Goal: Information Seeking & Learning: Learn about a topic

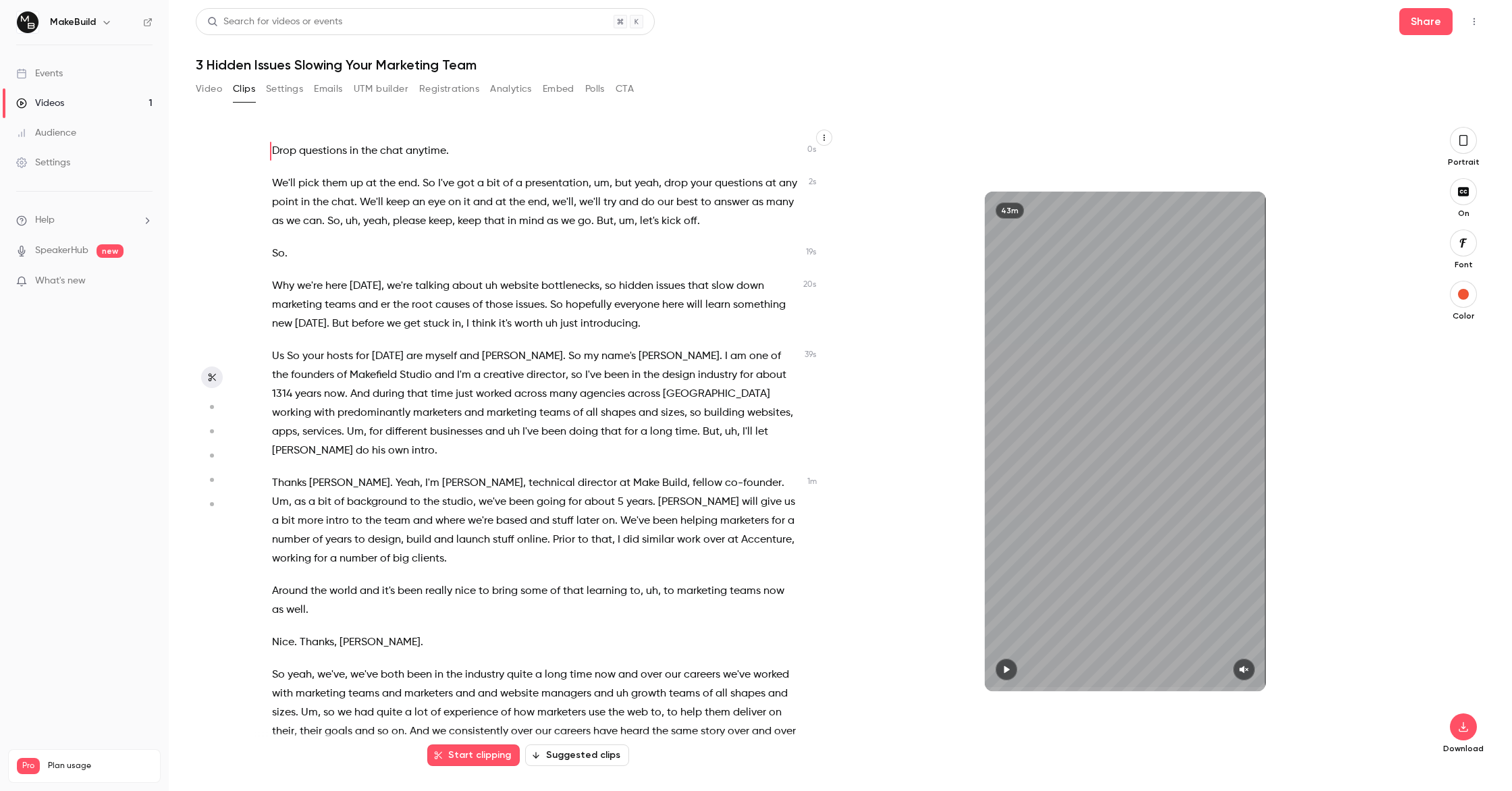
scroll to position [6567, 0]
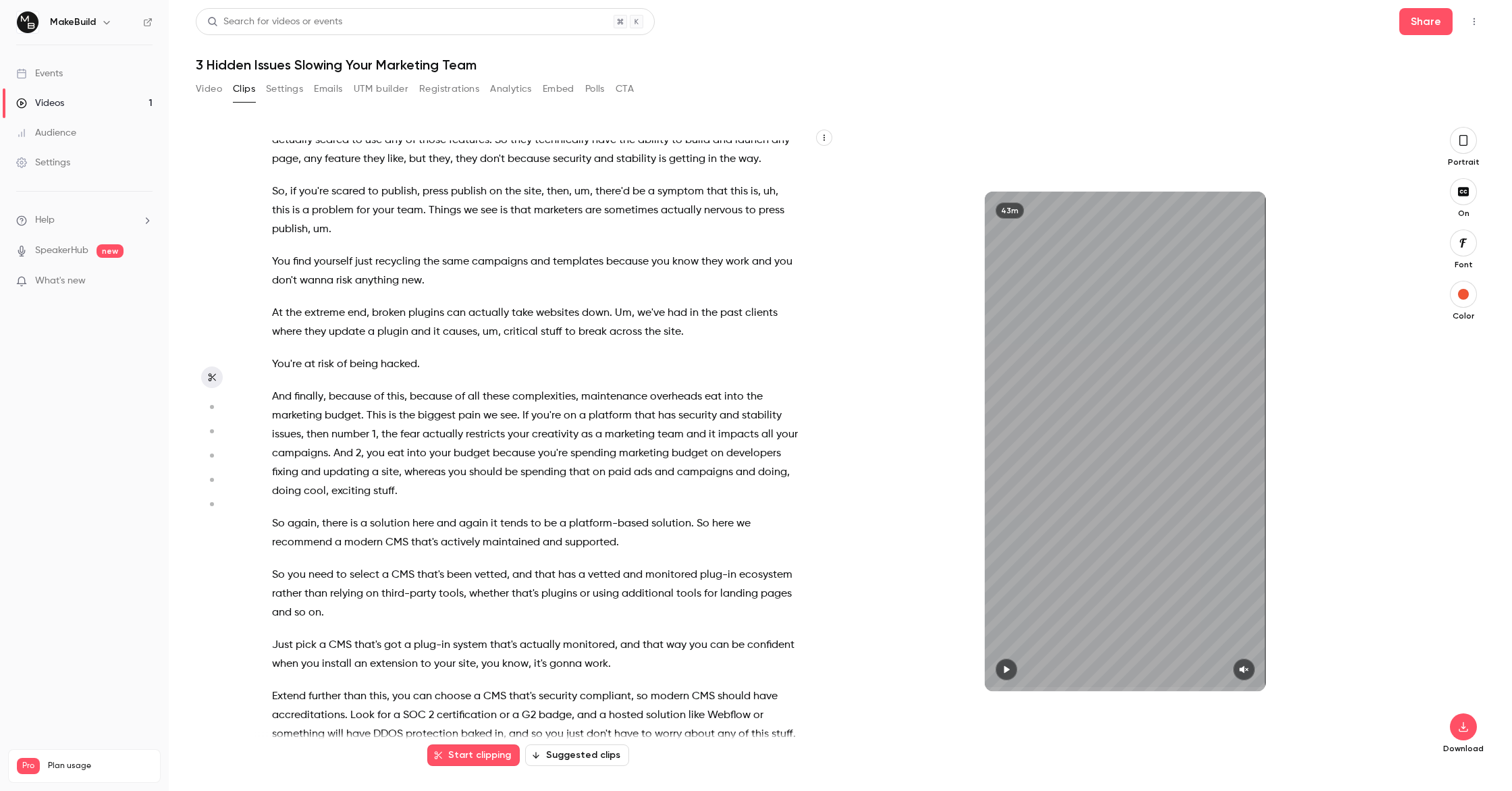
click at [685, 514] on p "So again , there is a solution here and again it tends to be a platform-based s…" at bounding box center [534, 533] width 525 height 38
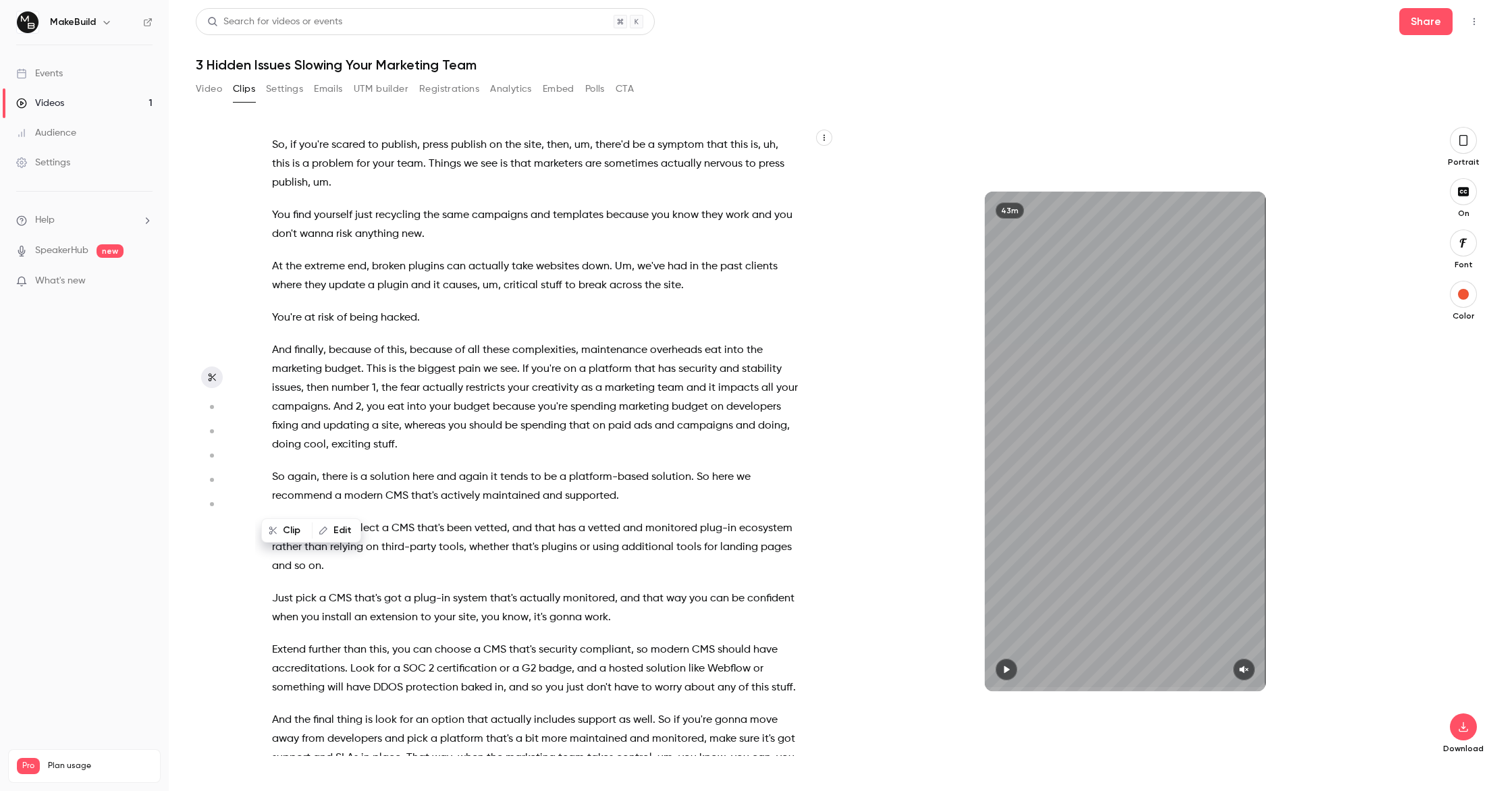
scroll to position [6619, 0]
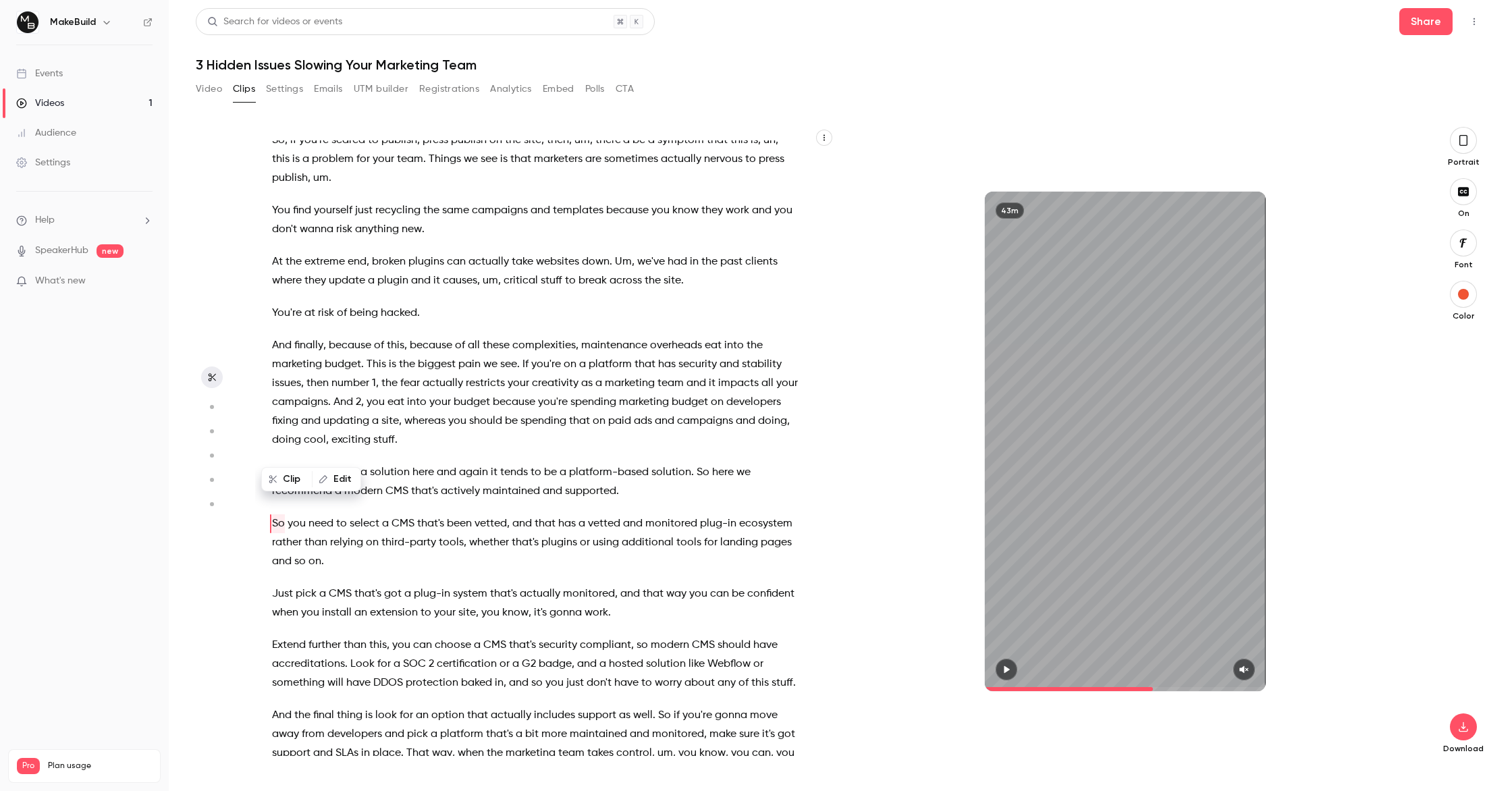
click at [694, 467] on span at bounding box center [695, 472] width 3 height 11
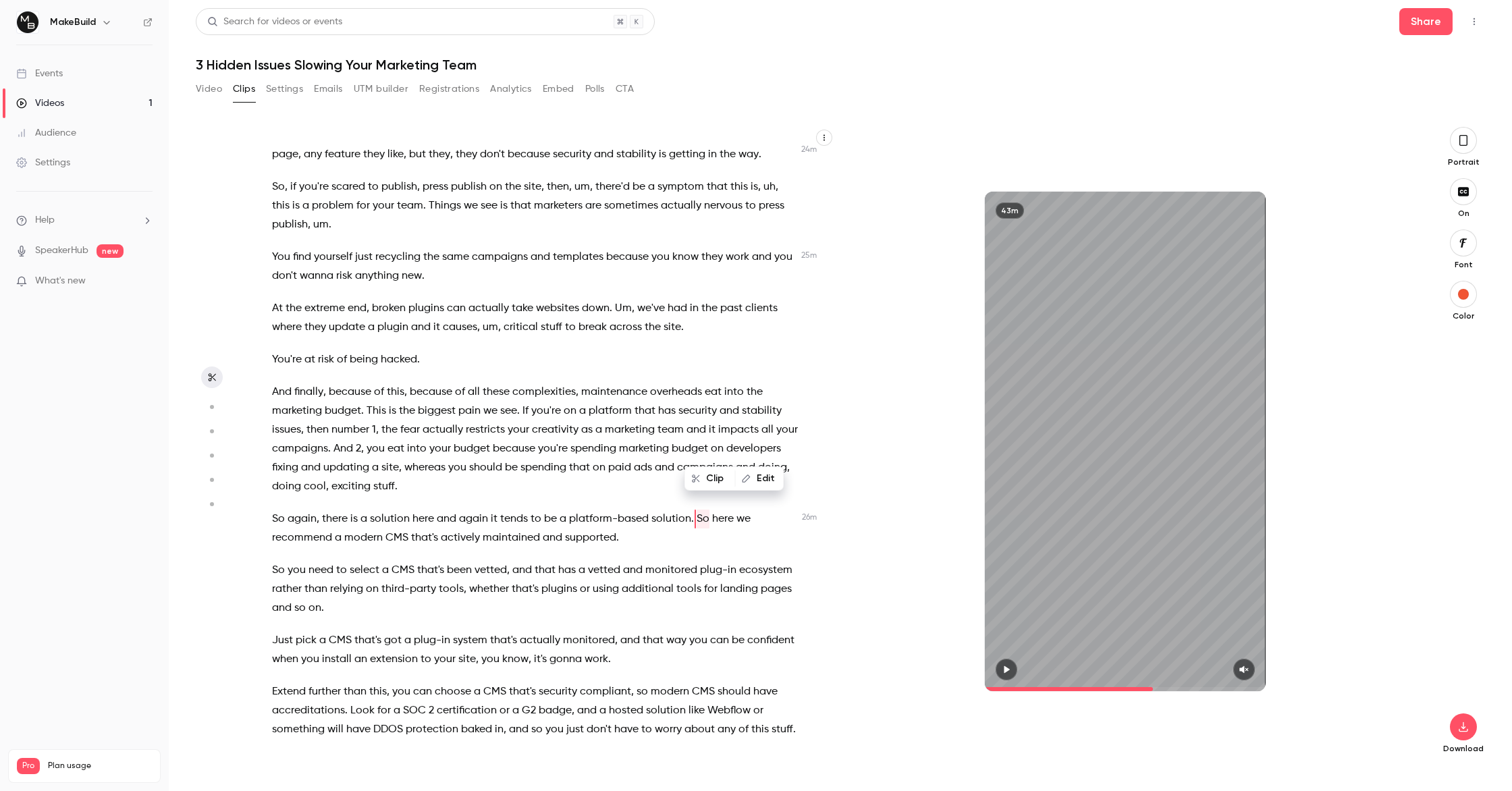
scroll to position [6567, 0]
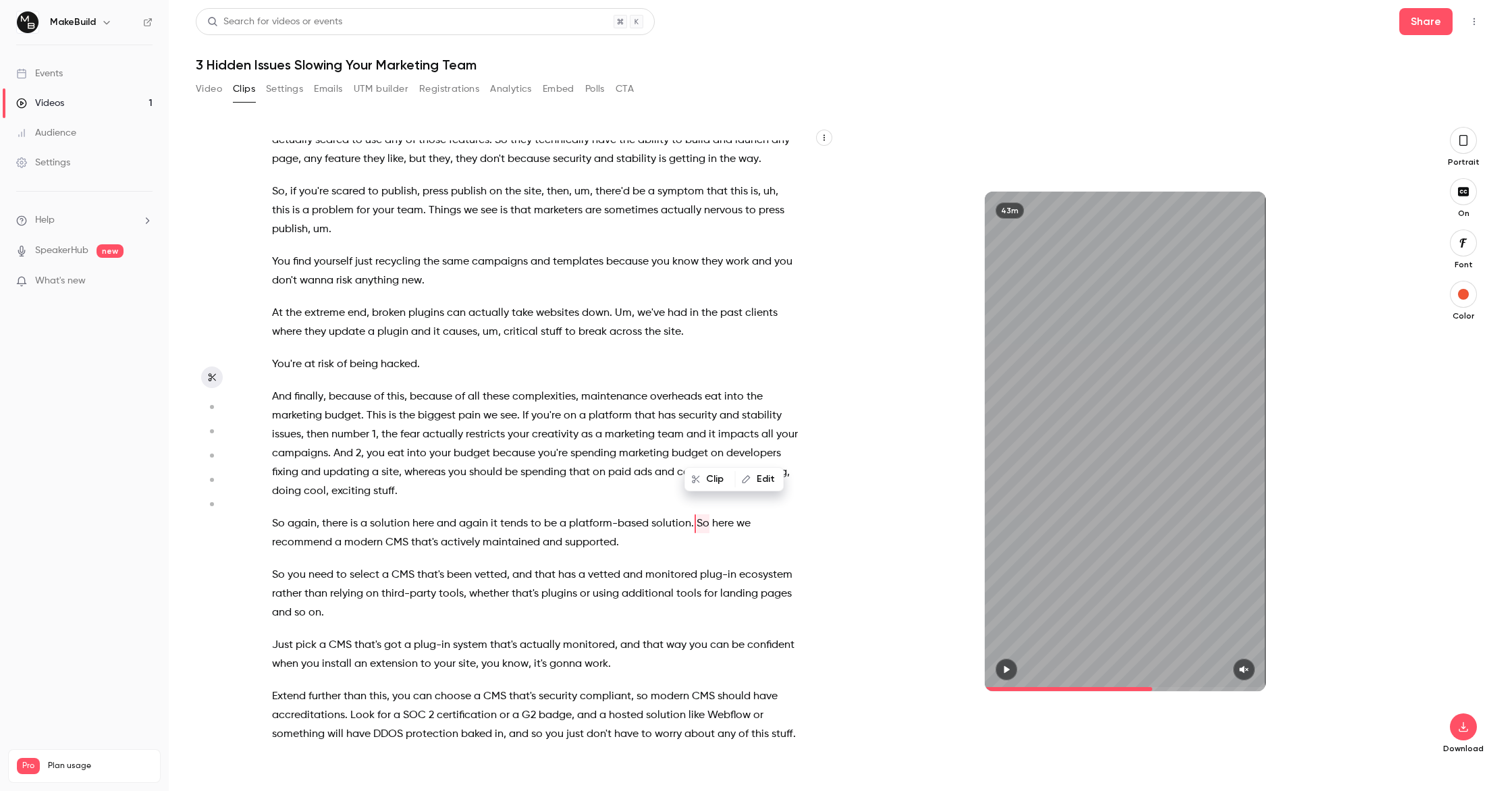
click at [1474, 141] on button "button" at bounding box center [1463, 140] width 27 height 27
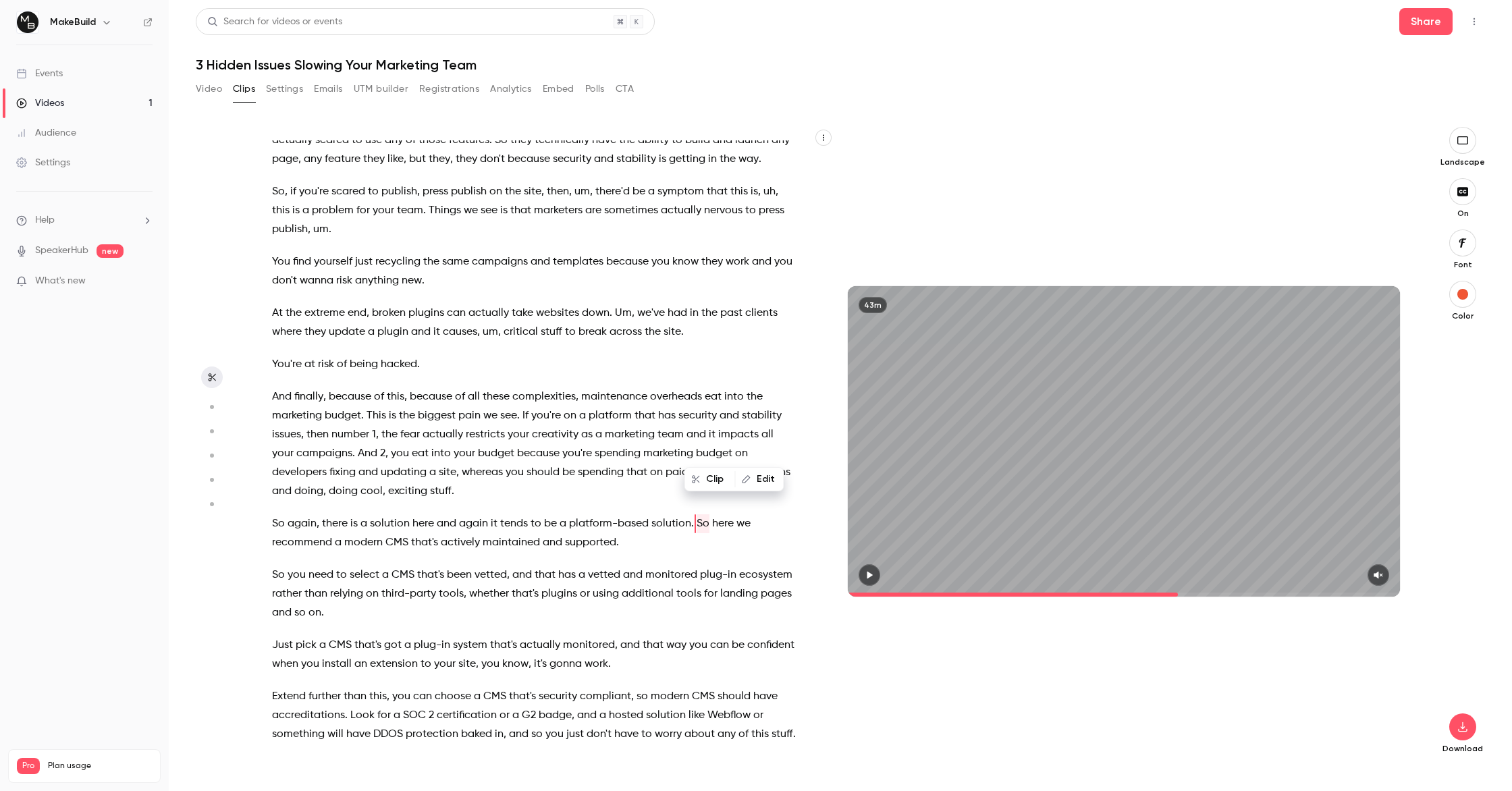
click at [677, 426] on div "Drop questions in the chat anytime . We'll pick them up at the end . So I've go…" at bounding box center [541, 448] width 572 height 615
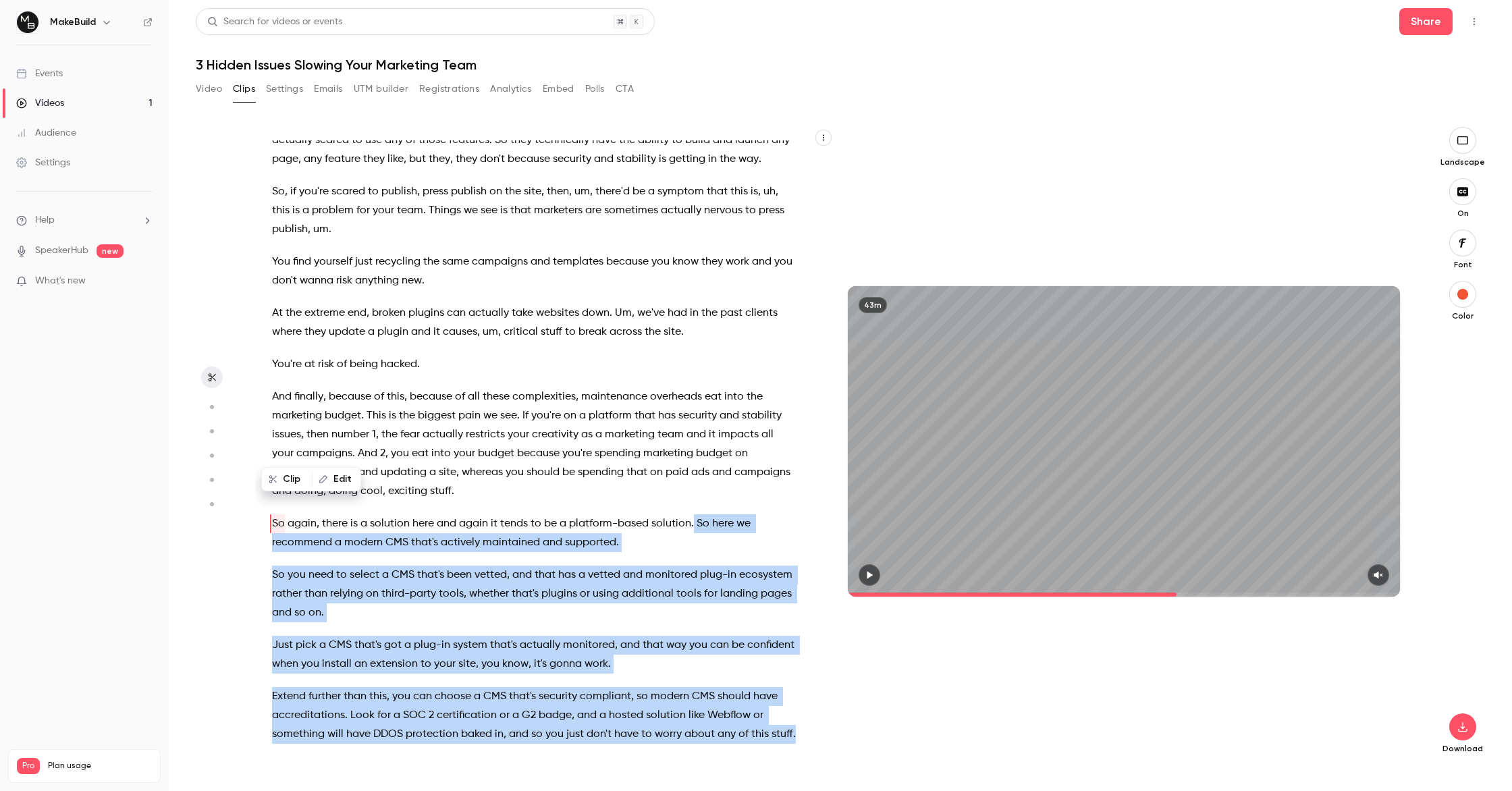
drag, startPoint x: 692, startPoint y: 443, endPoint x: 799, endPoint y: 657, distance: 239.3
click at [799, 657] on div "Drop questions in the chat anytime . We'll pick them up at the end . So I've go…" at bounding box center [541, 448] width 572 height 615
click at [710, 688] on button "Clip 45 s" at bounding box center [709, 689] width 68 height 22
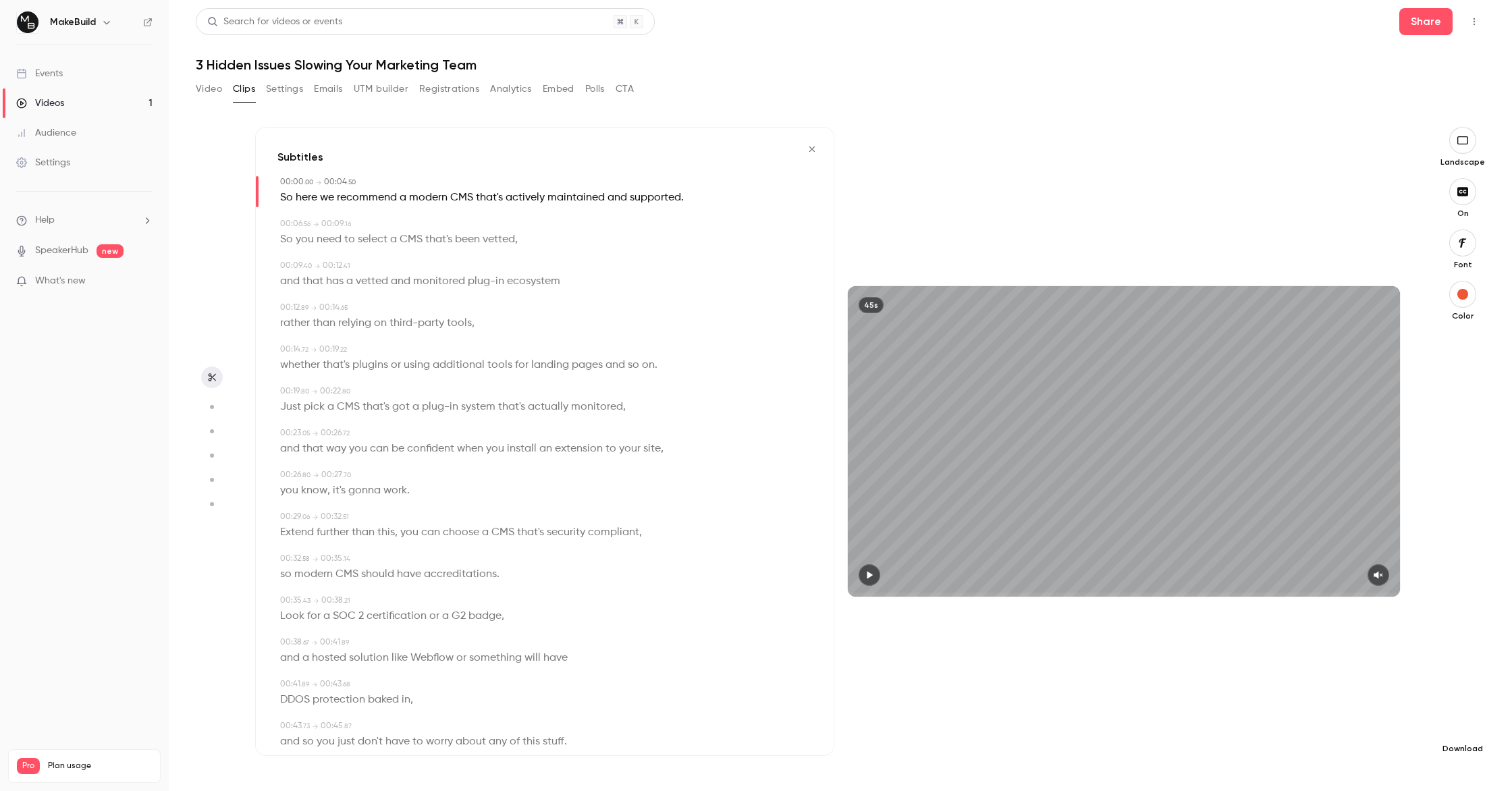
click at [1466, 731] on icon "button" at bounding box center [1462, 727] width 9 height 10
click at [1348, 758] on span "Balance between quality and CPU time" at bounding box center [1361, 764] width 155 height 14
click at [812, 151] on icon "button" at bounding box center [811, 149] width 11 height 10
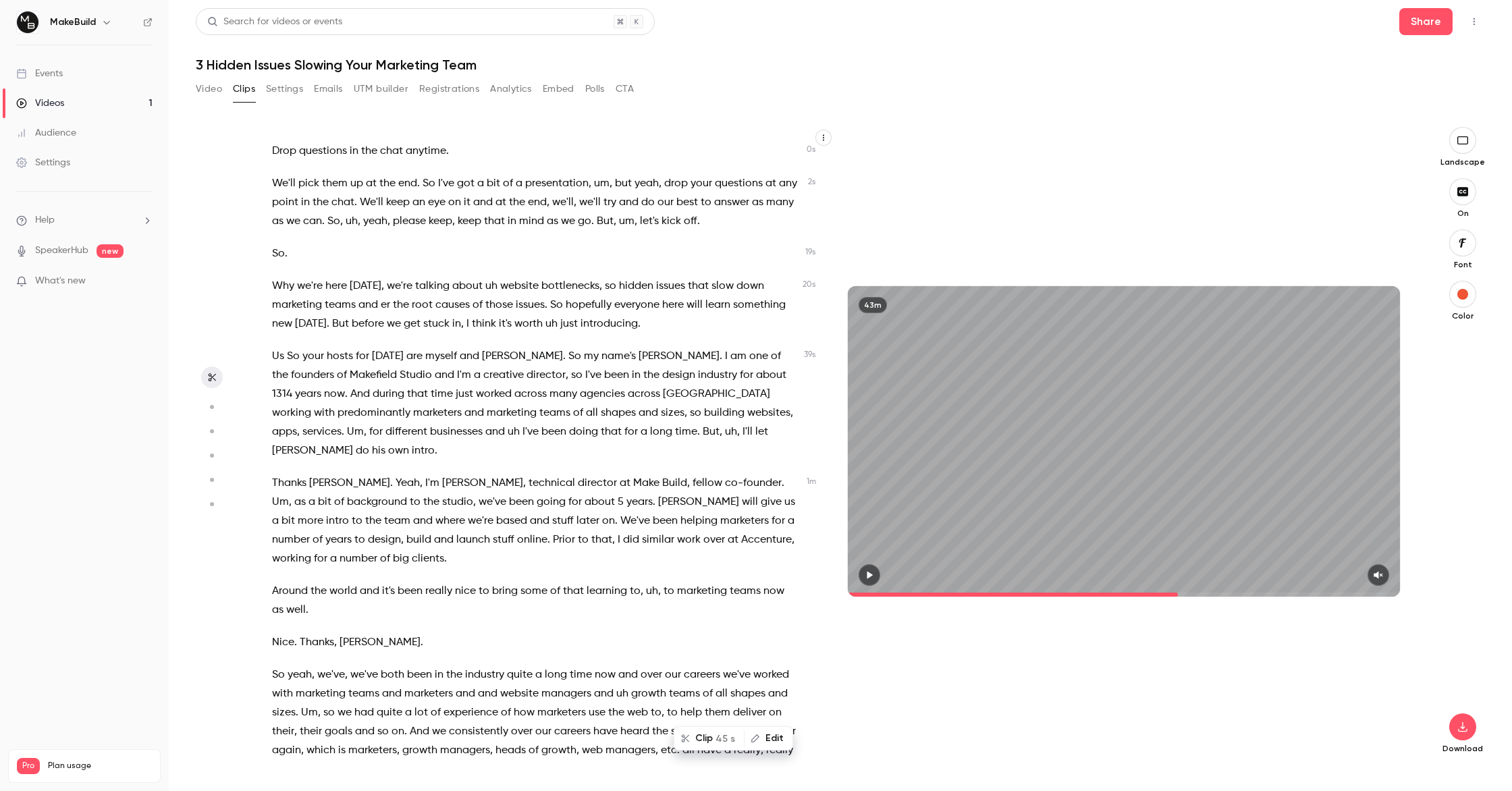
scroll to position [7348, 0]
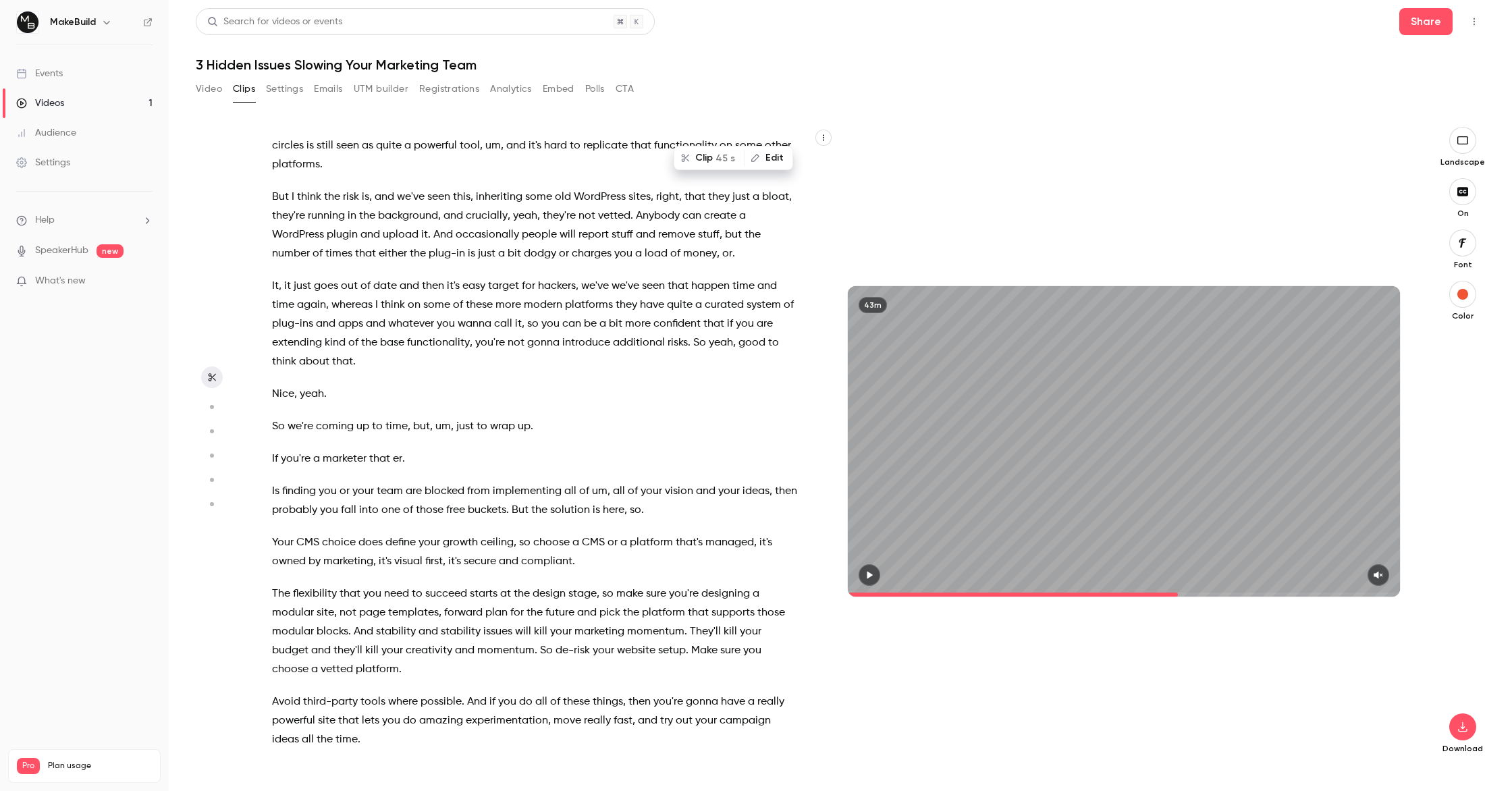
click at [390, 430] on div "Drop questions in the chat anytime . We'll pick them up at the end . So I've go…" at bounding box center [541, 448] width 572 height 615
click at [254, 435] on section "Drop questions in the chat anytime . We'll pick them up at the end . So I've go…" at bounding box center [840, 459] width 1289 height 664
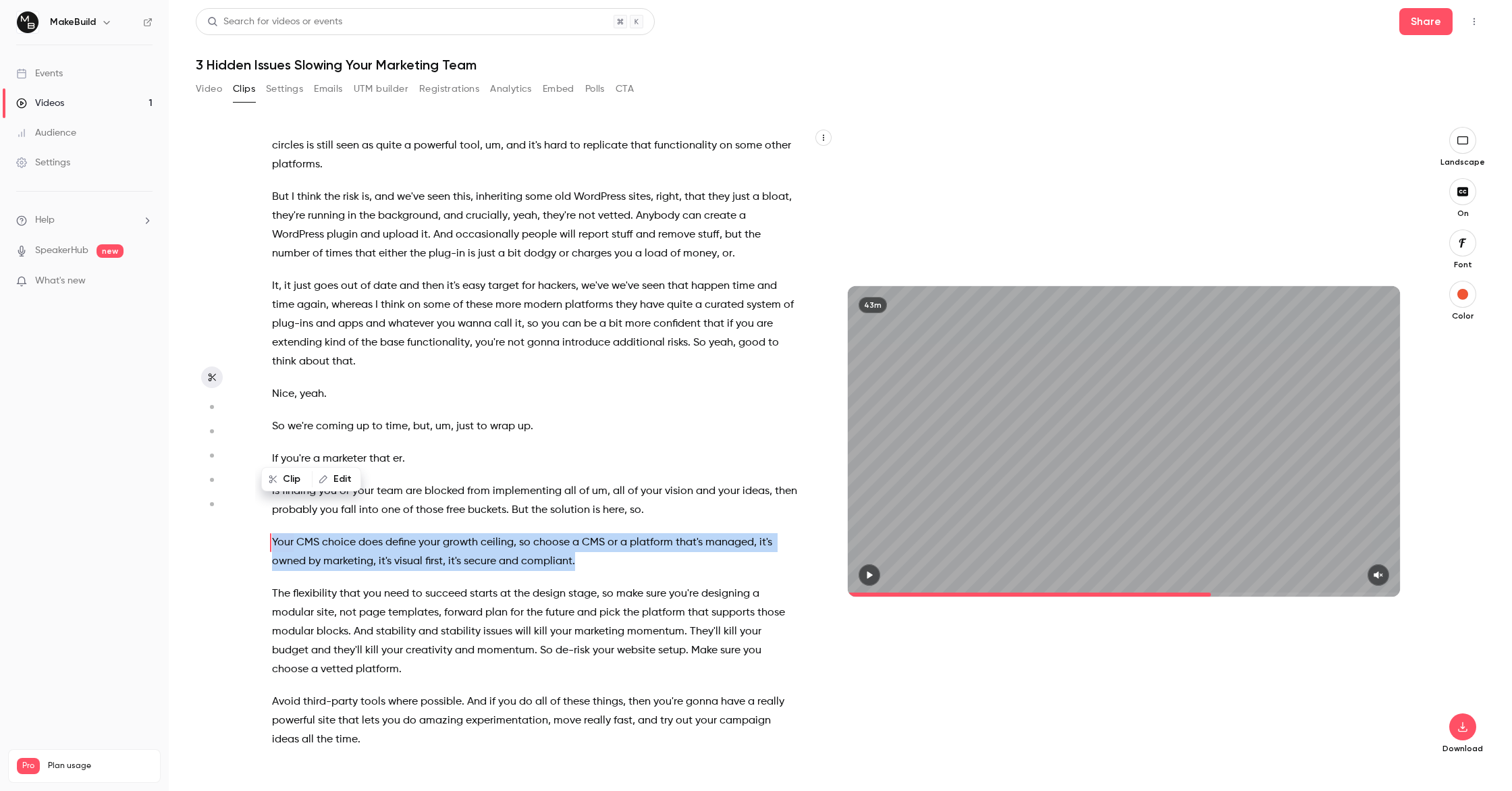
drag, startPoint x: 254, startPoint y: 435, endPoint x: 590, endPoint y: 481, distance: 339.1
click at [590, 481] on section "Drop questions in the chat anytime . We'll pick them up at the end . So I've go…" at bounding box center [840, 459] width 1289 height 664
click at [548, 499] on button "Clip 9 s" at bounding box center [544, 498] width 62 height 22
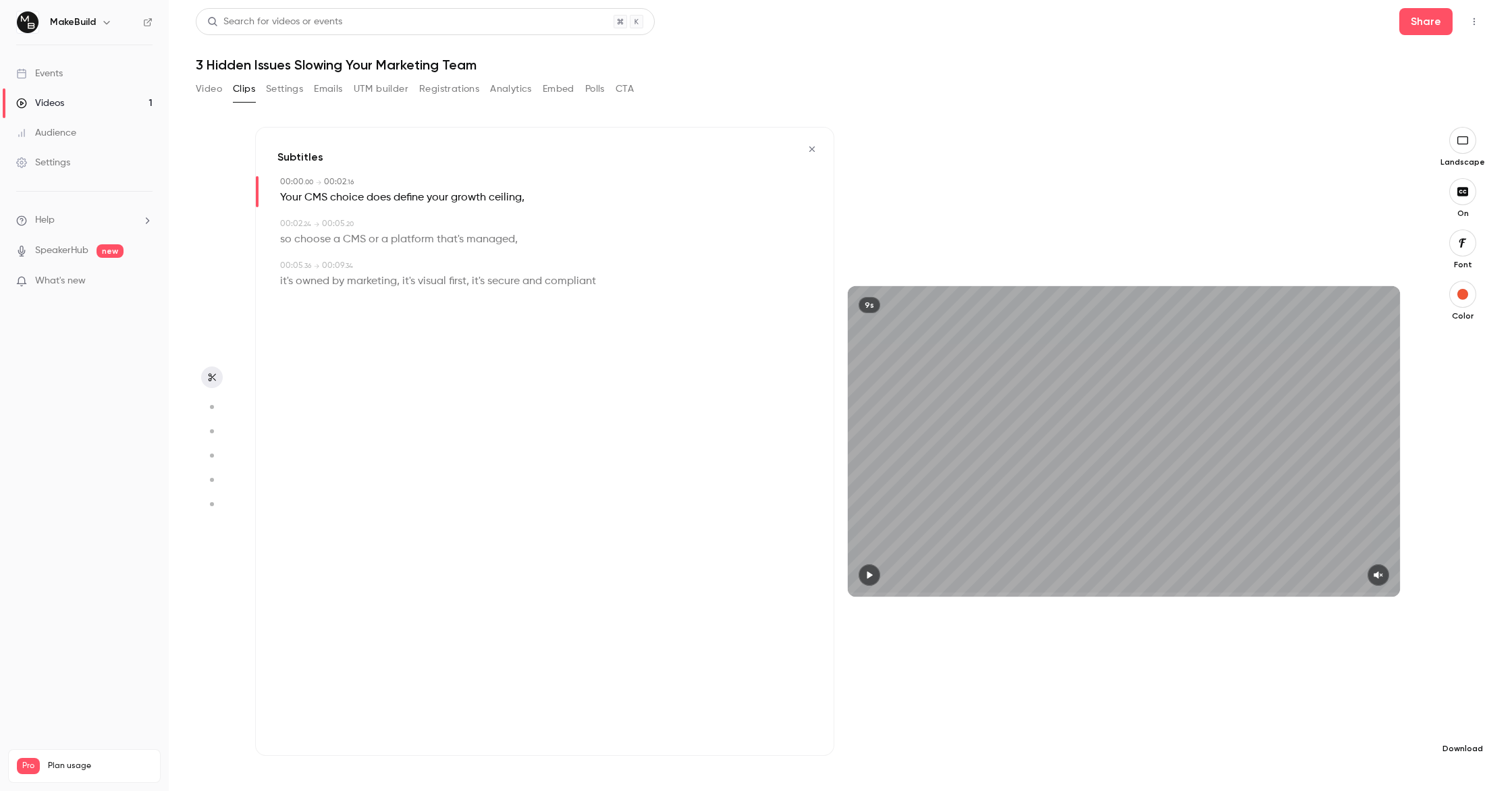
click at [1456, 725] on icon "button" at bounding box center [1462, 727] width 16 height 11
click at [1317, 753] on span "Standard" at bounding box center [1361, 749] width 155 height 14
click at [808, 152] on icon "button" at bounding box center [811, 149] width 11 height 10
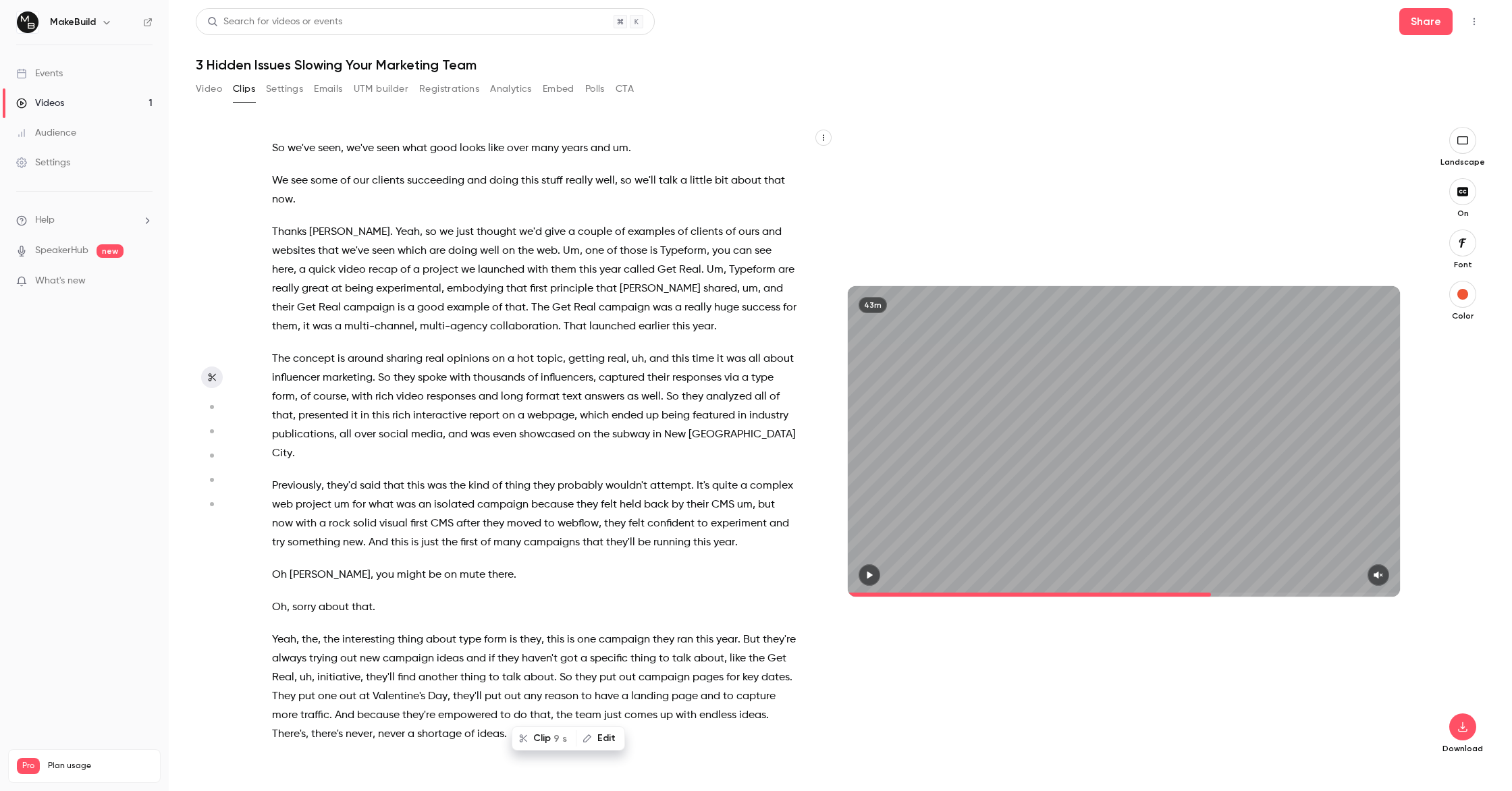
scroll to position [2535, 0]
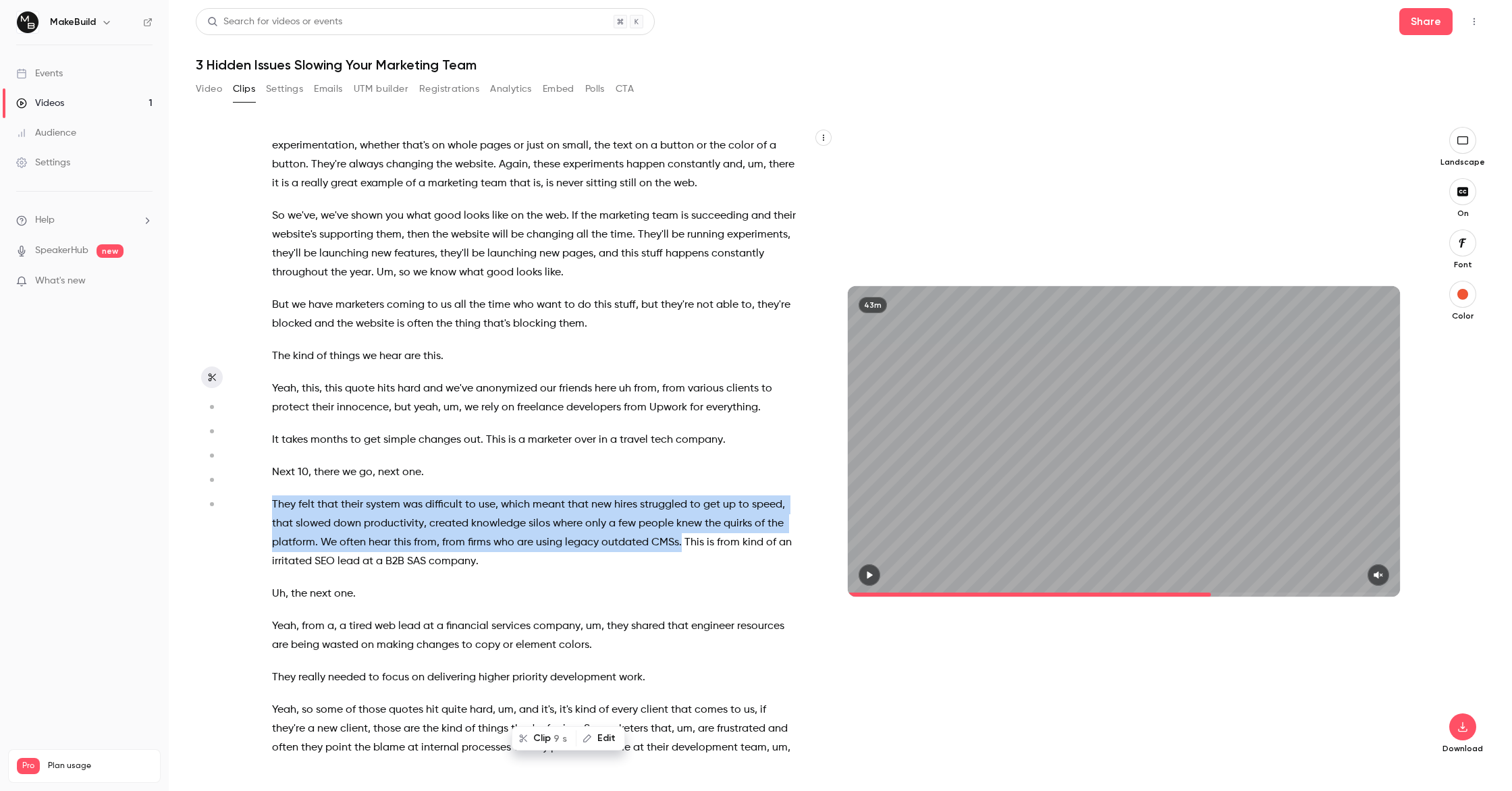
drag, startPoint x: 681, startPoint y: 486, endPoint x: 274, endPoint y: 445, distance: 409.1
click at [274, 495] on p "They felt that their system was difficult to use , which meant that new hires s…" at bounding box center [534, 533] width 525 height 75
click at [691, 511] on button "Clip 14 s" at bounding box center [701, 517] width 67 height 22
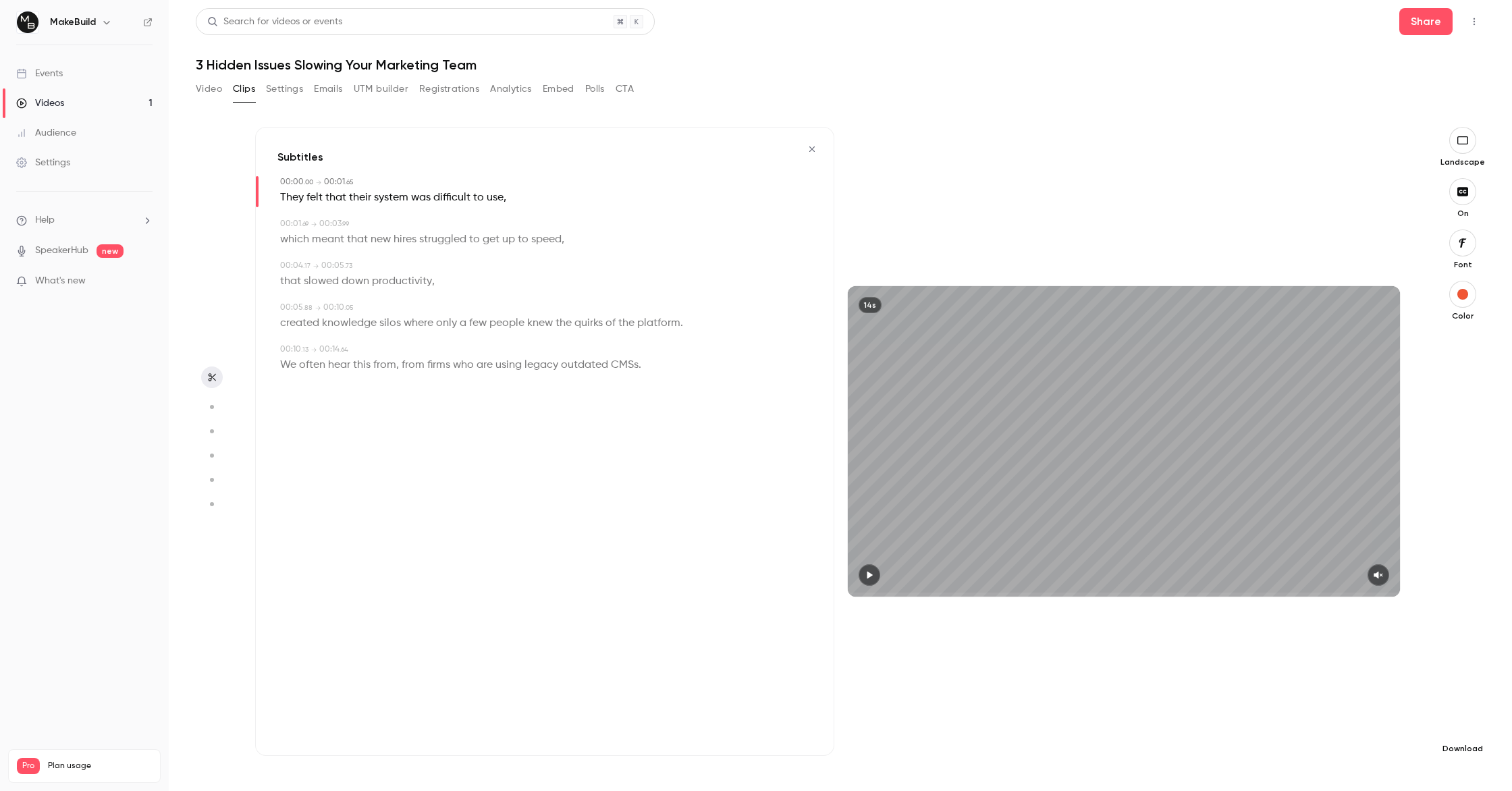
click at [1470, 728] on button "button" at bounding box center [1463, 727] width 27 height 27
click at [1320, 757] on span "Balance between quality and CPU time" at bounding box center [1361, 764] width 155 height 14
click at [818, 150] on icon "button" at bounding box center [811, 149] width 11 height 10
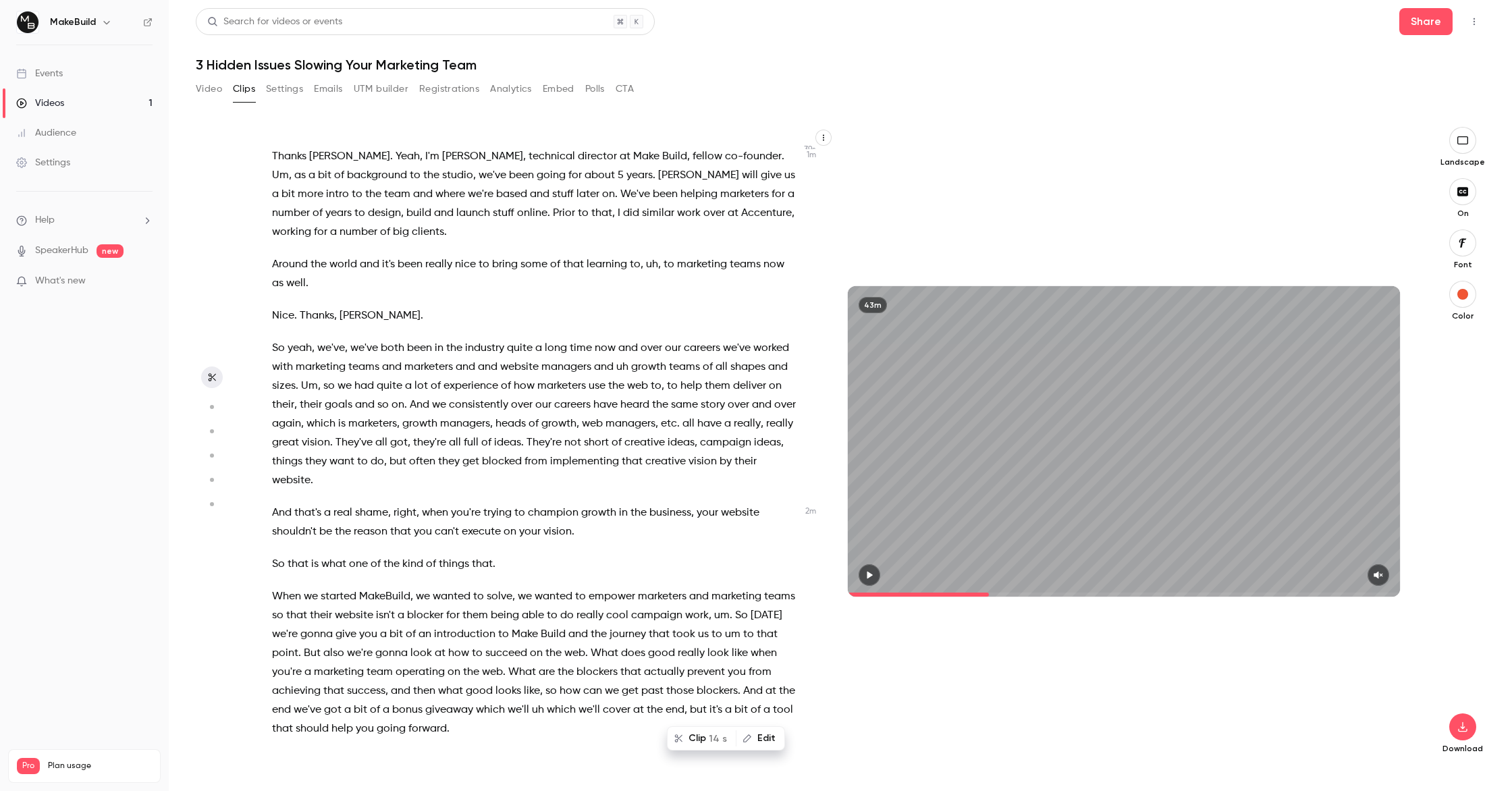
scroll to position [383, 0]
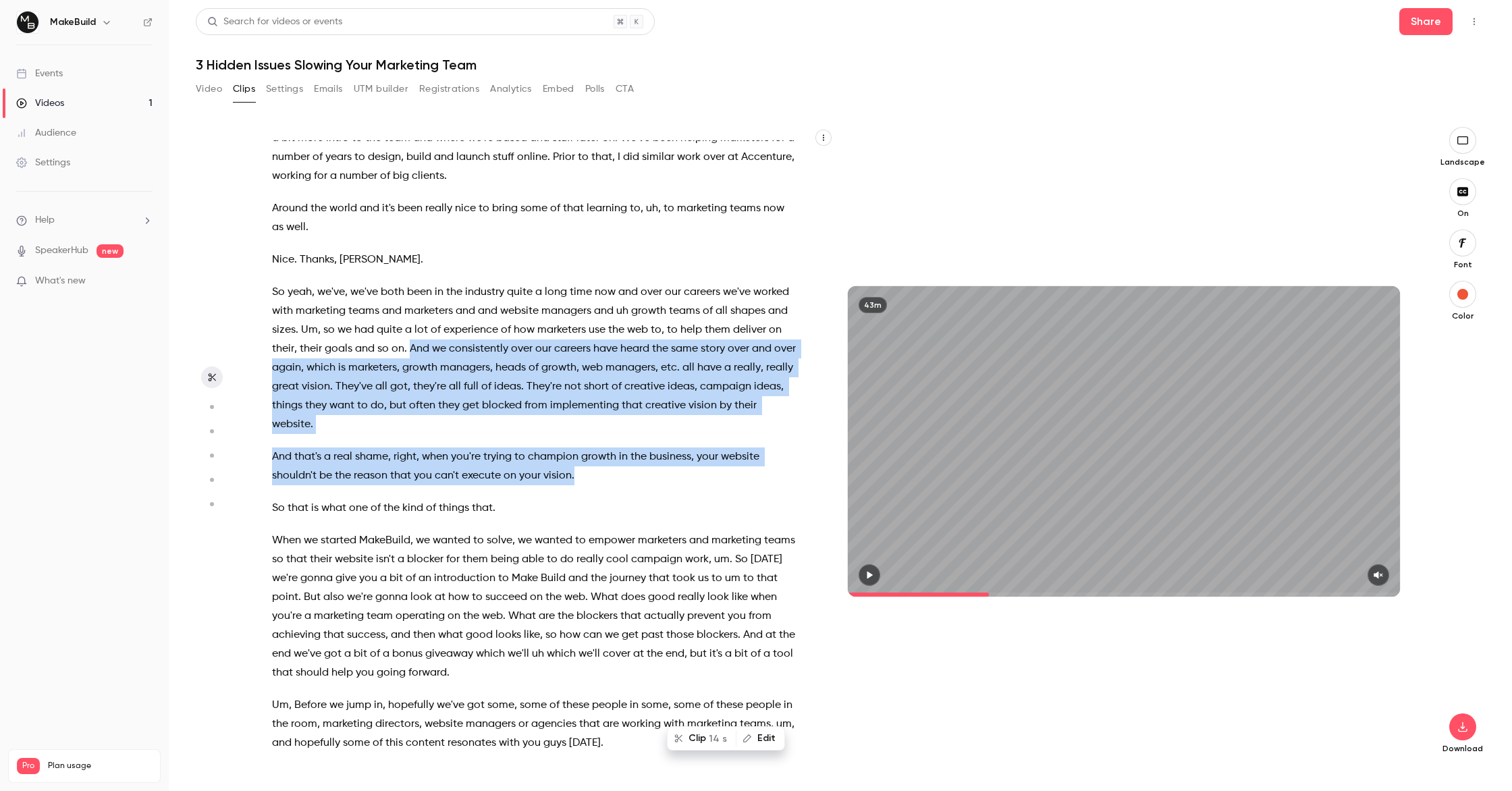
drag, startPoint x: 582, startPoint y: 442, endPoint x: 411, endPoint y: 315, distance: 213.0
click at [411, 315] on div "Drop questions in the chat anytime . We'll pick them up at the end . So I've go…" at bounding box center [541, 448] width 572 height 615
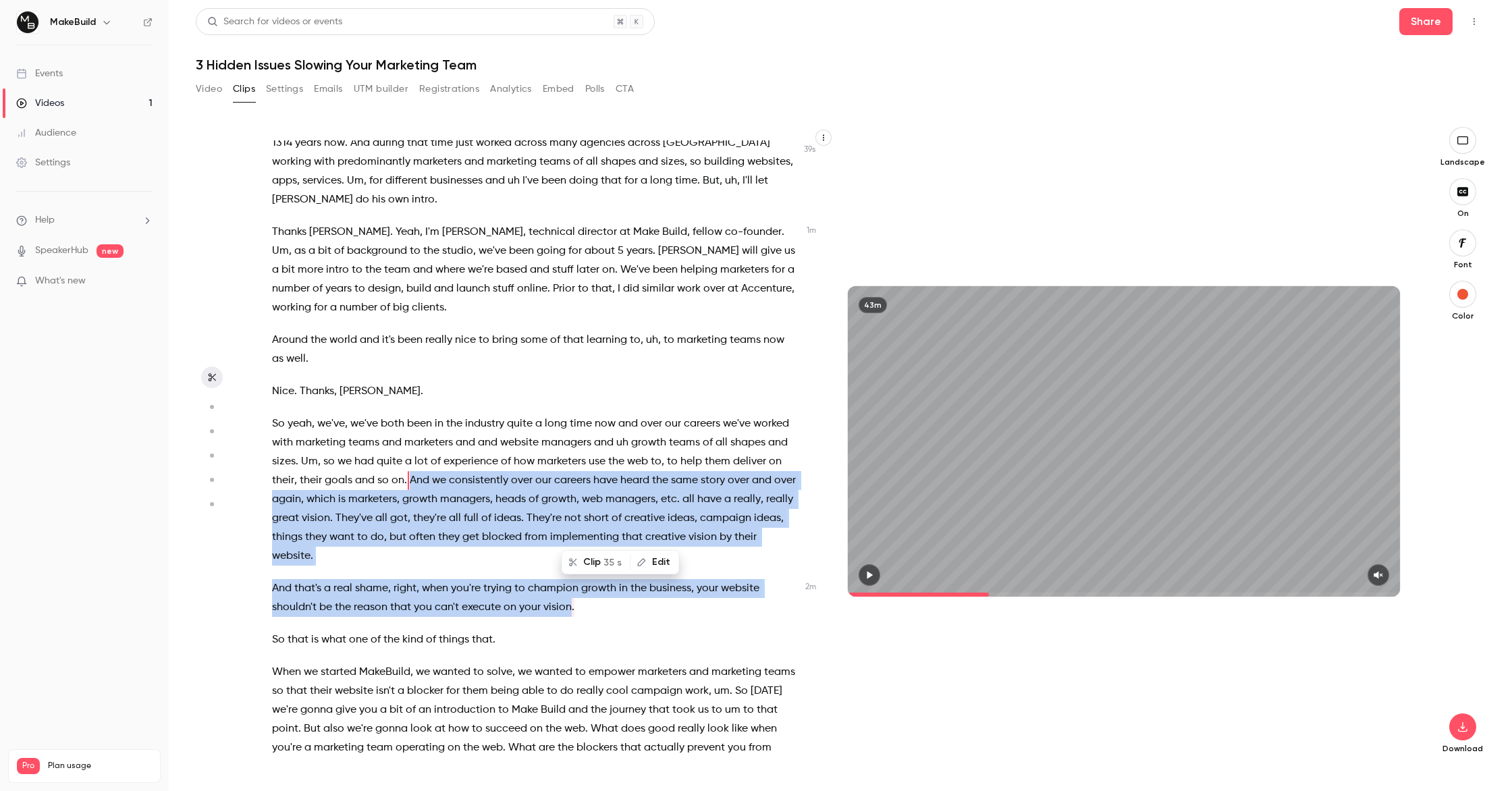
scroll to position [245, 0]
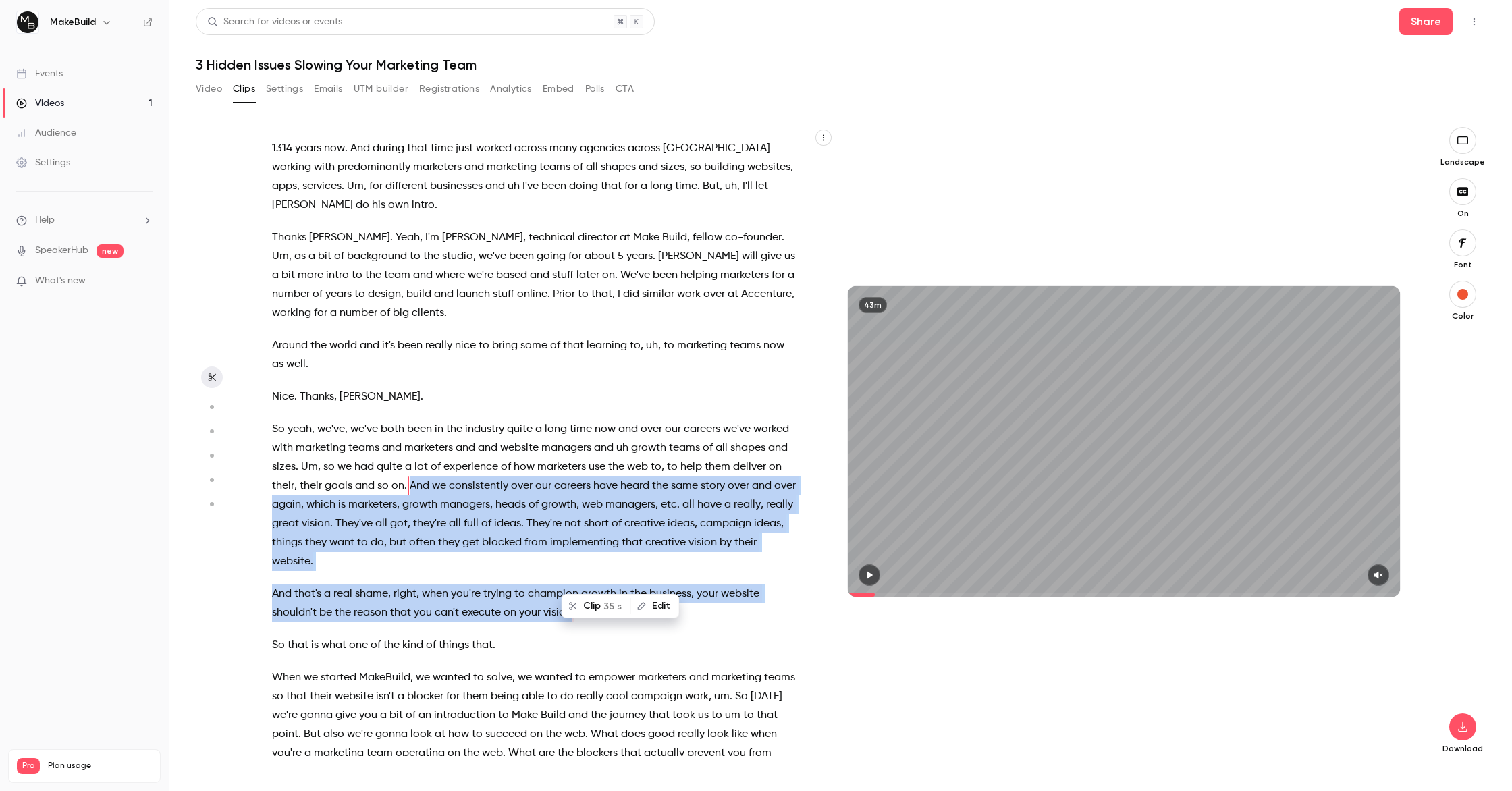
click at [599, 608] on button "Clip 35 s" at bounding box center [596, 606] width 67 height 22
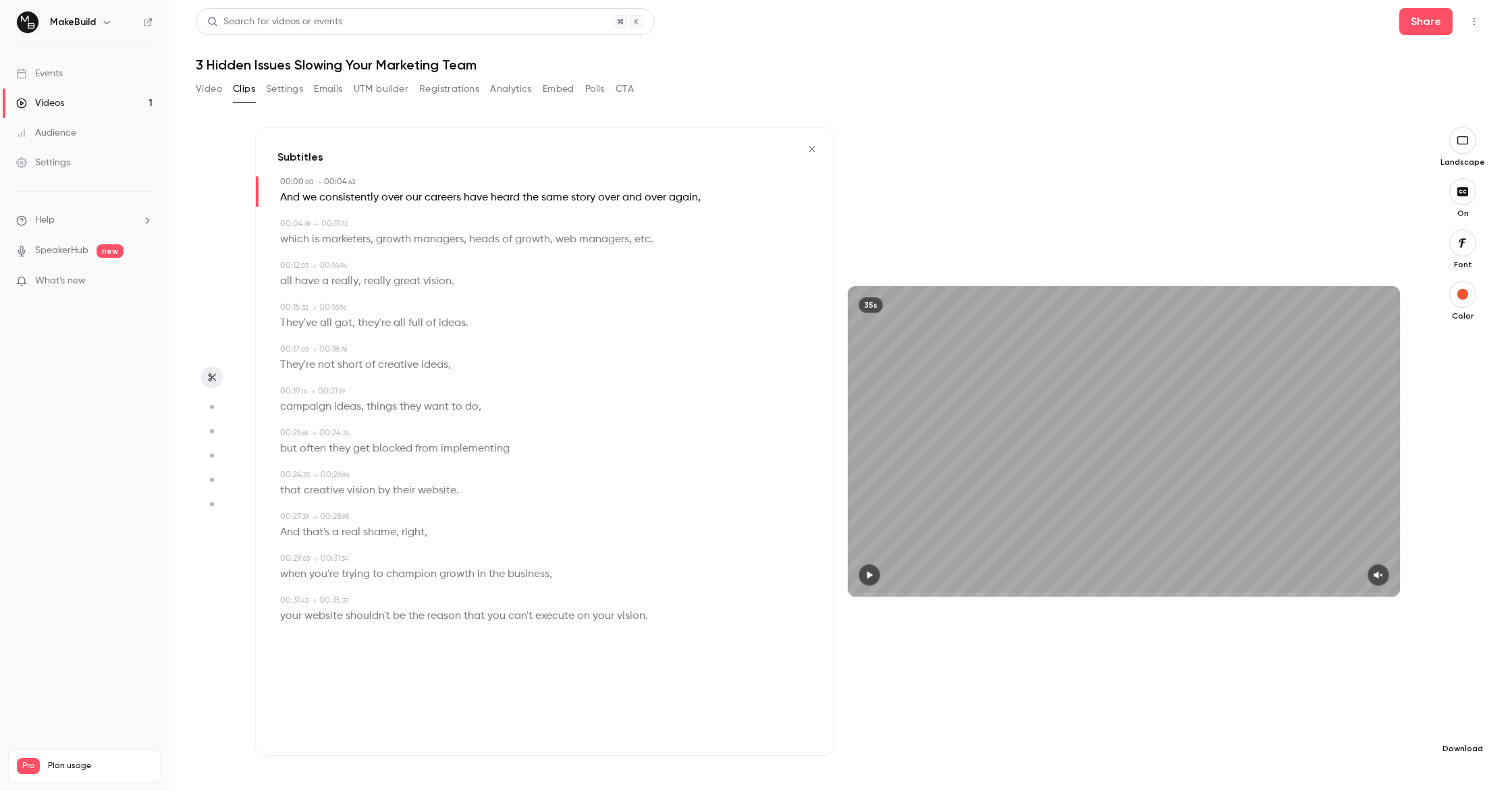
click at [1464, 729] on icon "button" at bounding box center [1462, 727] width 16 height 11
click at [1343, 757] on span "Balance between quality and CPU time" at bounding box center [1361, 764] width 155 height 14
click at [811, 151] on icon "button" at bounding box center [811, 149] width 11 height 10
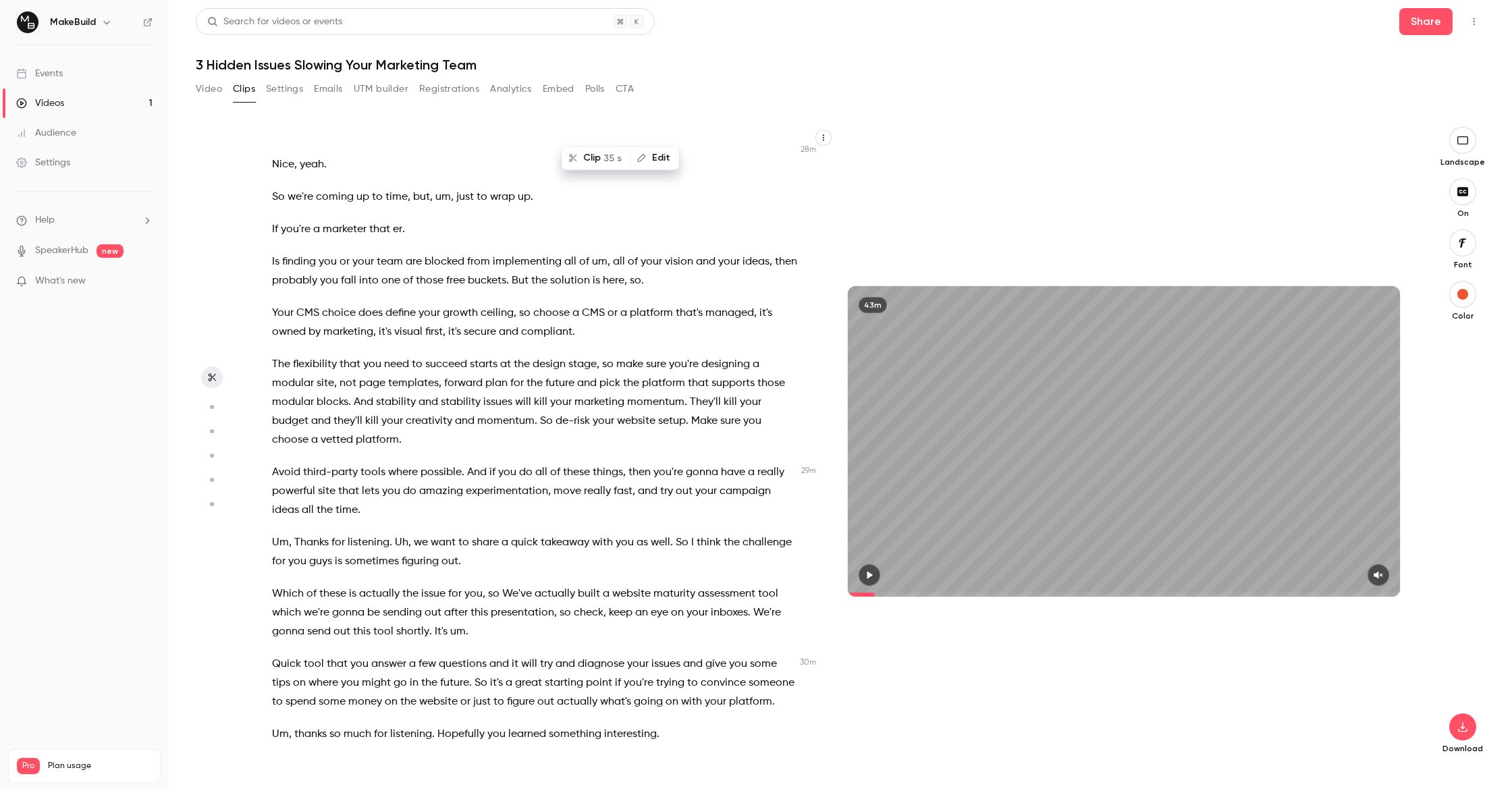
scroll to position [10355, 0]
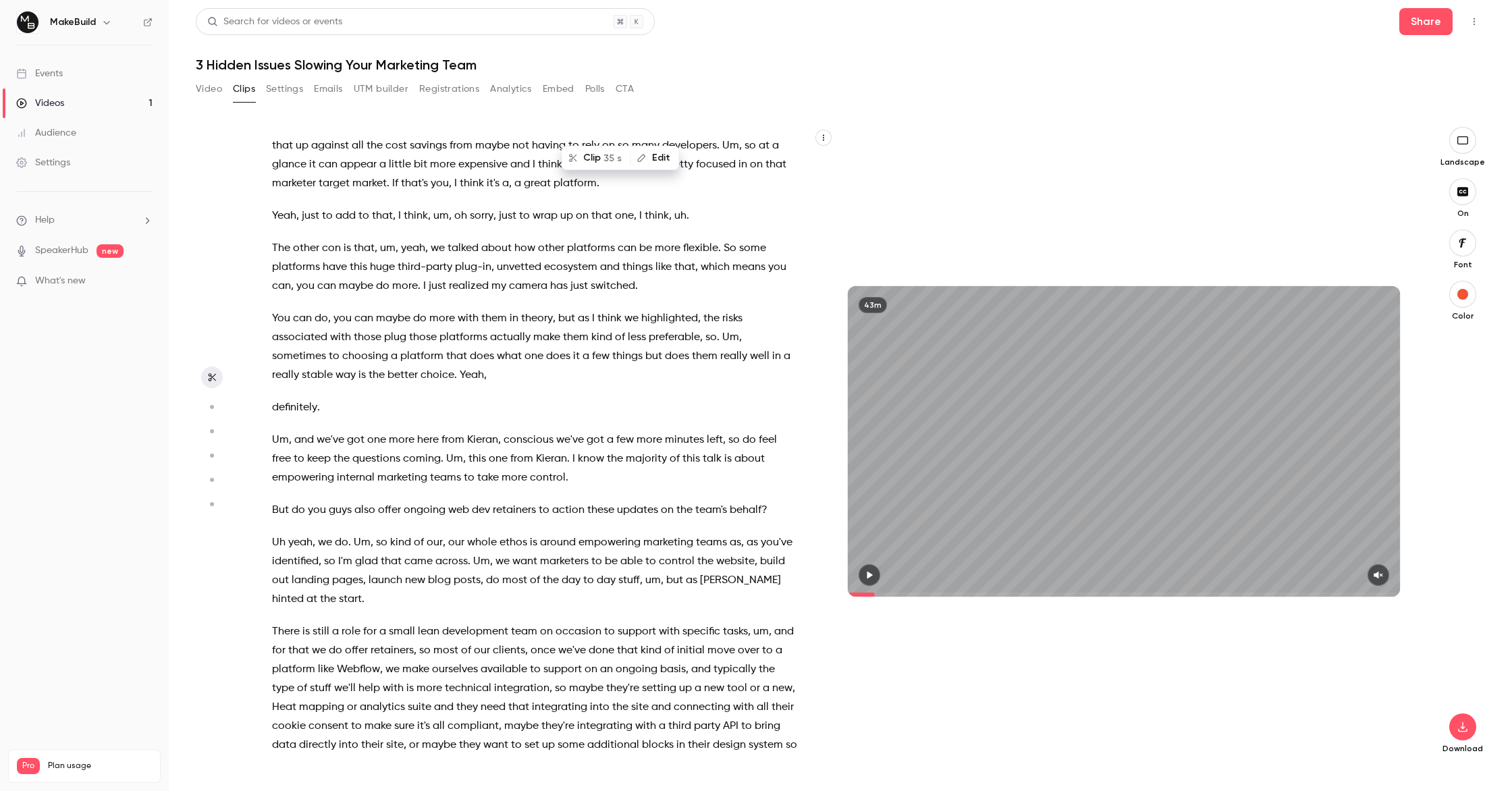
click at [502, 571] on span "most" at bounding box center [514, 580] width 25 height 19
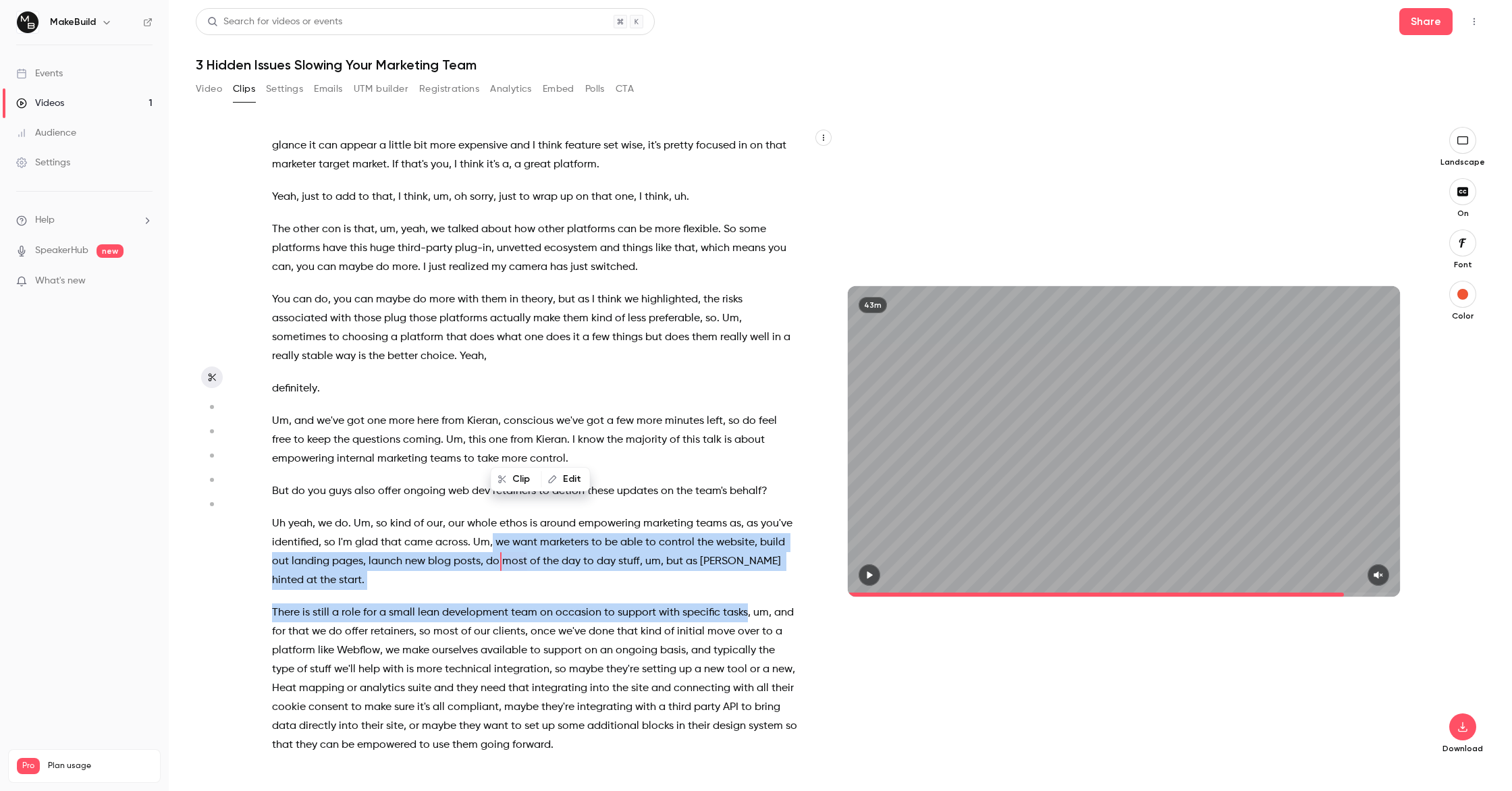
drag, startPoint x: 492, startPoint y: 429, endPoint x: 744, endPoint y: 499, distance: 261.5
click at [744, 499] on div "Drop questions in the chat anytime . We'll pick them up at the end . So I've go…" at bounding box center [541, 448] width 572 height 615
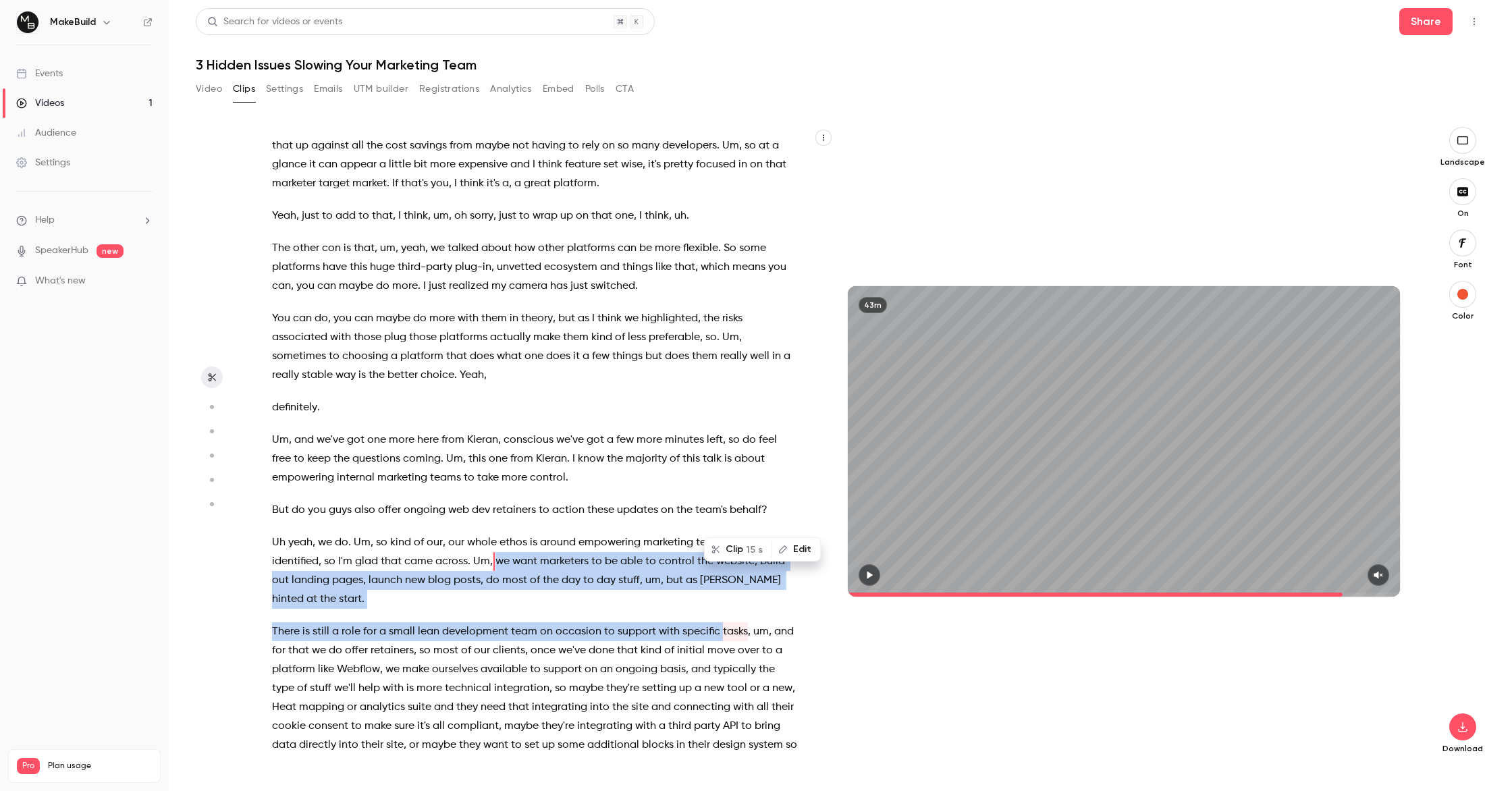
click at [738, 548] on button "Clip 15 s" at bounding box center [738, 549] width 66 height 22
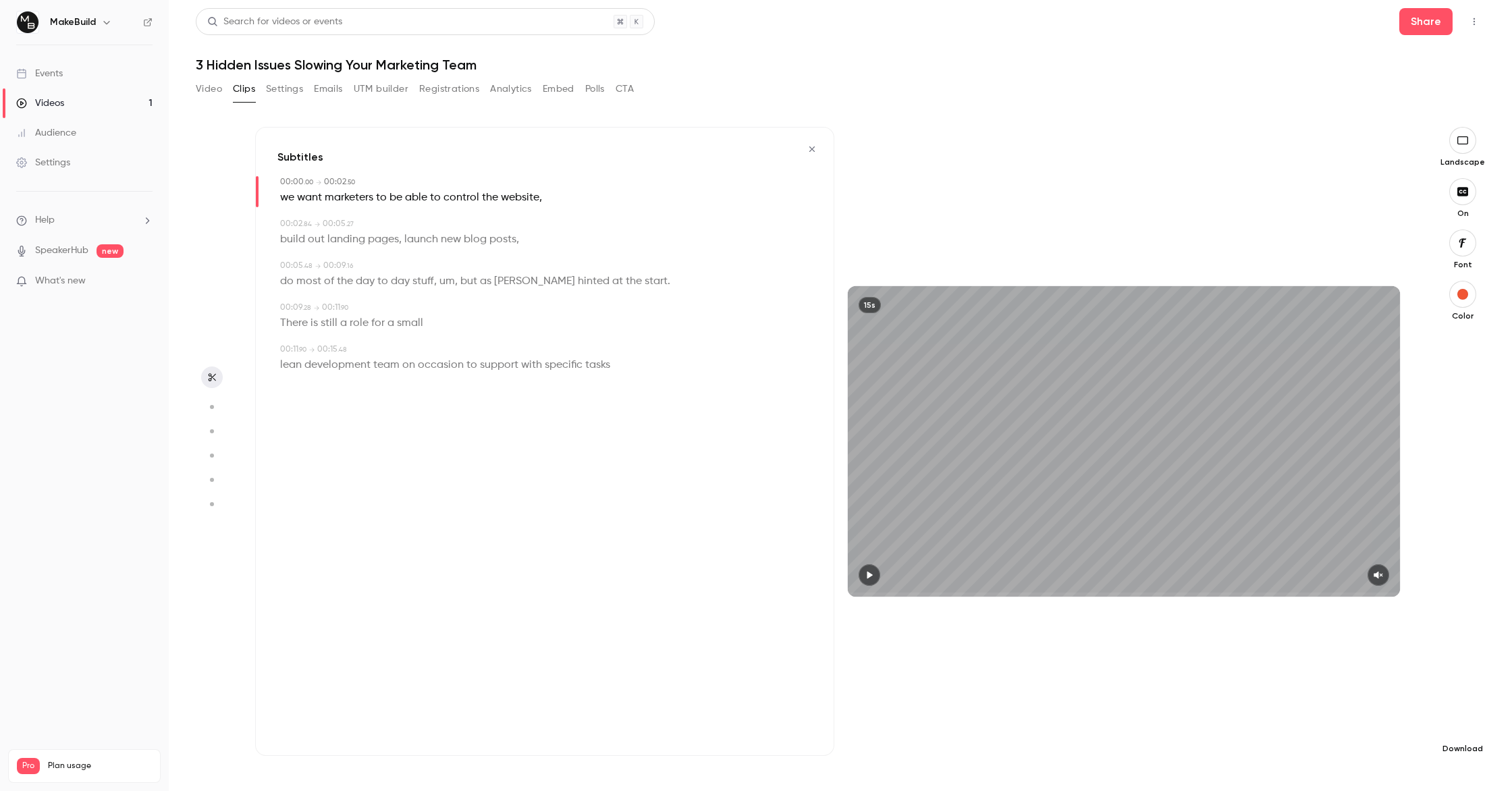
click at [1464, 719] on button "button" at bounding box center [1463, 727] width 27 height 27
click at [1356, 752] on span "Standard" at bounding box center [1361, 749] width 155 height 14
click at [817, 146] on icon "button" at bounding box center [811, 149] width 11 height 10
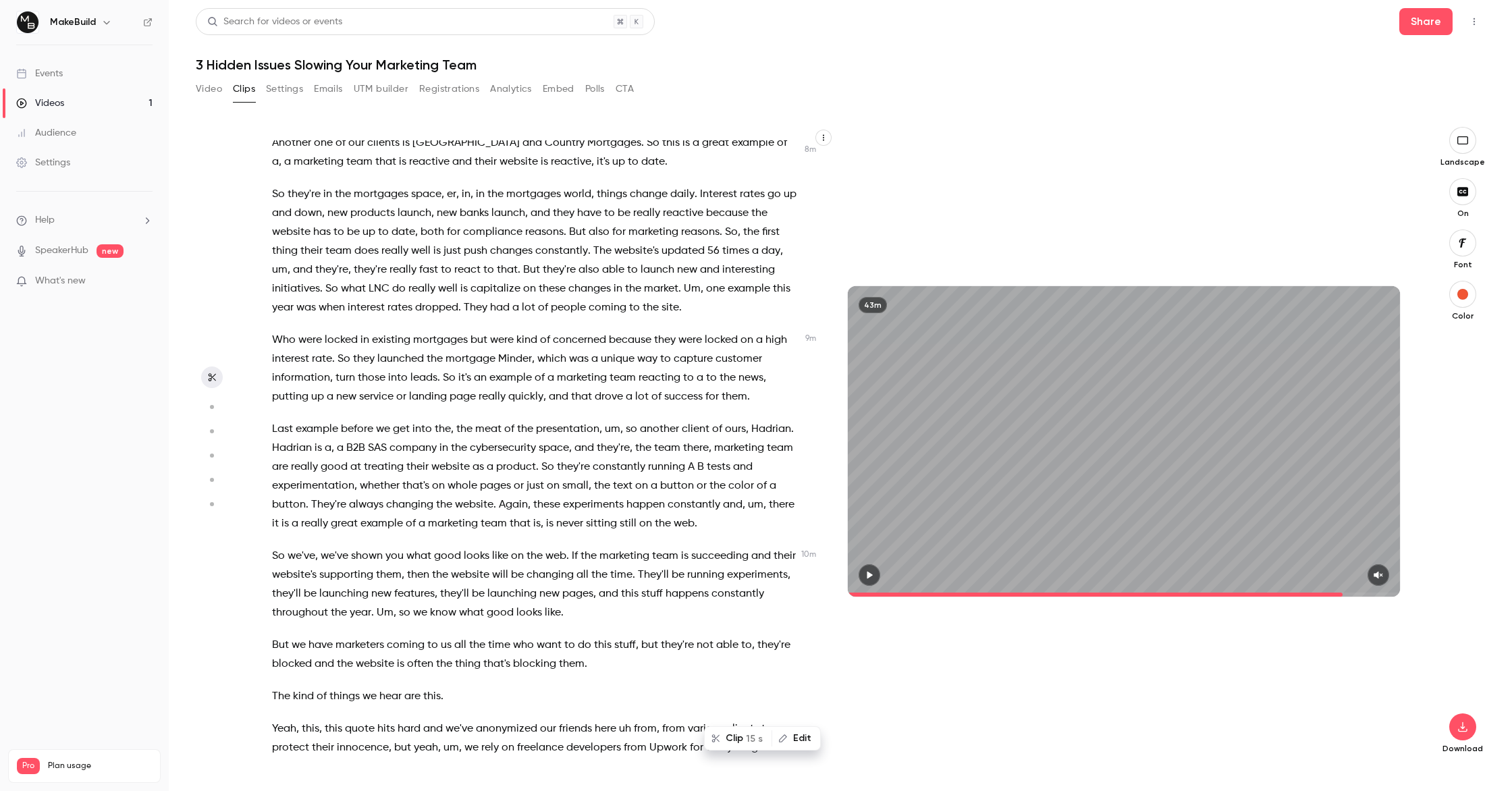
scroll to position [4270, 0]
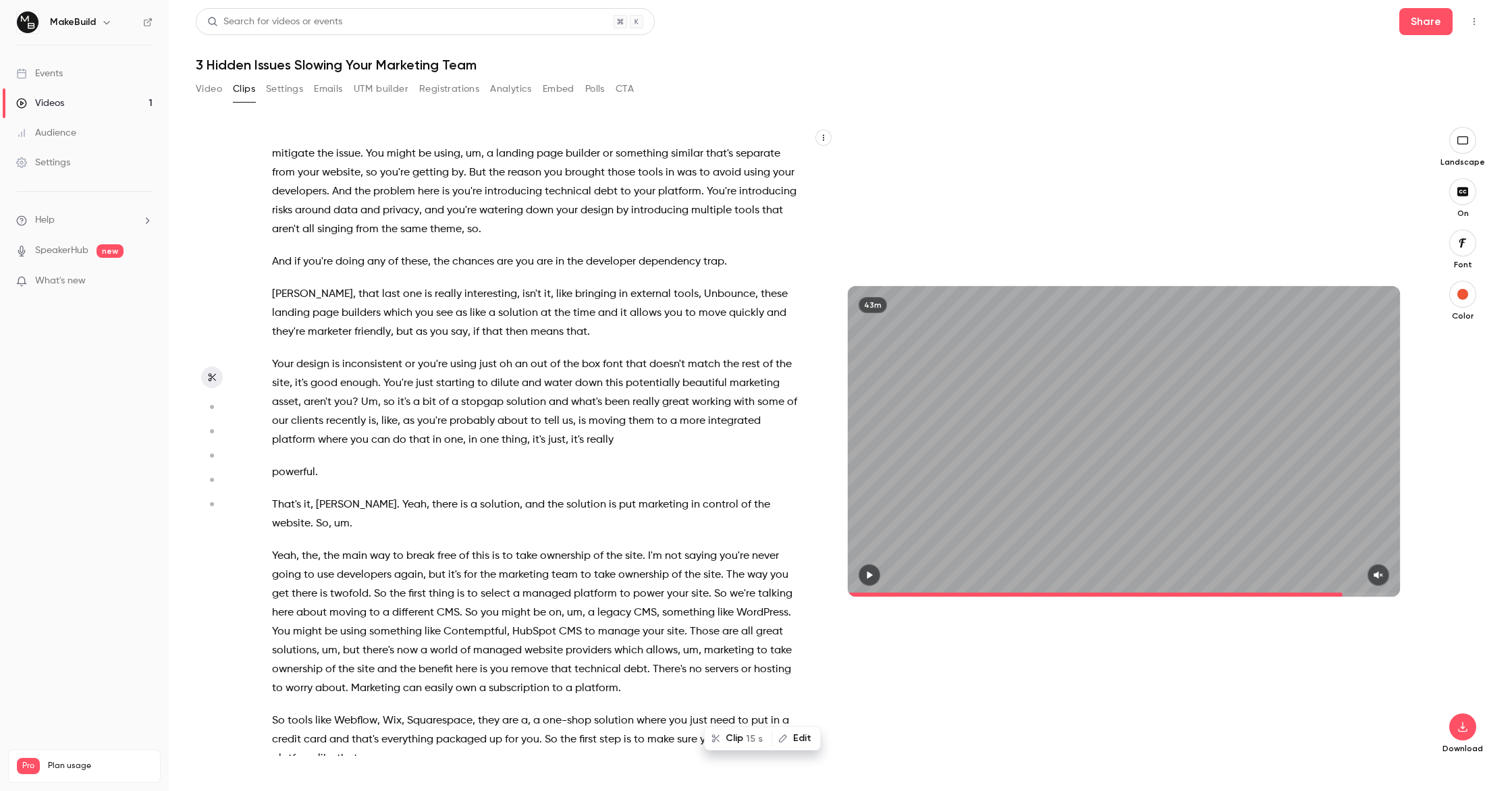
click at [377, 463] on p "powerful ." at bounding box center [534, 472] width 525 height 19
click at [341, 436] on div "Drop questions in the chat anytime . We'll pick them up at the end . So I've go…" at bounding box center [541, 448] width 572 height 615
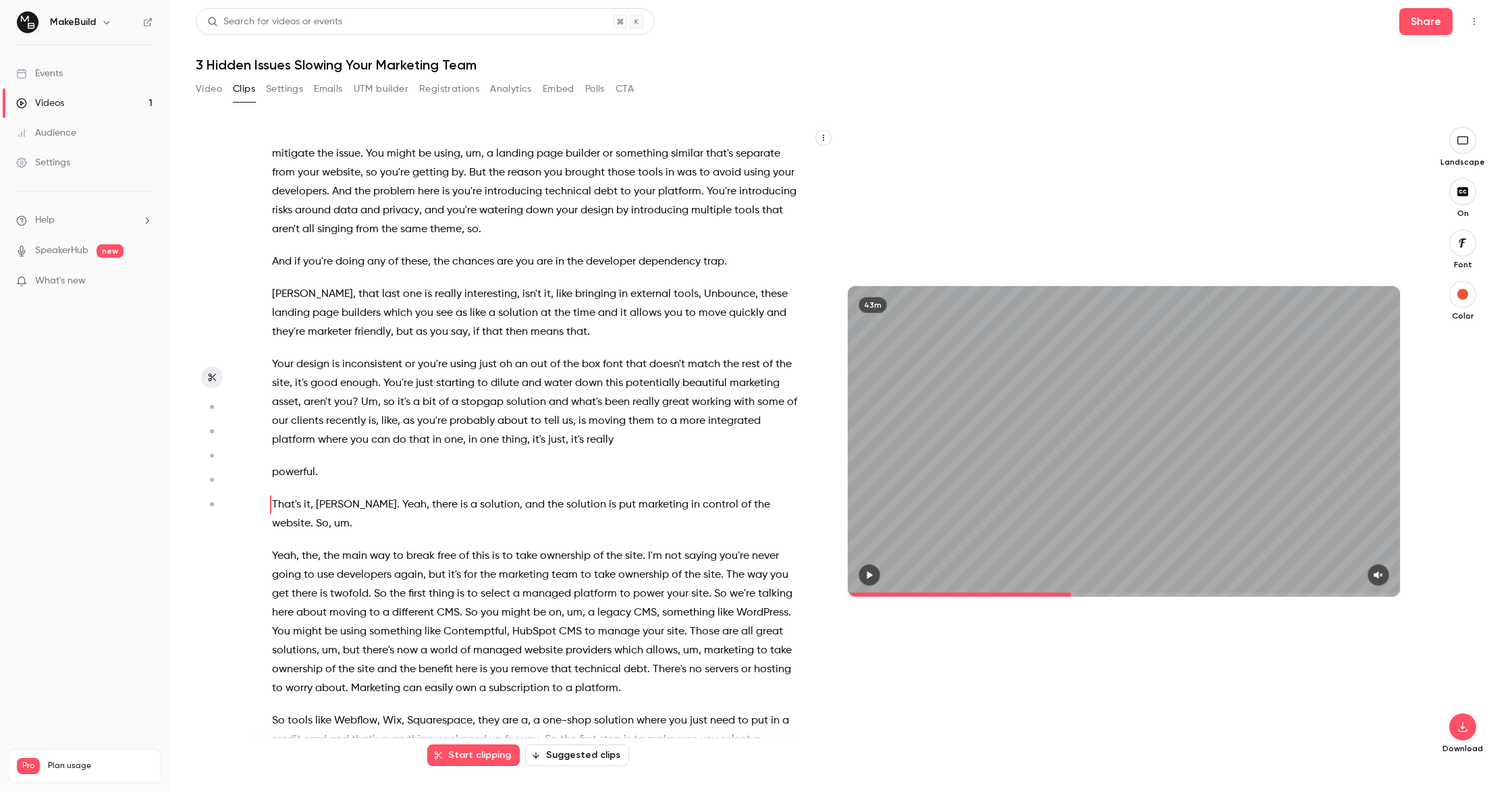
click at [402, 495] on span "Yeah" at bounding box center [414, 504] width 24 height 19
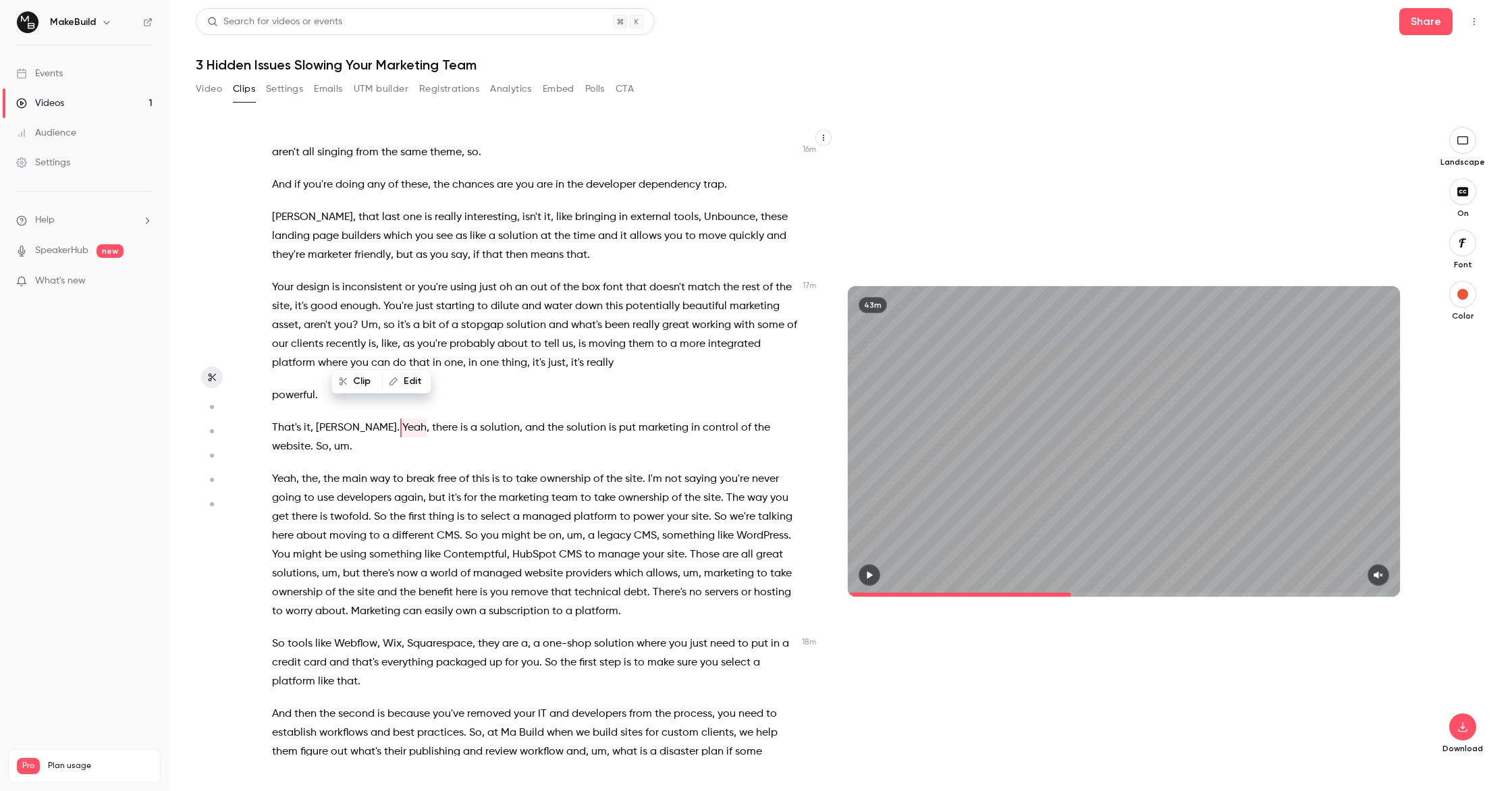
scroll to position [4341, 0]
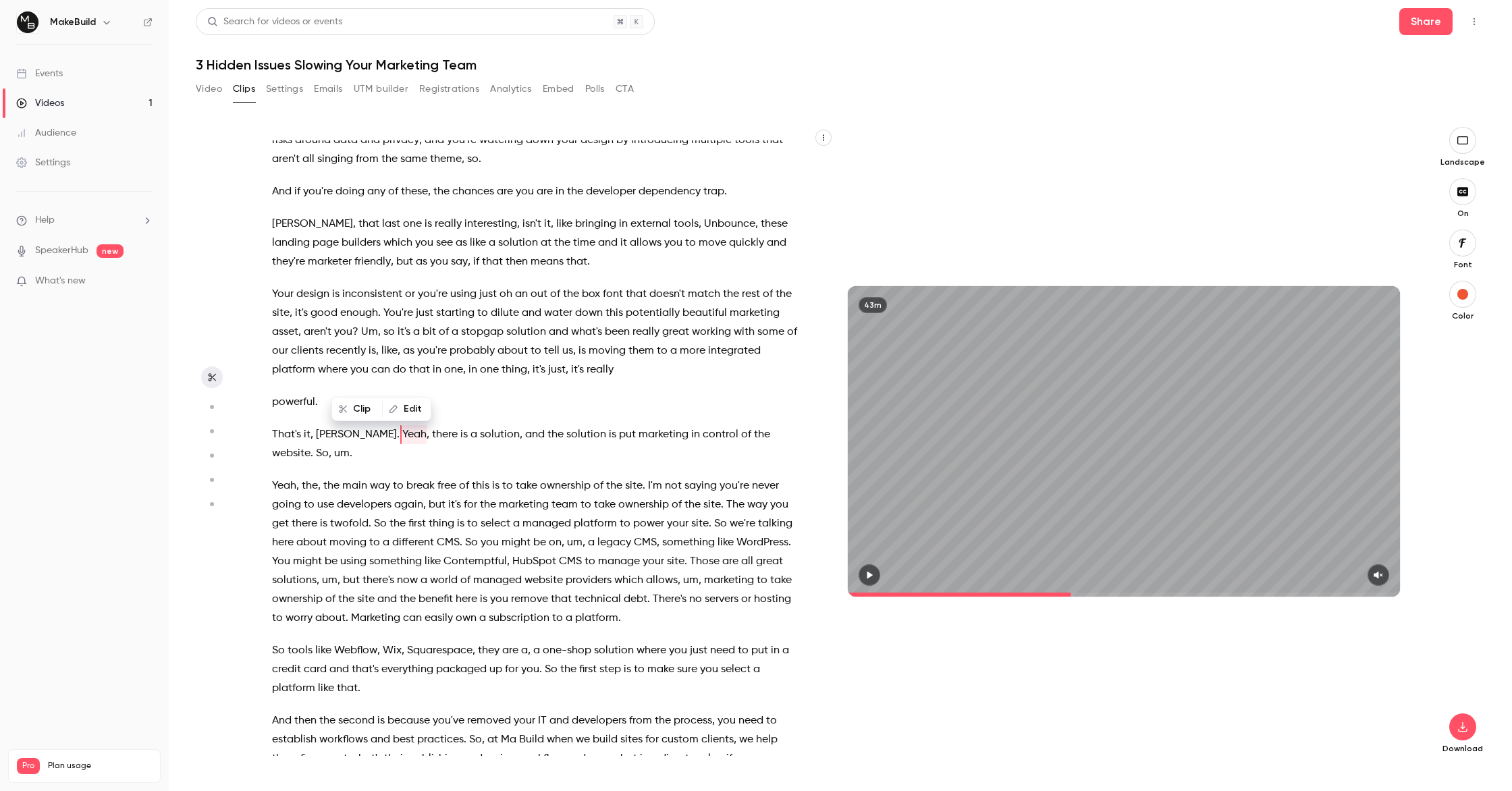
click at [879, 565] on div at bounding box center [1123, 574] width 552 height 22
click at [869, 574] on icon "button" at bounding box center [870, 575] width 5 height 8
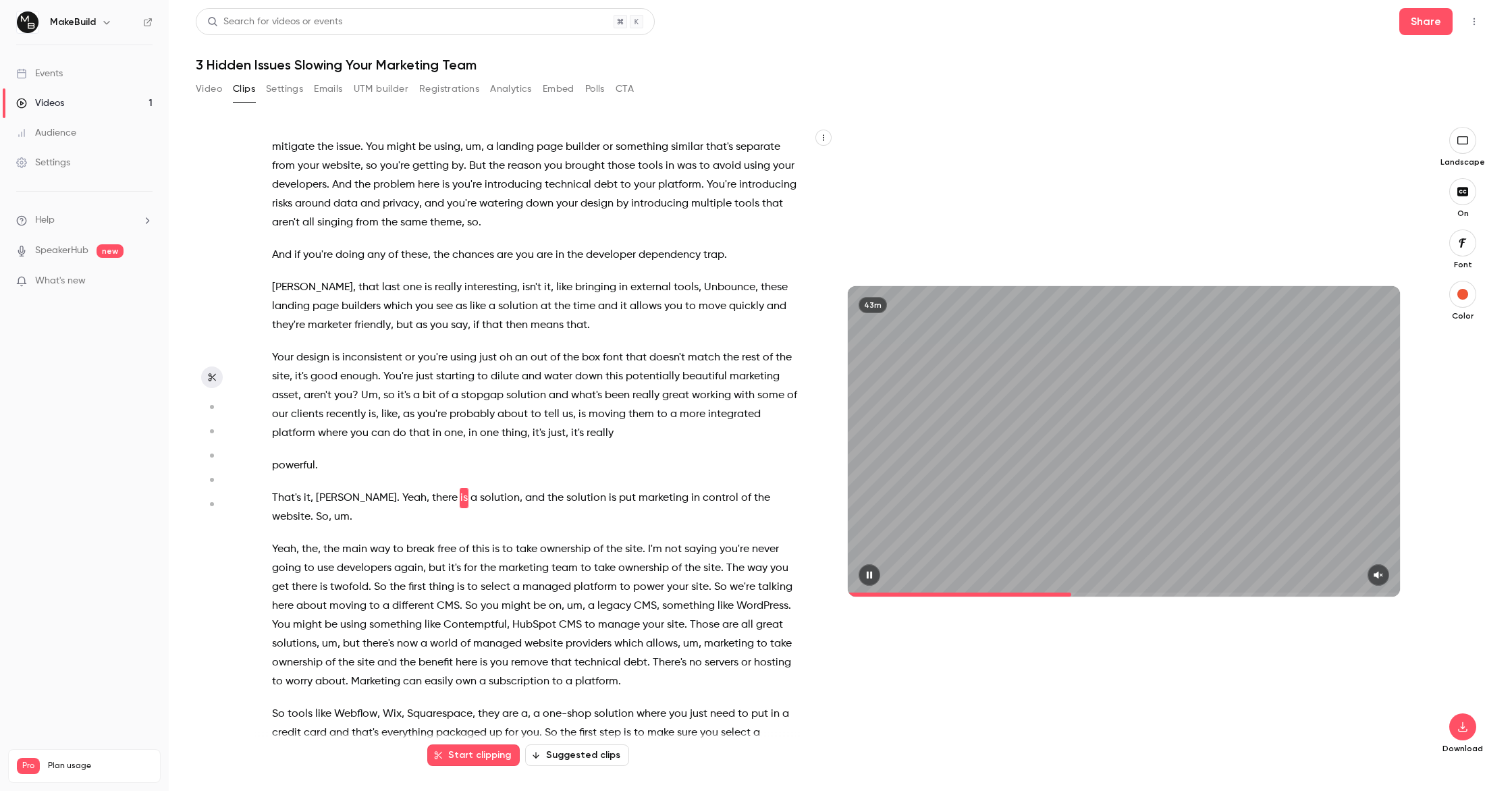
scroll to position [4270, 0]
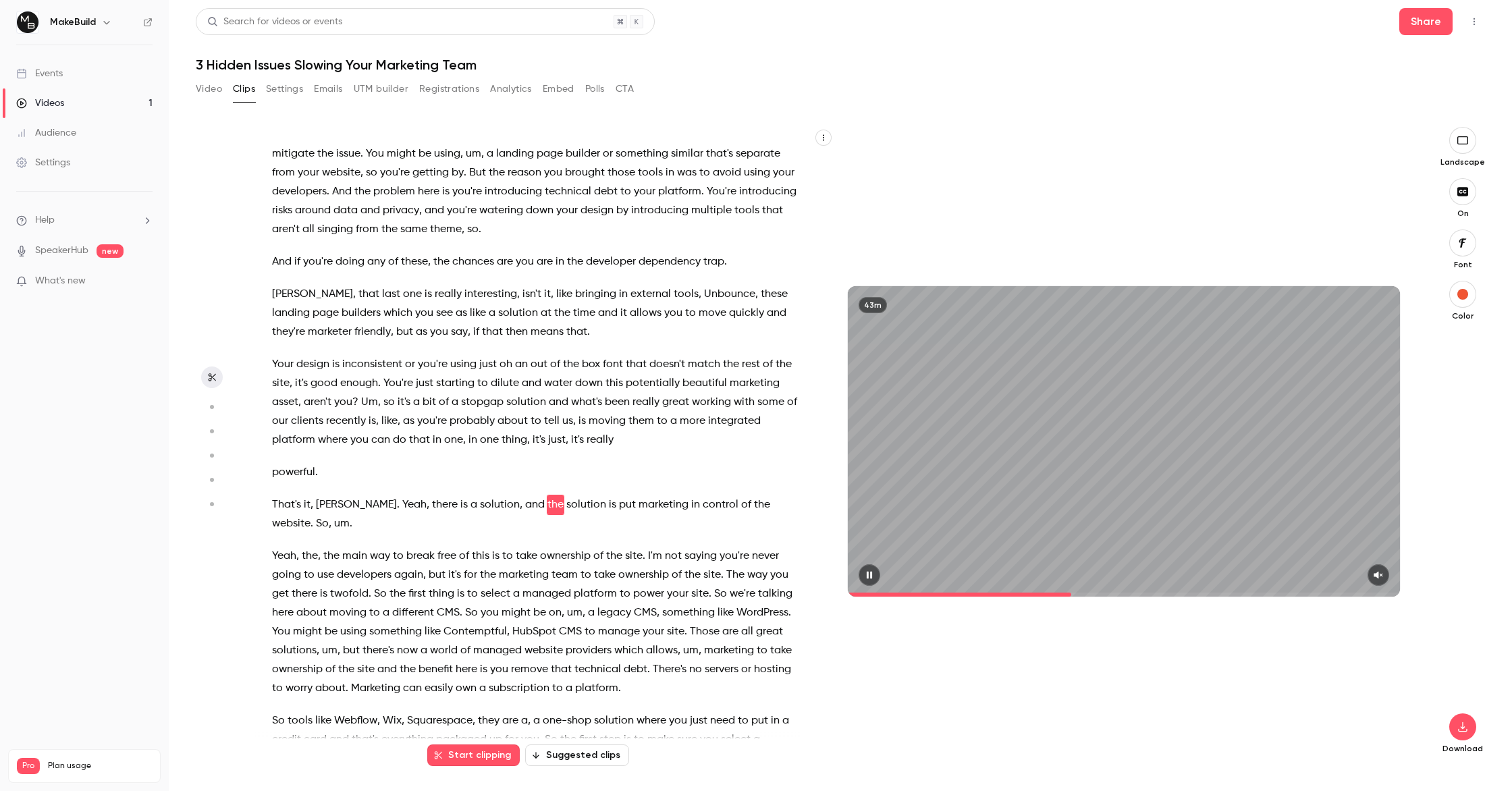
click at [1375, 573] on icon "button" at bounding box center [1378, 574] width 11 height 10
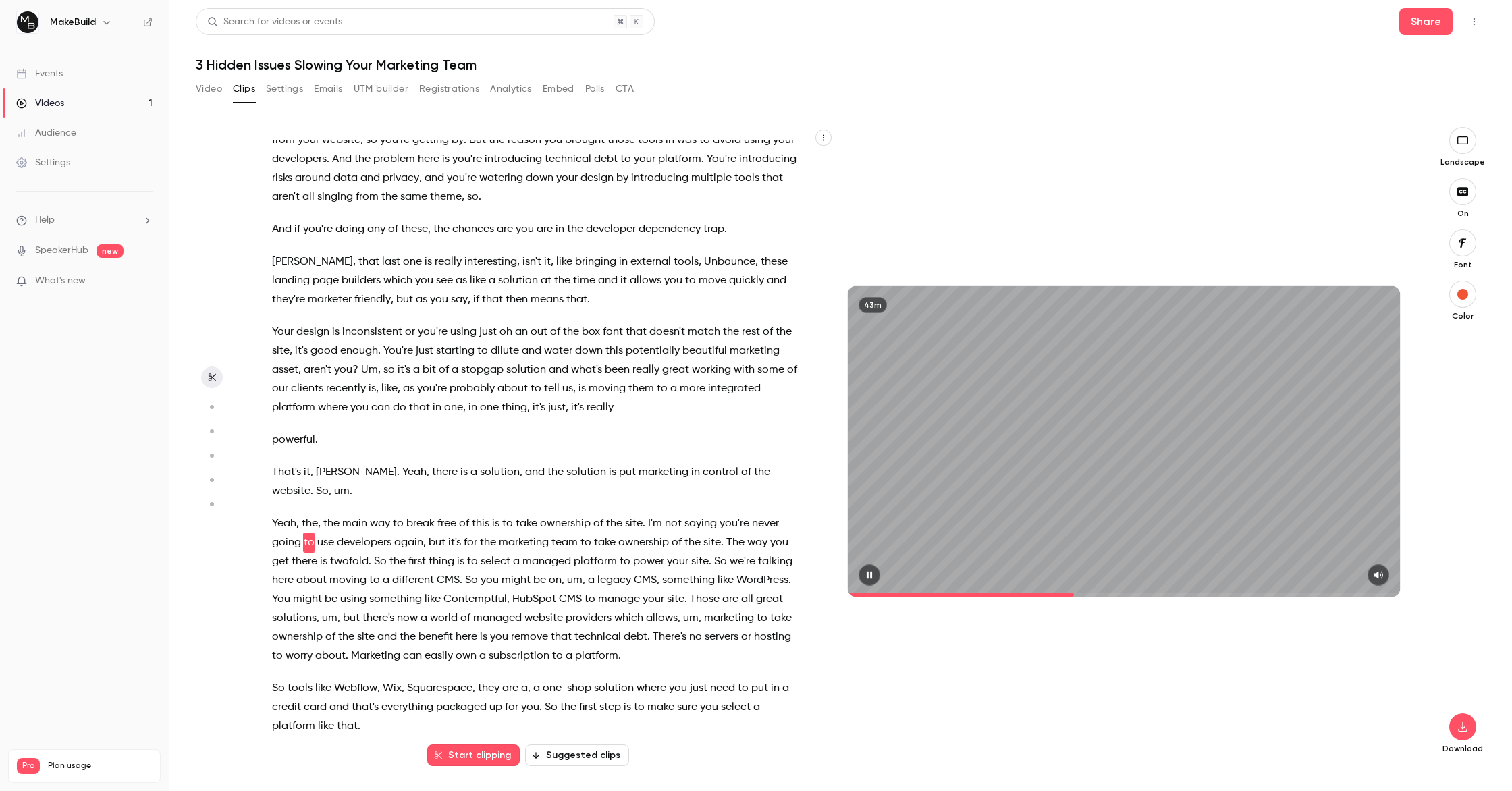
scroll to position [4322, 0]
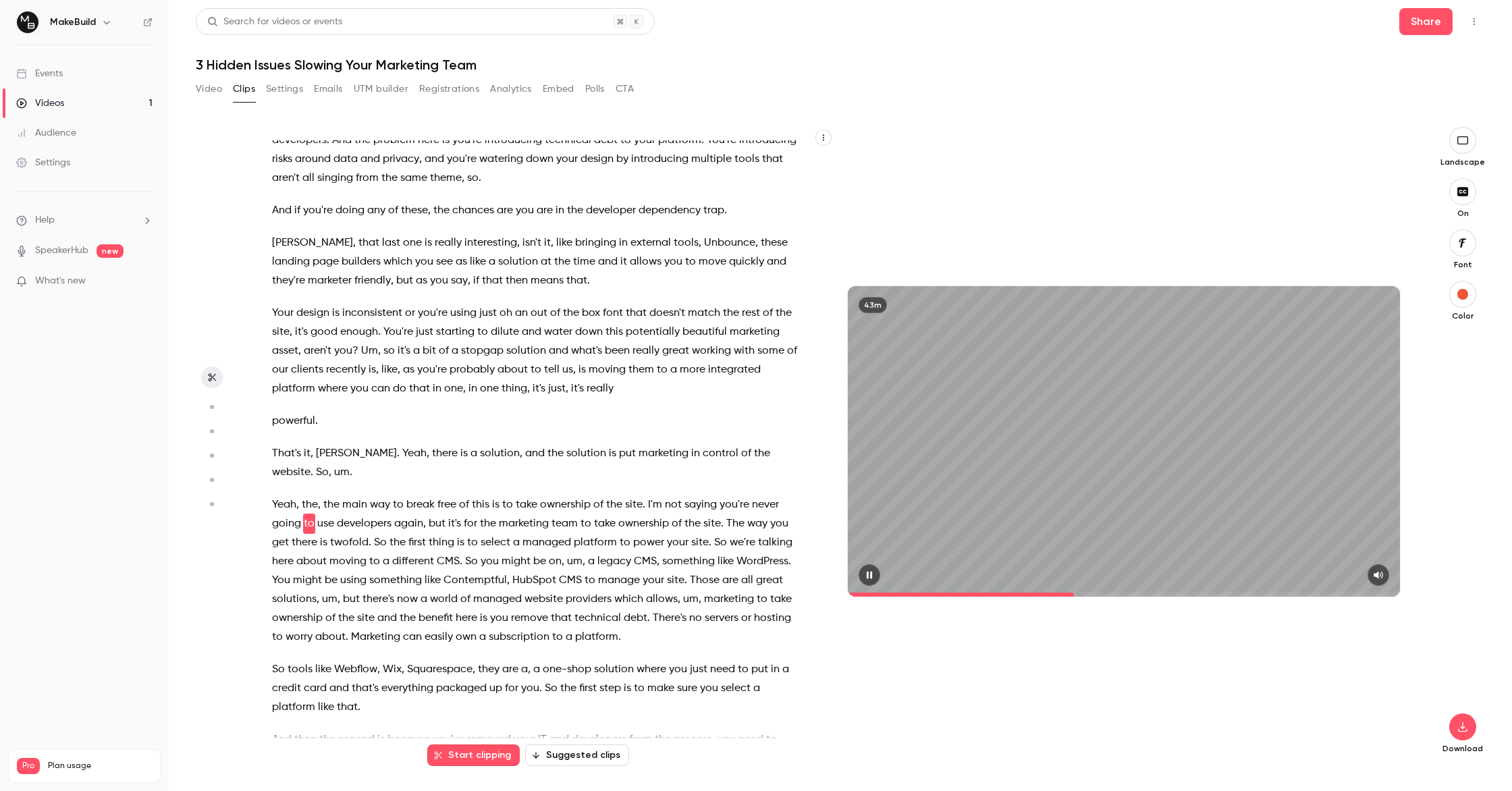
type input "******"
click at [1367, 564] on button "button" at bounding box center [1378, 574] width 22 height 22
click at [374, 377] on div "Drop questions in the chat anytime . We'll pick them up at the end . So I've go…" at bounding box center [541, 448] width 572 height 615
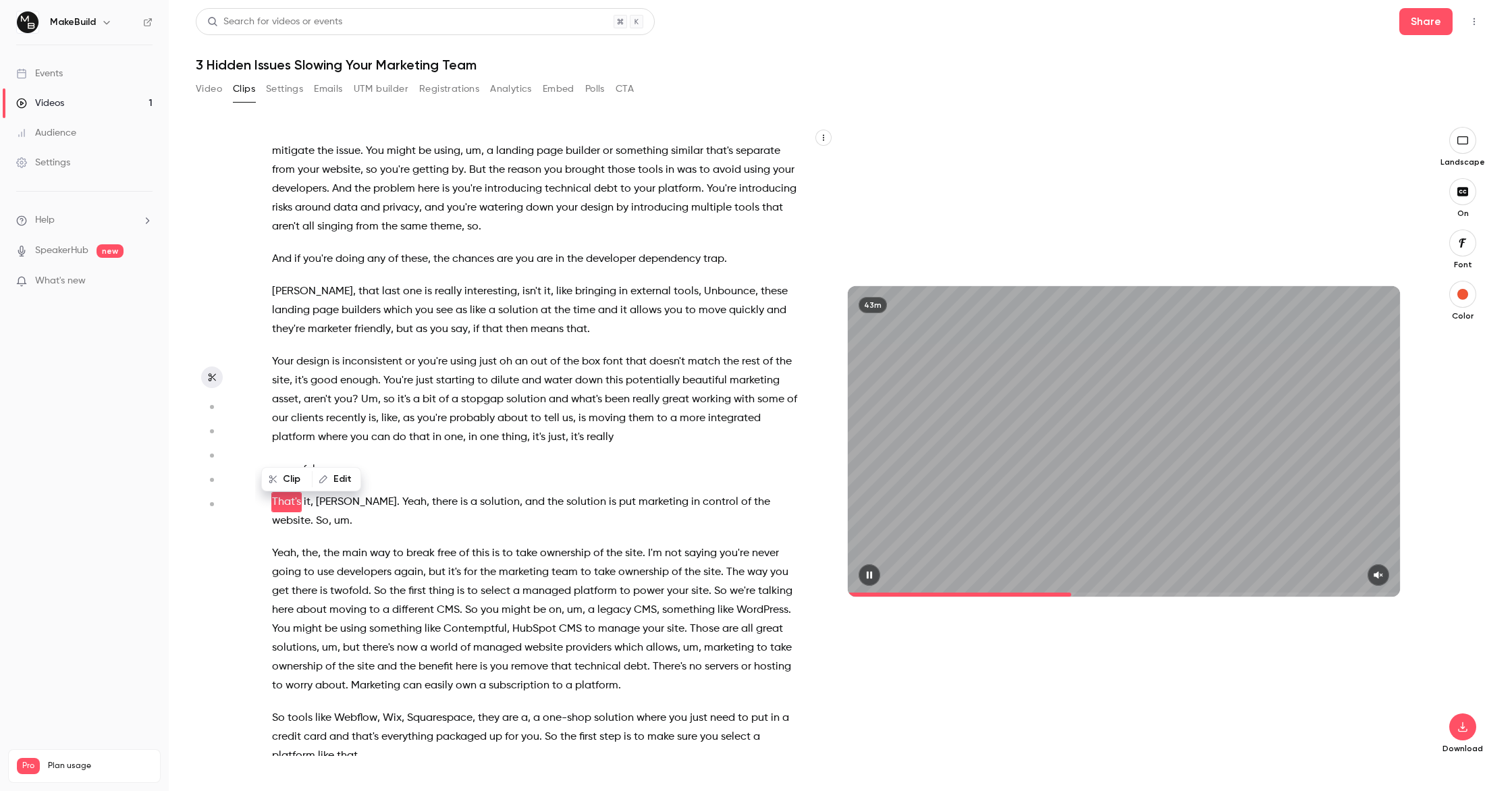
scroll to position [4270, 0]
click at [863, 573] on button "button" at bounding box center [869, 574] width 22 height 22
click at [372, 463] on p "powerful ." at bounding box center [534, 472] width 525 height 19
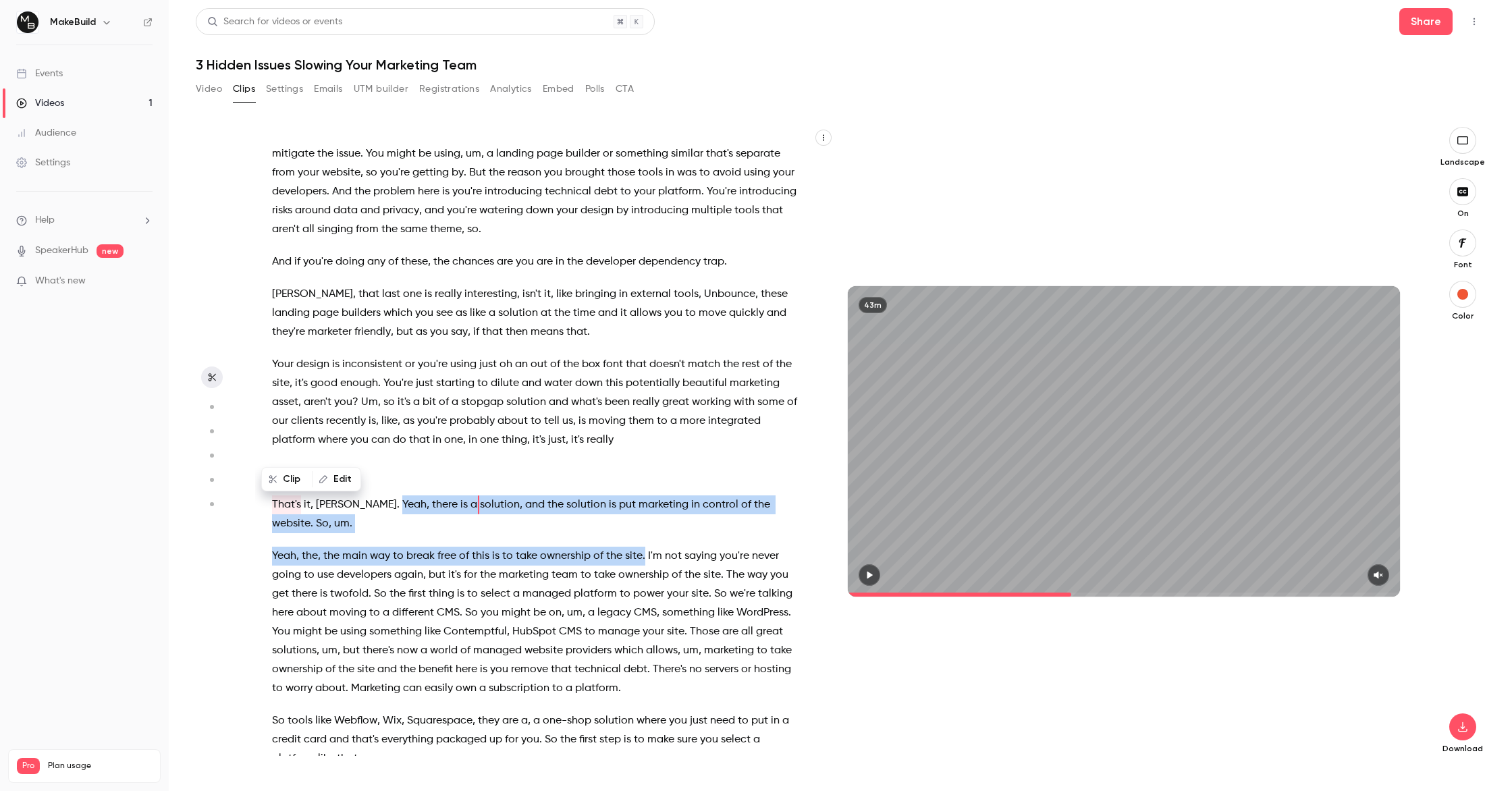
drag, startPoint x: 341, startPoint y: 449, endPoint x: 644, endPoint y: 485, distance: 305.1
click at [644, 485] on div "Drop questions in the chat anytime . We'll pick them up at the end . So I've go…" at bounding box center [541, 448] width 572 height 615
click at [665, 510] on button "Clip 10 s" at bounding box center [667, 511] width 66 height 22
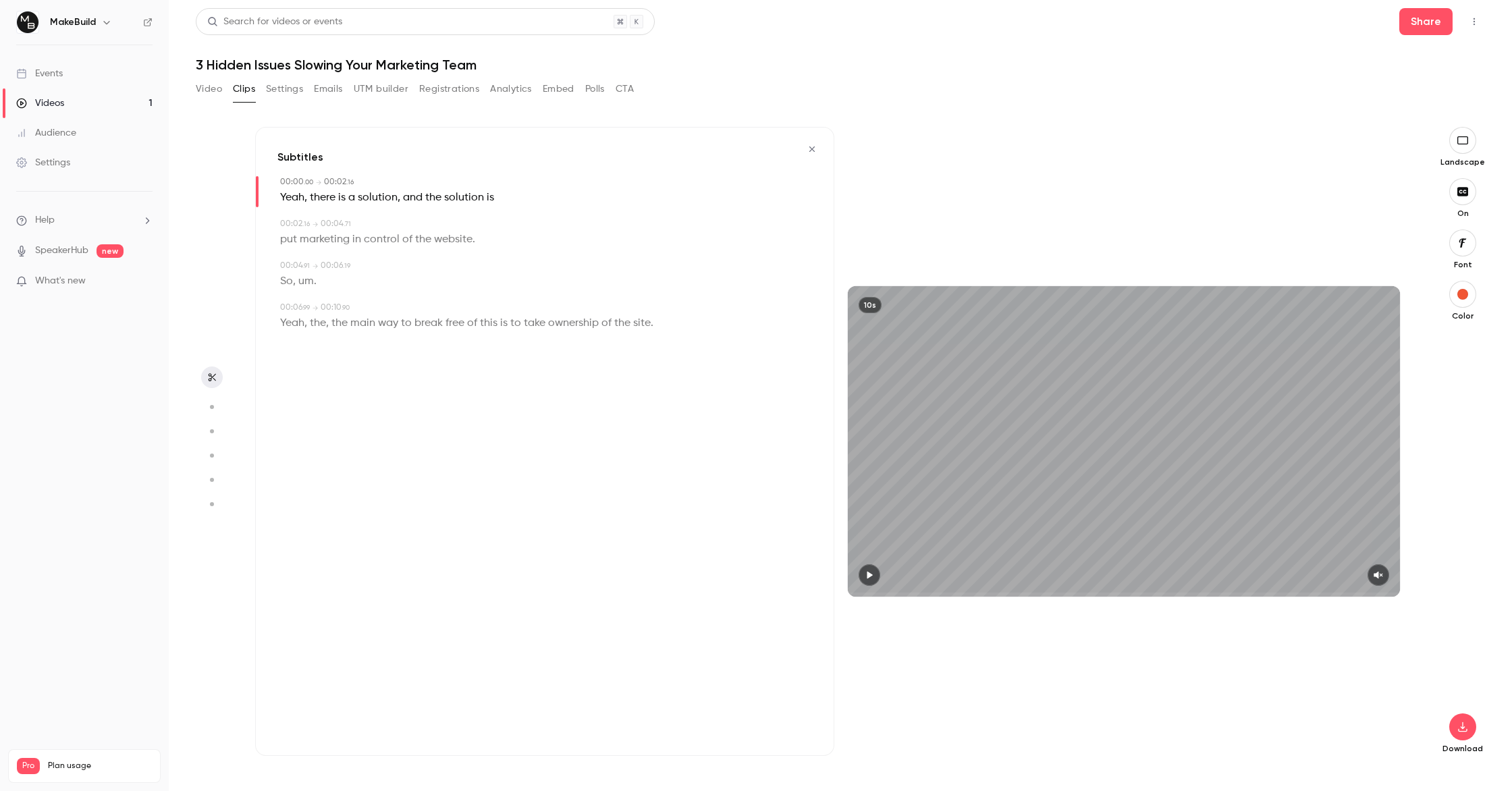
click at [870, 576] on icon "button" at bounding box center [870, 575] width 5 height 8
click at [877, 580] on button "button" at bounding box center [869, 574] width 22 height 22
drag, startPoint x: 897, startPoint y: 592, endPoint x: 808, endPoint y: 594, distance: 89.0
click at [808, 594] on div "Subtitles 00:00 . 00 → 00:02 . 16 Yeah , there is a solution , and the solution…" at bounding box center [834, 441] width 1158 height 629
click at [1390, 573] on div at bounding box center [1123, 574] width 552 height 22
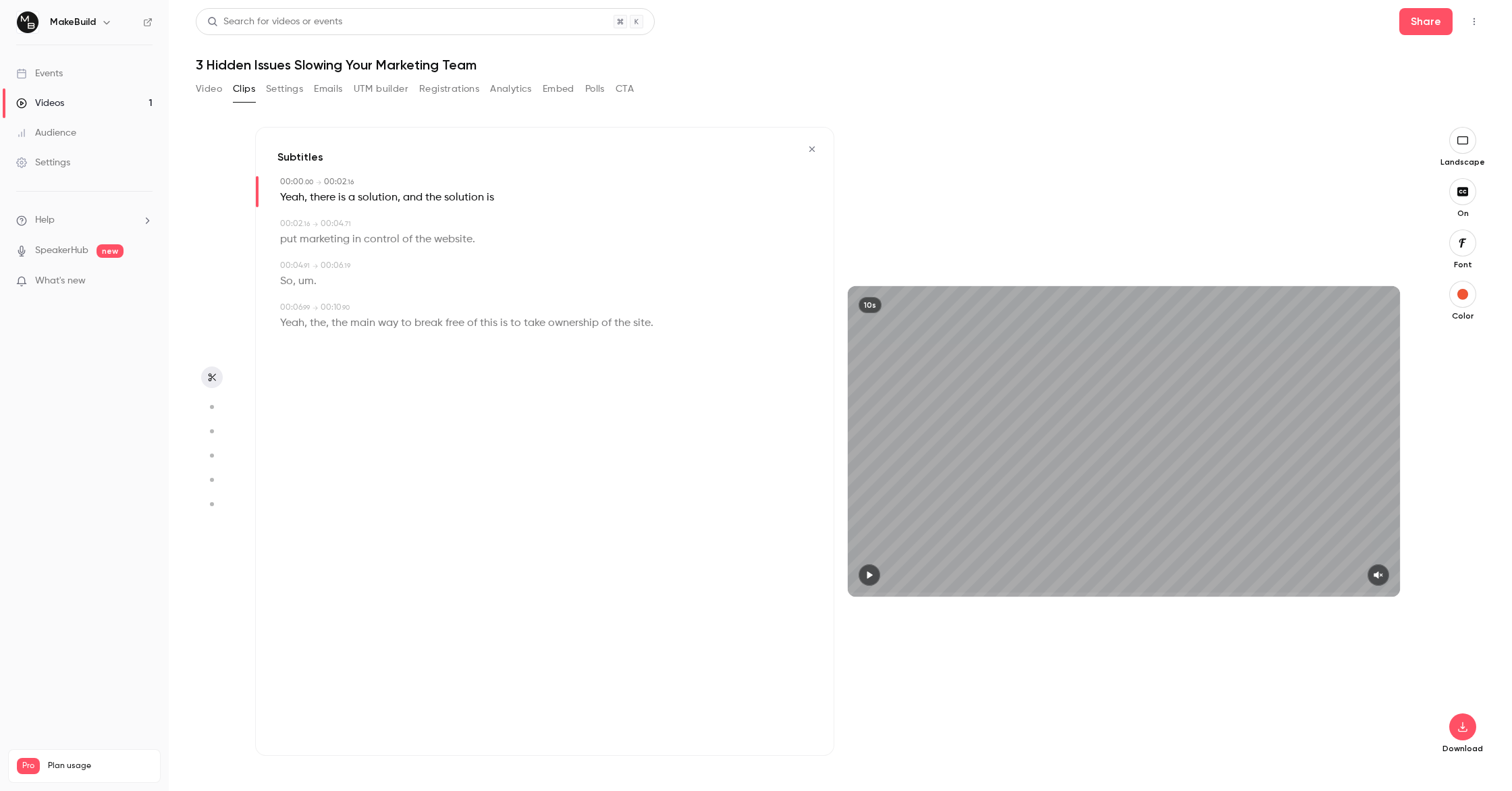
click at [1383, 573] on icon "button" at bounding box center [1378, 574] width 11 height 10
click at [866, 581] on button "button" at bounding box center [869, 574] width 22 height 22
click at [1467, 727] on icon "button" at bounding box center [1462, 727] width 16 height 11
click at [1358, 757] on span "Balance between quality and CPU time" at bounding box center [1361, 764] width 155 height 14
click at [812, 149] on icon "button" at bounding box center [811, 149] width 5 height 5
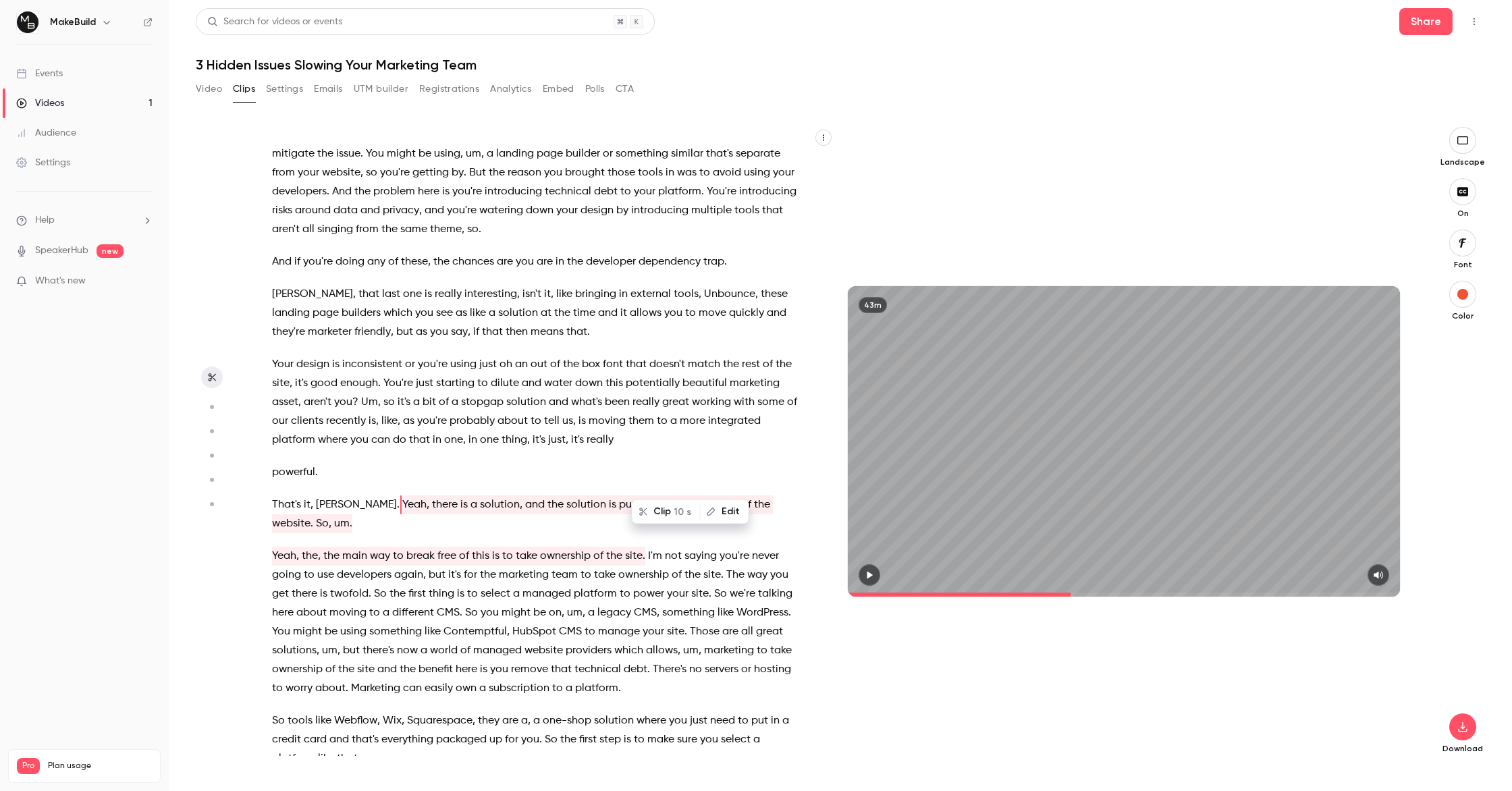
scroll to position [5360, 0]
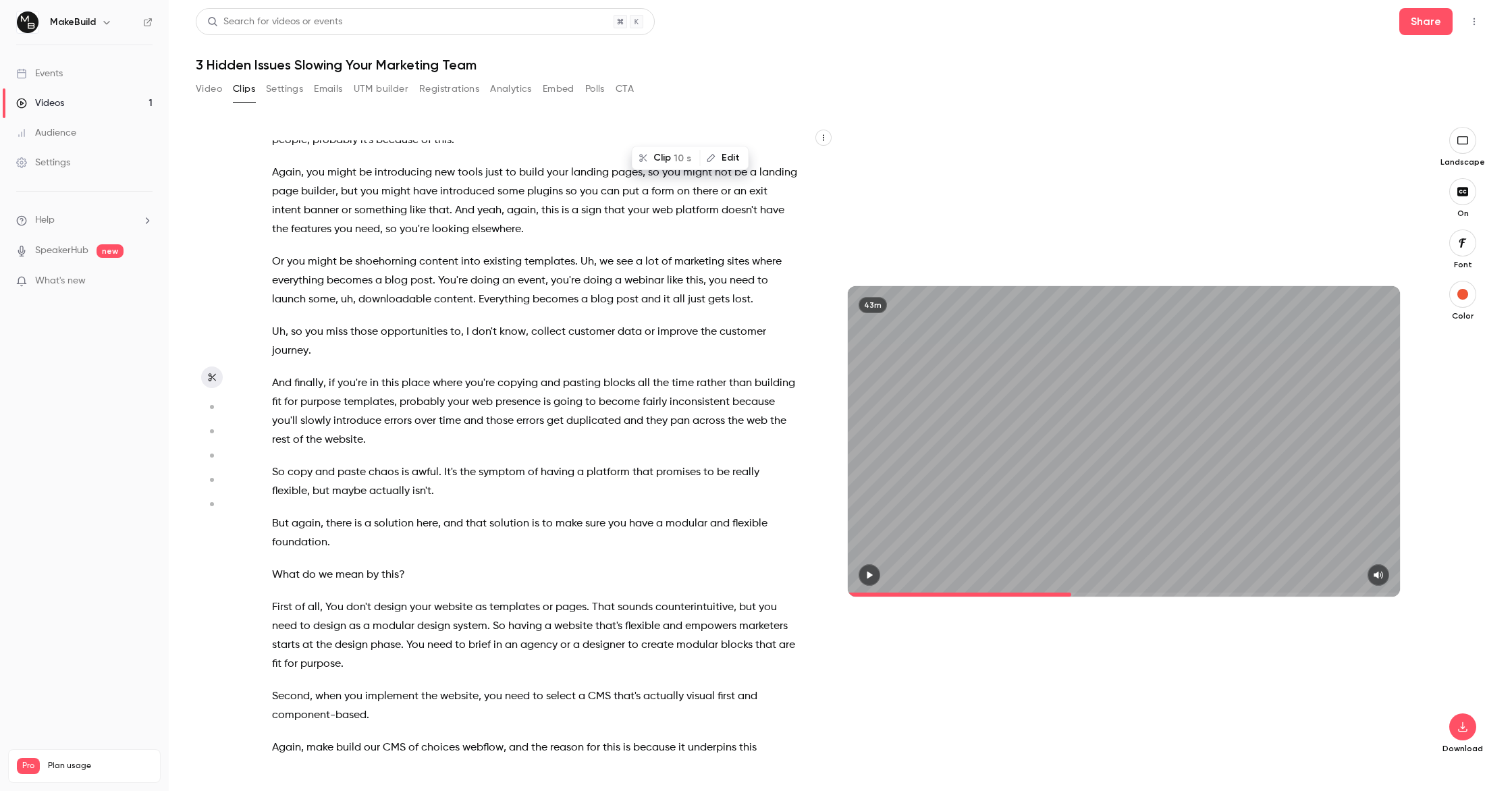
click at [423, 432] on div "Drop questions in the chat anytime . We'll pick them up at the end . So I've go…" at bounding box center [541, 448] width 572 height 615
click at [260, 440] on div "Drop questions in the chat anytime . We'll pick them up at the end . So I've go…" at bounding box center [541, 448] width 572 height 615
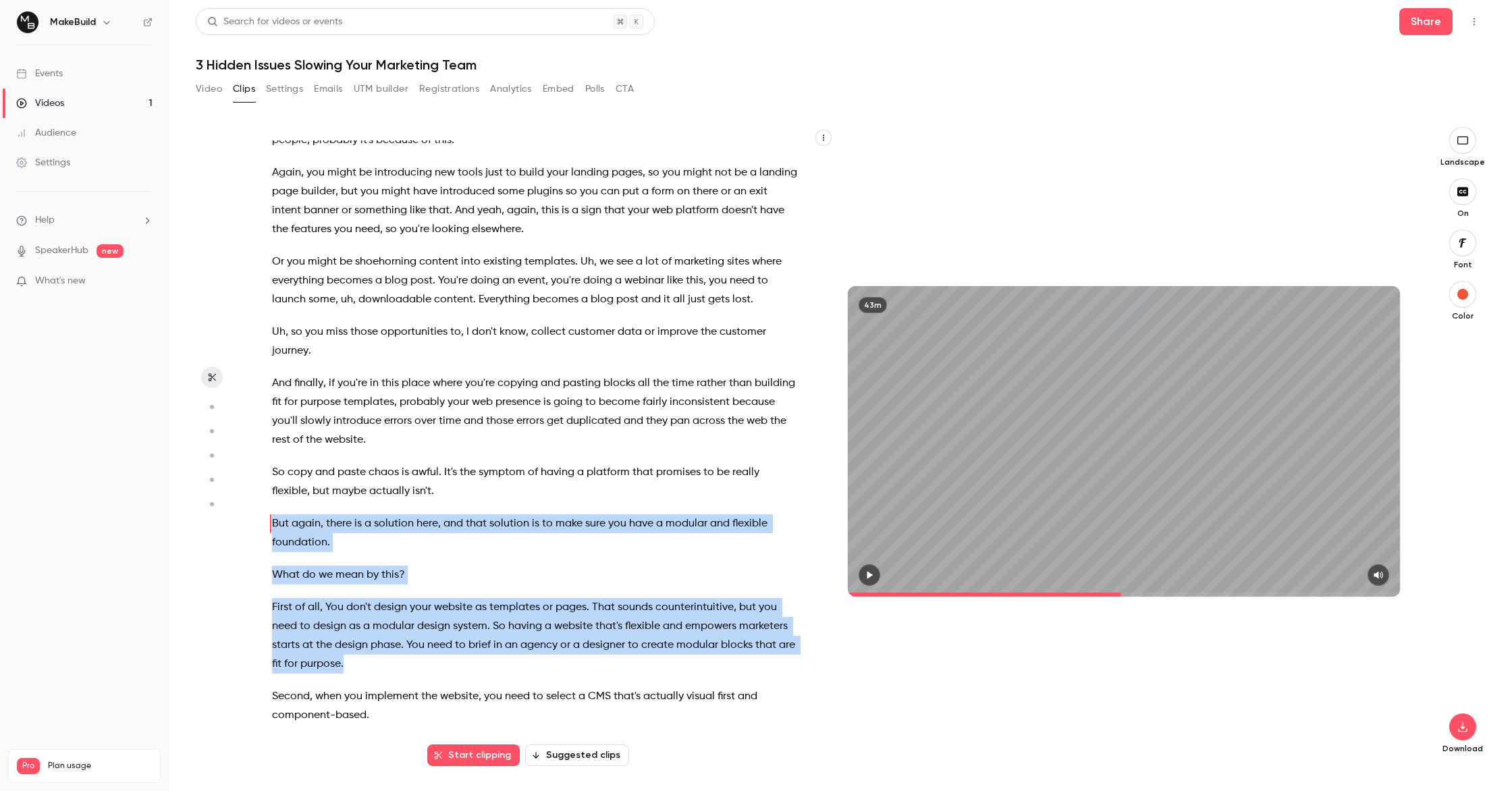
drag, startPoint x: 260, startPoint y: 443, endPoint x: 346, endPoint y: 586, distance: 166.9
click at [346, 586] on div "Drop questions in the chat anytime . We'll pick them up at the end . So I've go…" at bounding box center [541, 448] width 572 height 615
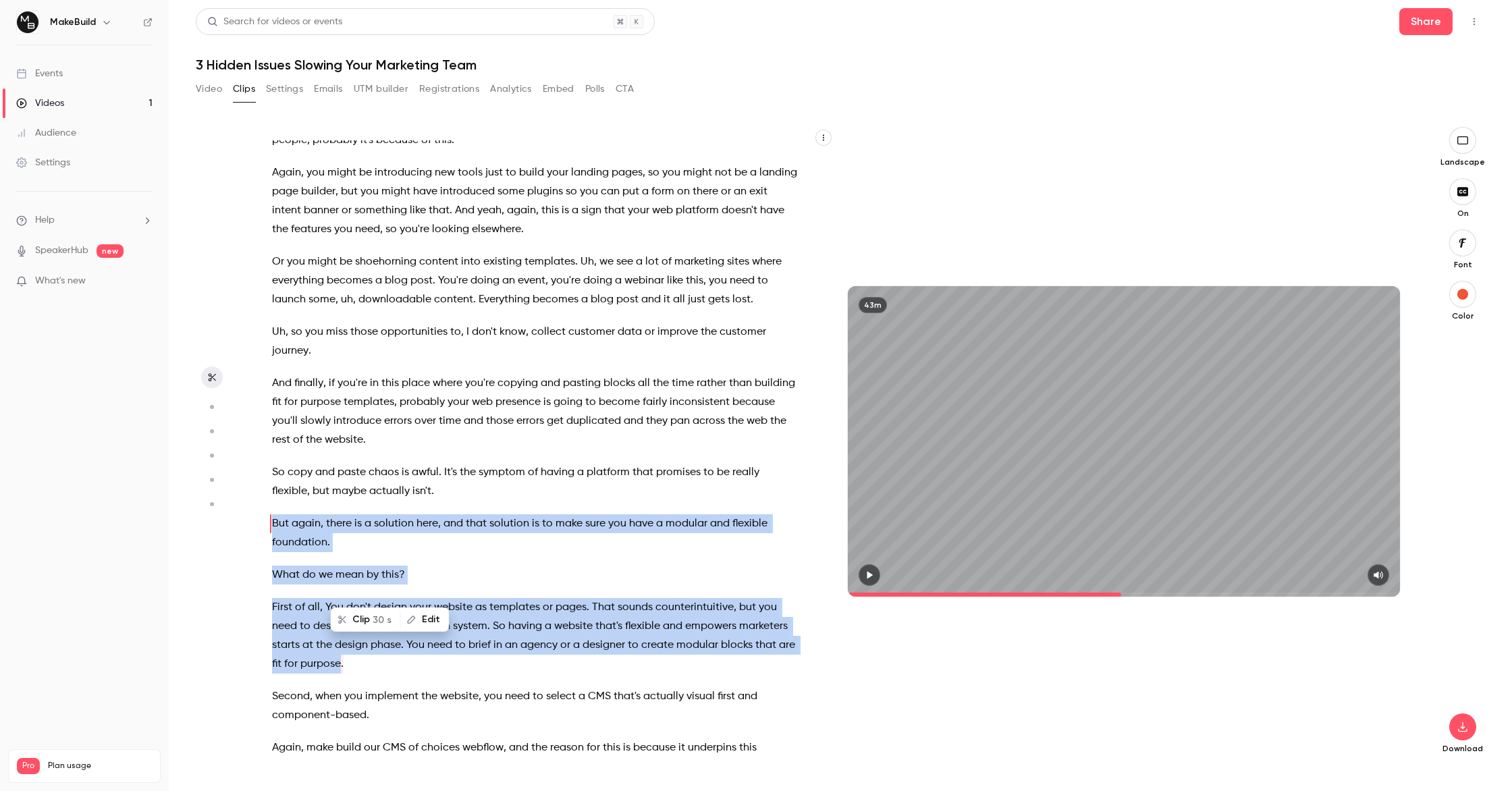
click at [356, 620] on button "Clip 30 s" at bounding box center [365, 619] width 67 height 22
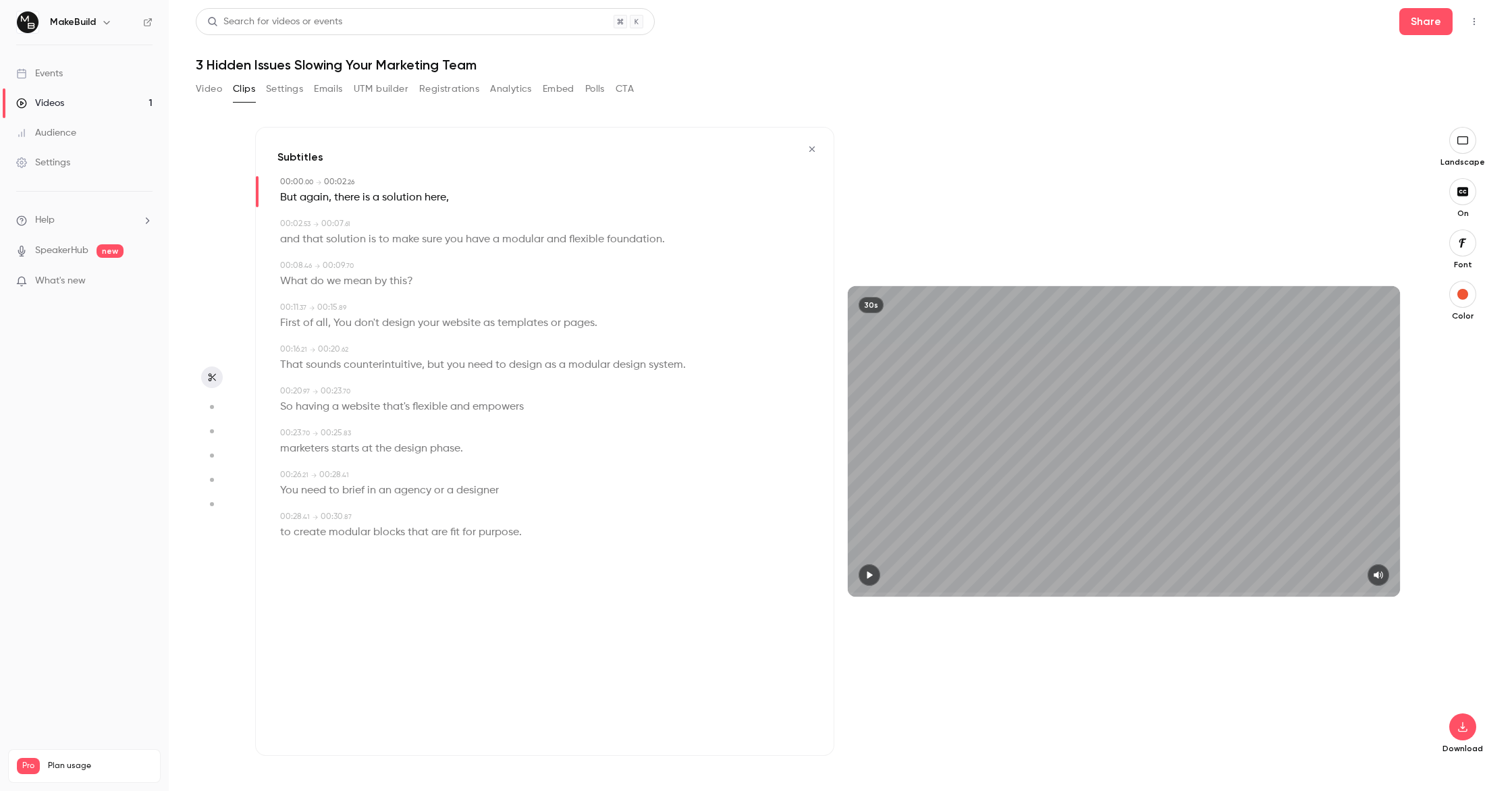
click at [867, 575] on icon "button" at bounding box center [869, 574] width 11 height 10
click at [1463, 723] on icon "button" at bounding box center [1462, 727] width 9 height 10
click at [1335, 762] on span "Balance between quality and CPU time" at bounding box center [1361, 764] width 155 height 14
click at [806, 147] on icon "button" at bounding box center [811, 149] width 11 height 10
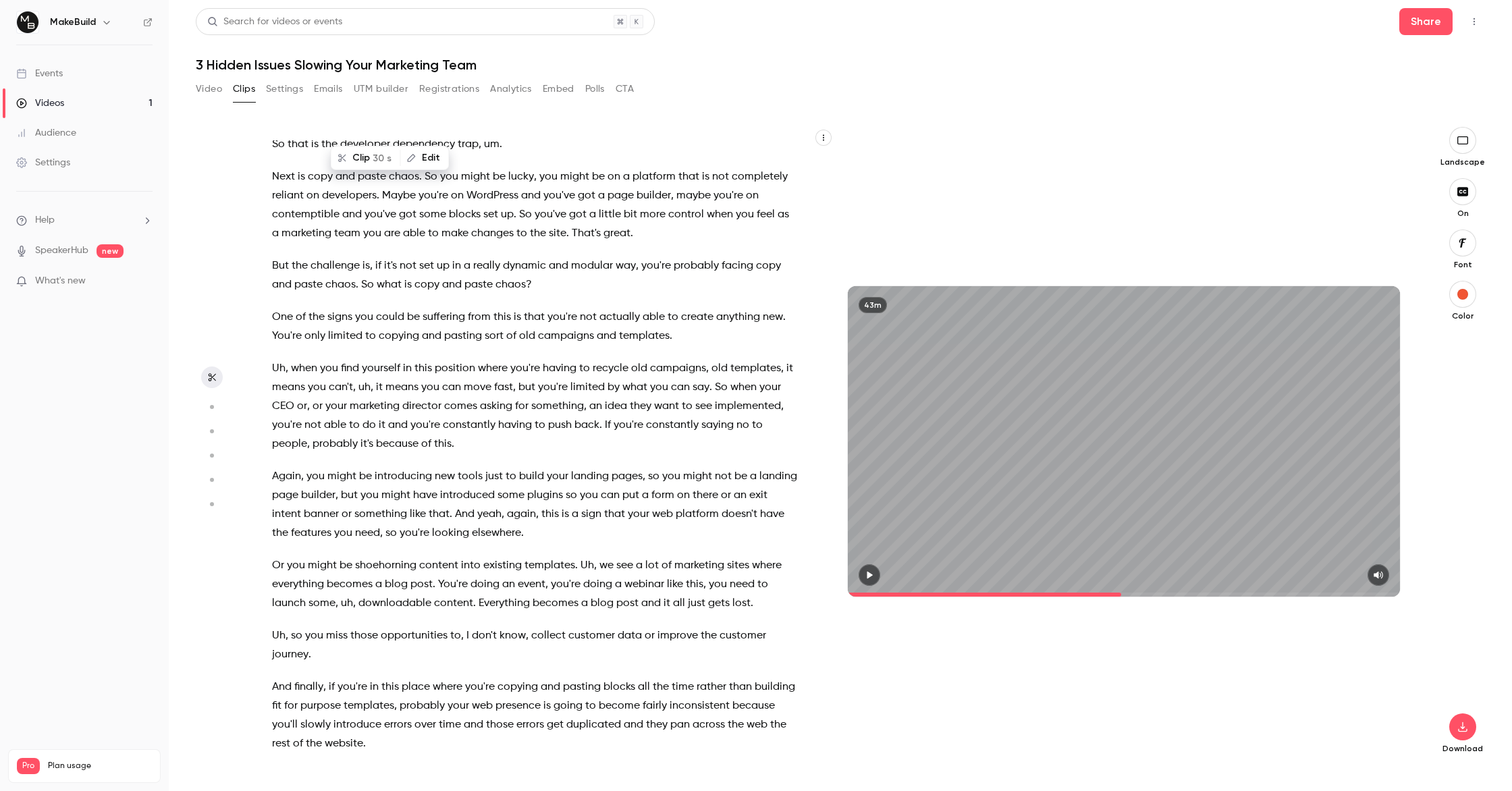
scroll to position [7399, 0]
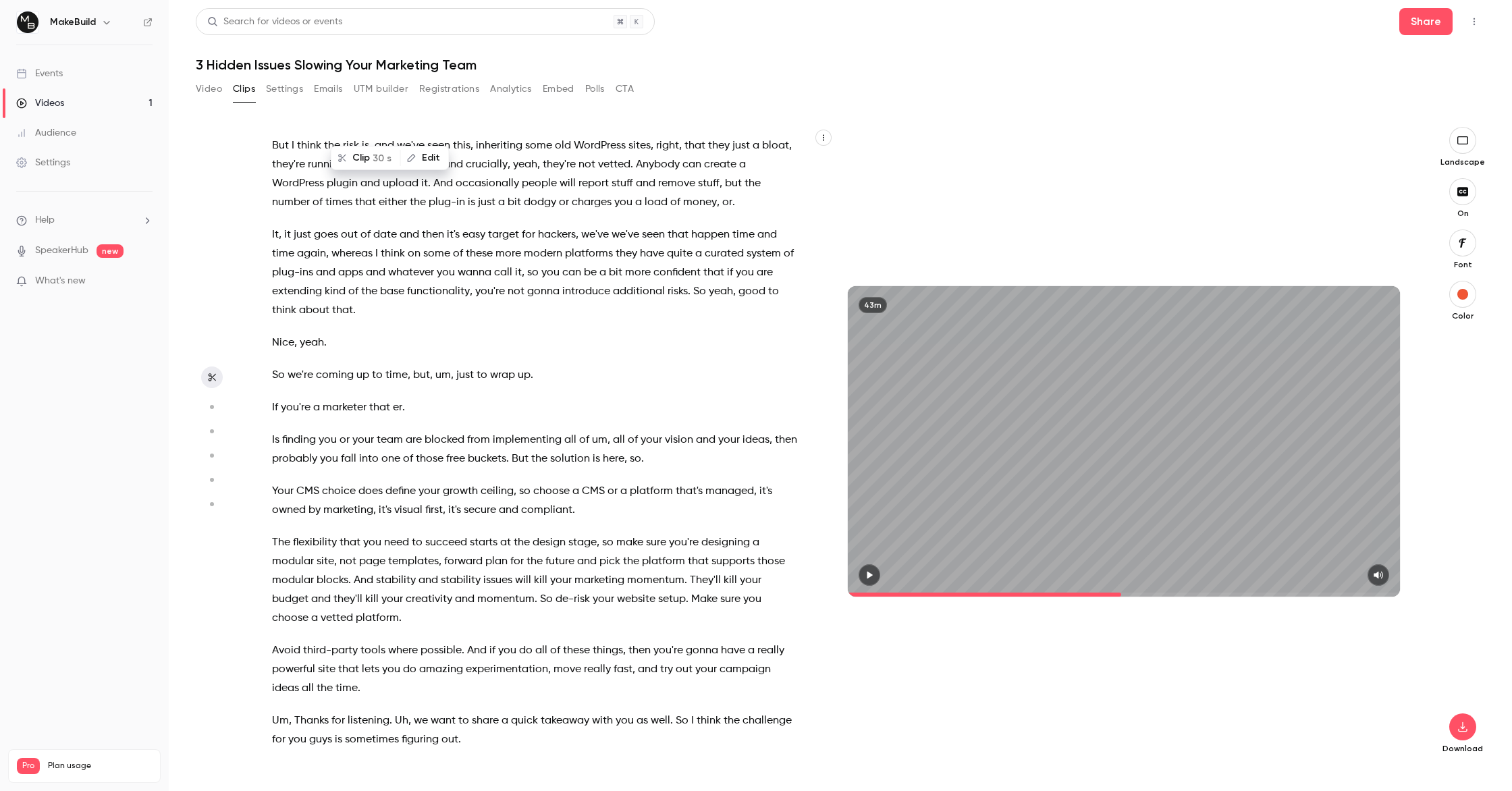
click at [399, 430] on div "Drop questions in the chat anytime . We'll pick them up at the end . So I've go…" at bounding box center [541, 448] width 572 height 615
click at [311, 433] on div "Drop questions in the chat anytime . We'll pick them up at the end . So I've go…" at bounding box center [541, 448] width 572 height 615
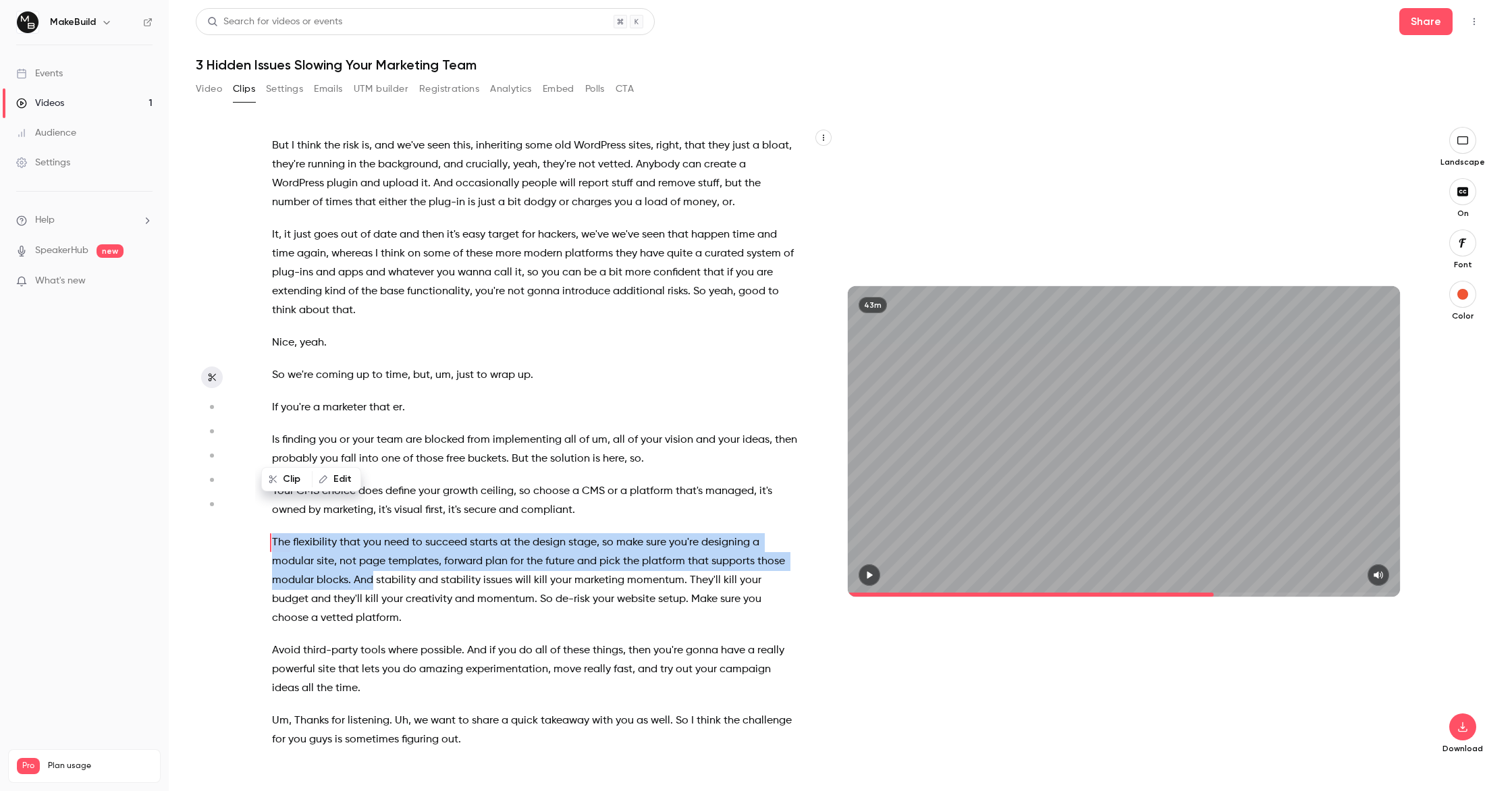
drag, startPoint x: 265, startPoint y: 445, endPoint x: 369, endPoint y: 479, distance: 109.4
click at [369, 479] on div "Drop questions in the chat anytime . We'll pick them up at the end . So I've go…" at bounding box center [541, 448] width 572 height 615
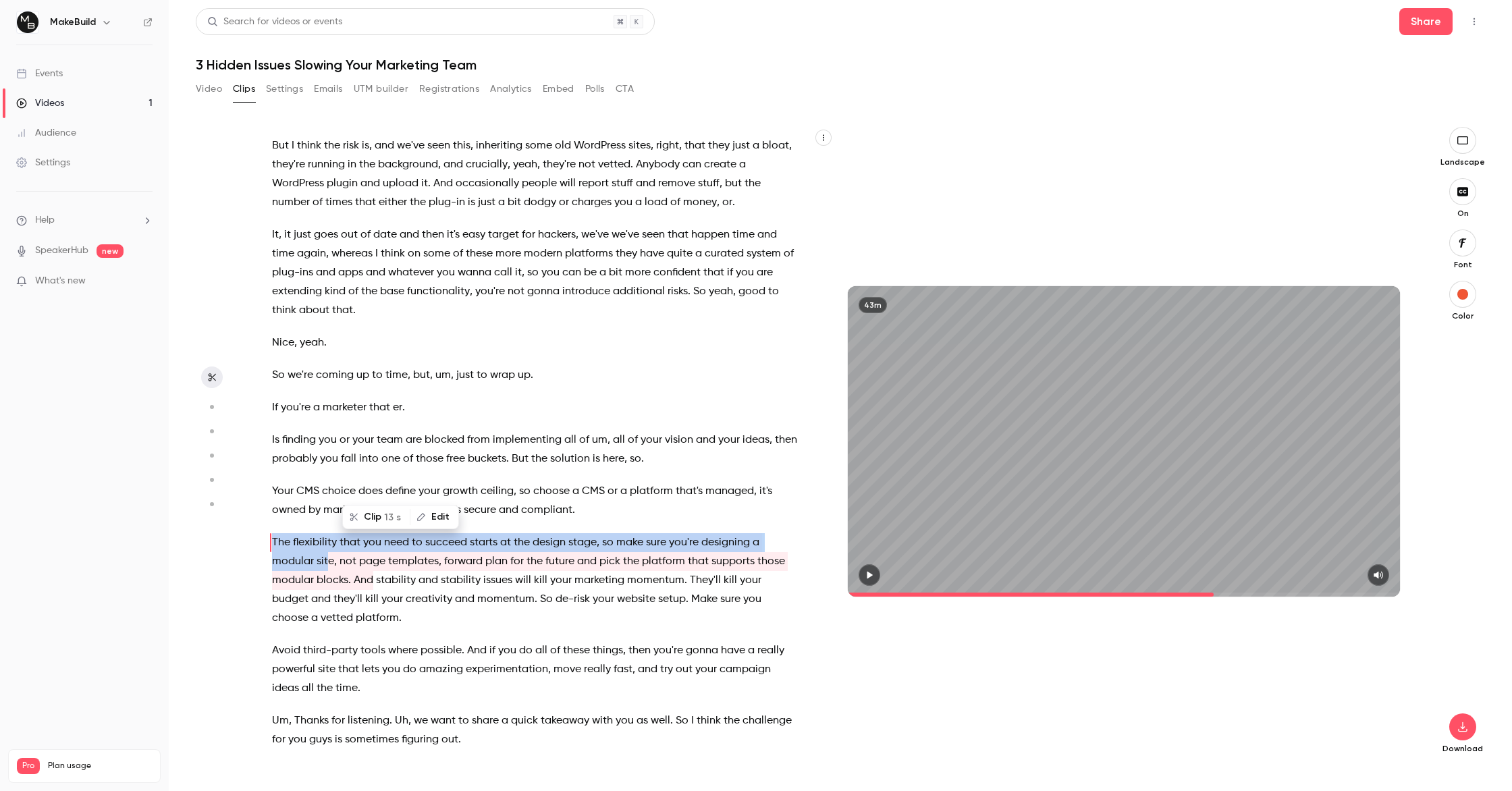
drag, startPoint x: 262, startPoint y: 442, endPoint x: 327, endPoint y: 472, distance: 71.6
click at [327, 472] on div "Drop questions in the chat anytime . We'll pick them up at the end . So I've go…" at bounding box center [541, 448] width 572 height 615
drag, startPoint x: 262, startPoint y: 443, endPoint x: 355, endPoint y: 461, distance: 94.7
click at [355, 461] on div "Drop questions in the chat anytime . We'll pick them up at the end . So I've go…" at bounding box center [541, 448] width 572 height 615
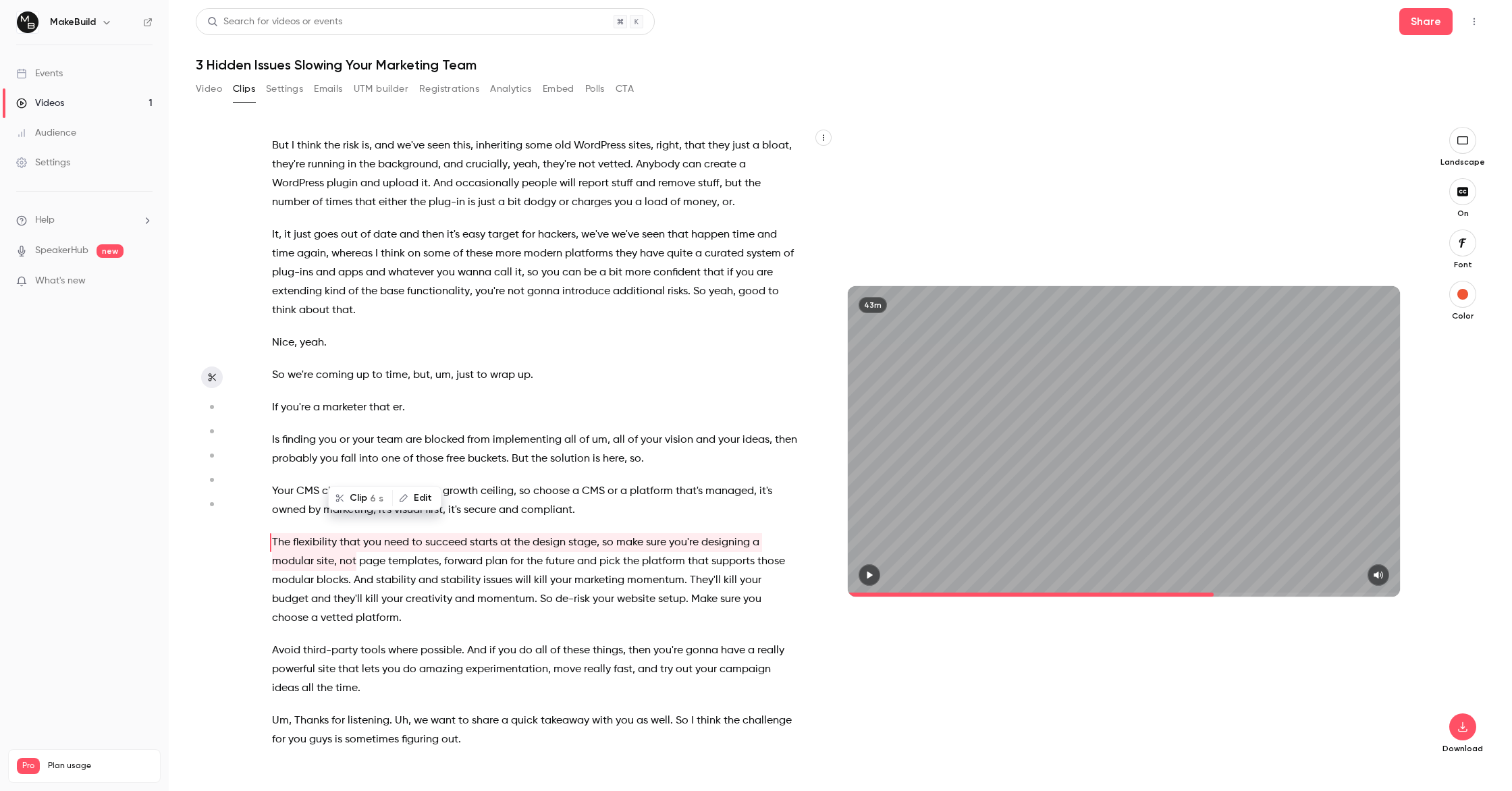
click at [587, 533] on span "stage" at bounding box center [583, 542] width 29 height 19
click at [263, 442] on div "Drop questions in the chat anytime . We'll pick them up at the end . So I've go…" at bounding box center [541, 448] width 572 height 615
click at [325, 482] on span "choice" at bounding box center [338, 491] width 34 height 19
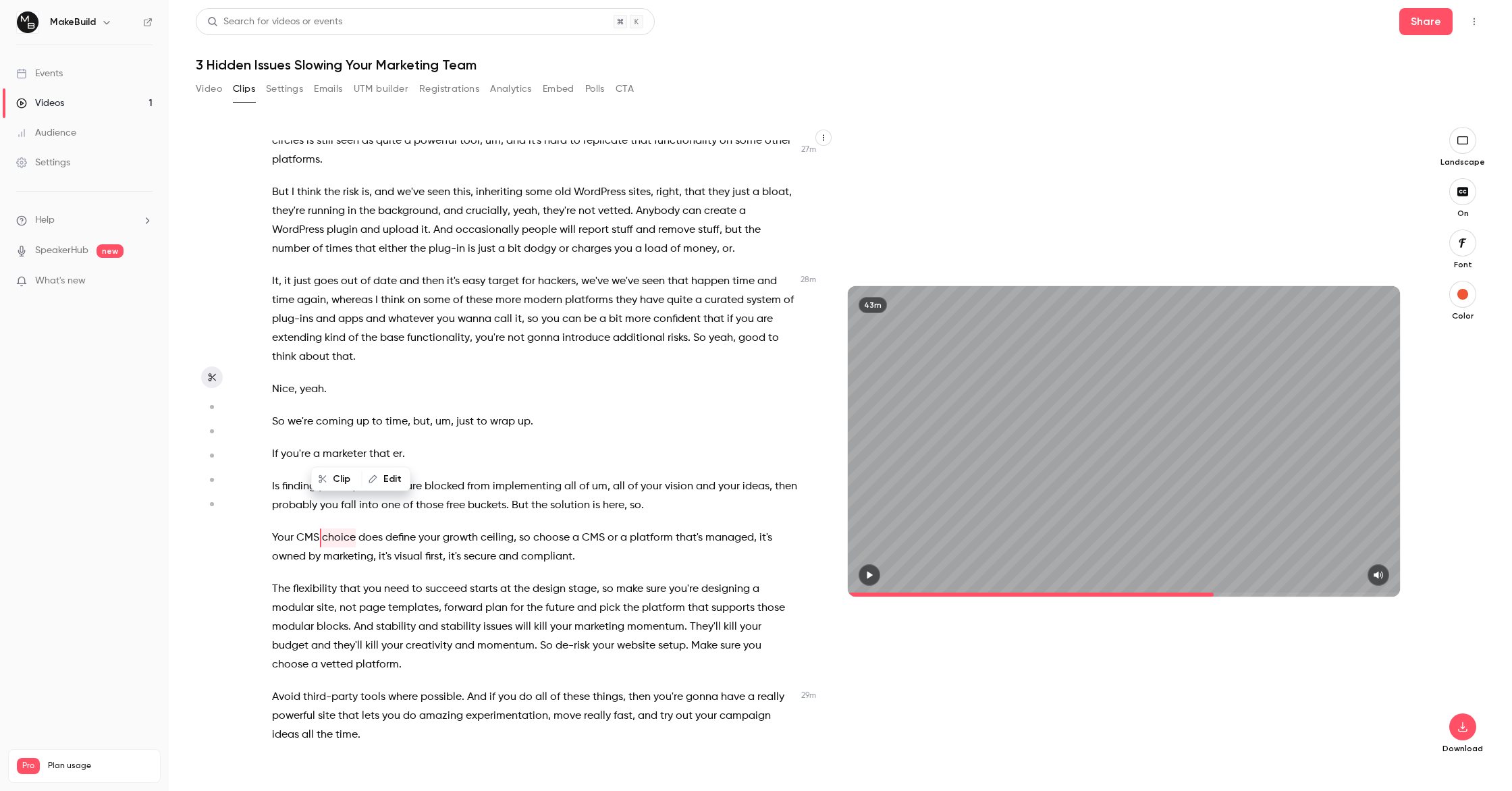
scroll to position [7348, 0]
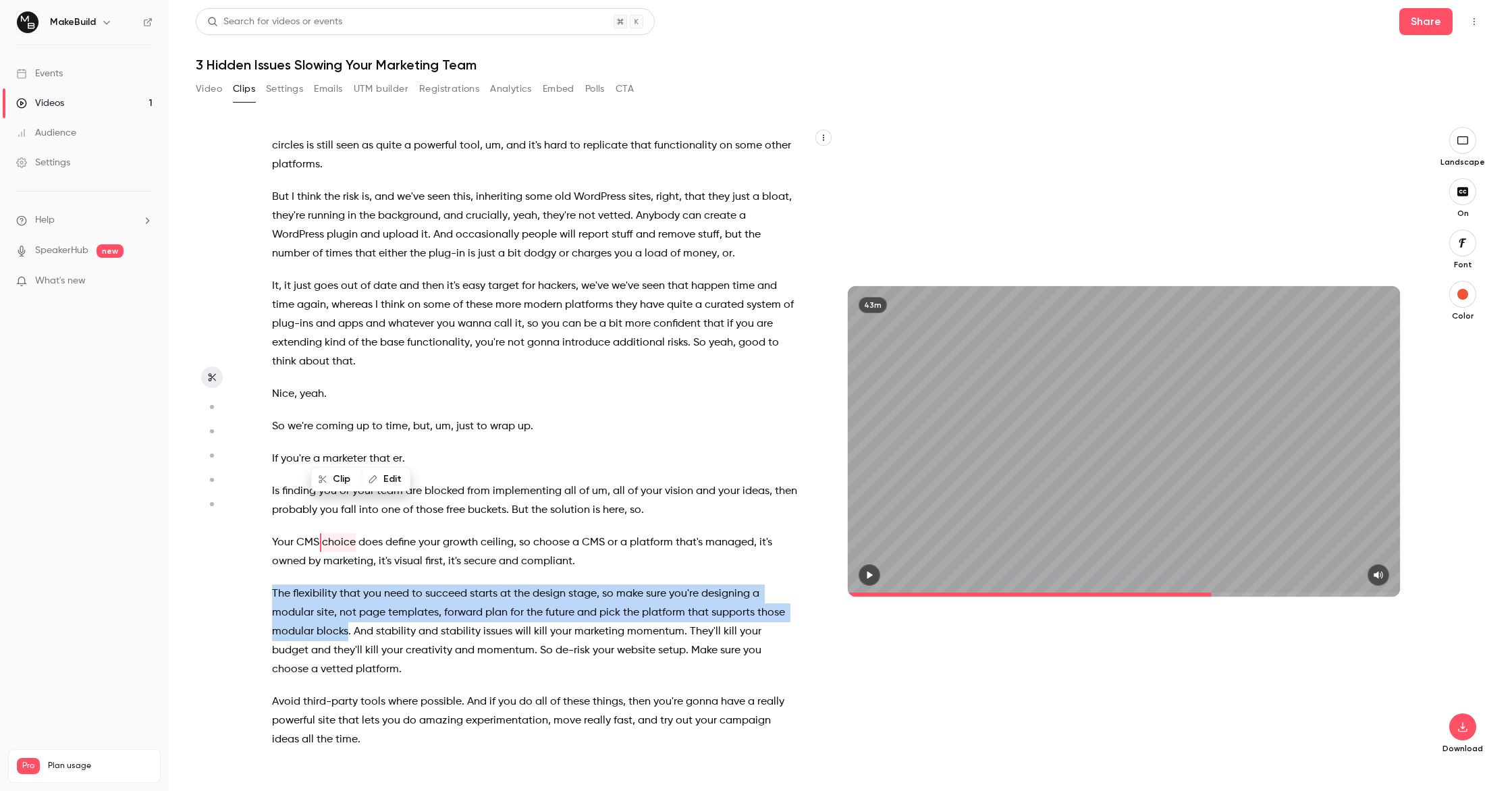
drag, startPoint x: 264, startPoint y: 494, endPoint x: 349, endPoint y: 537, distance: 95.3
click at [349, 537] on div "Drop questions in the chat anytime . We'll pick them up at the end . So I've go…" at bounding box center [541, 448] width 572 height 615
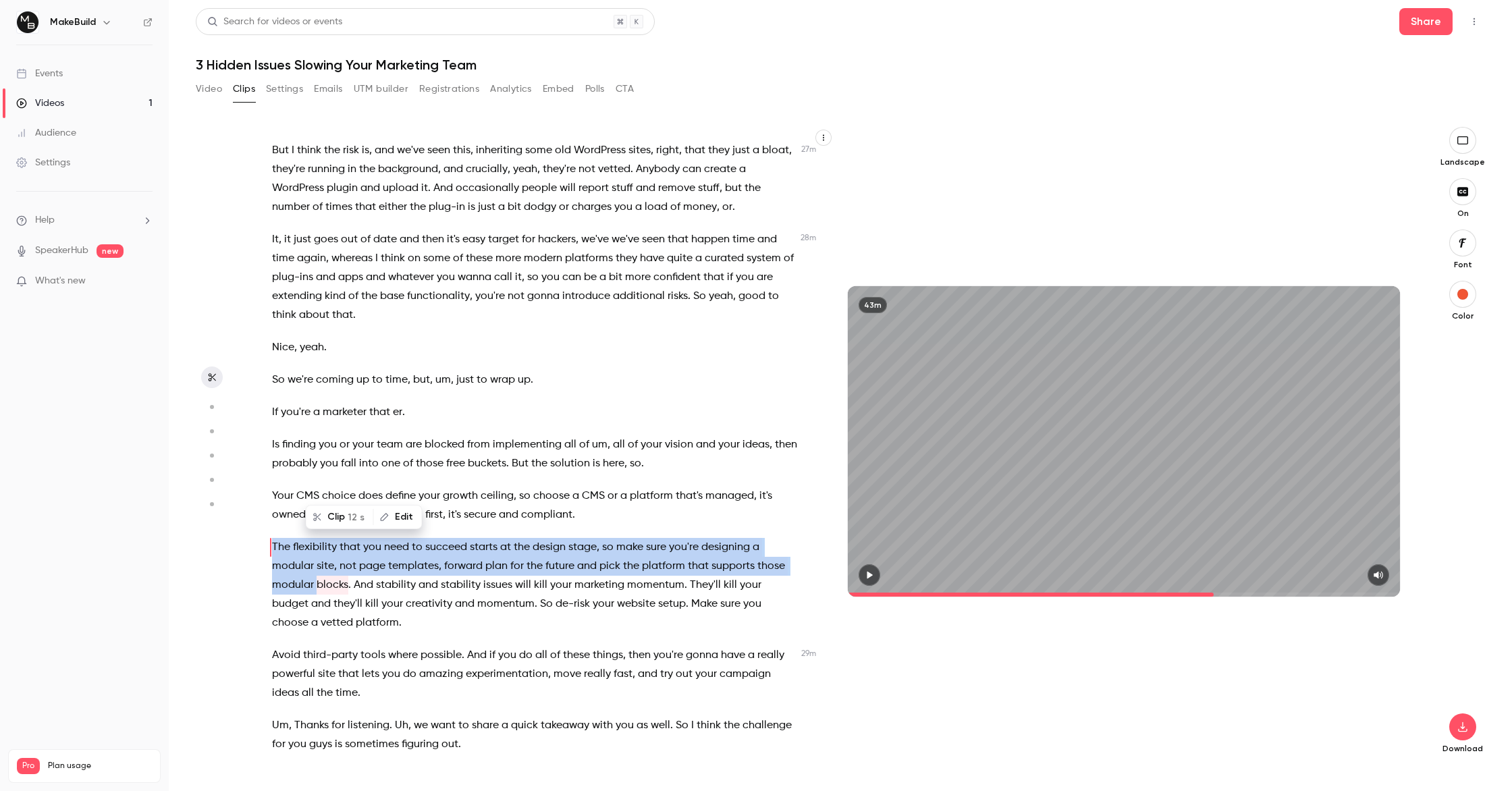
scroll to position [7399, 0]
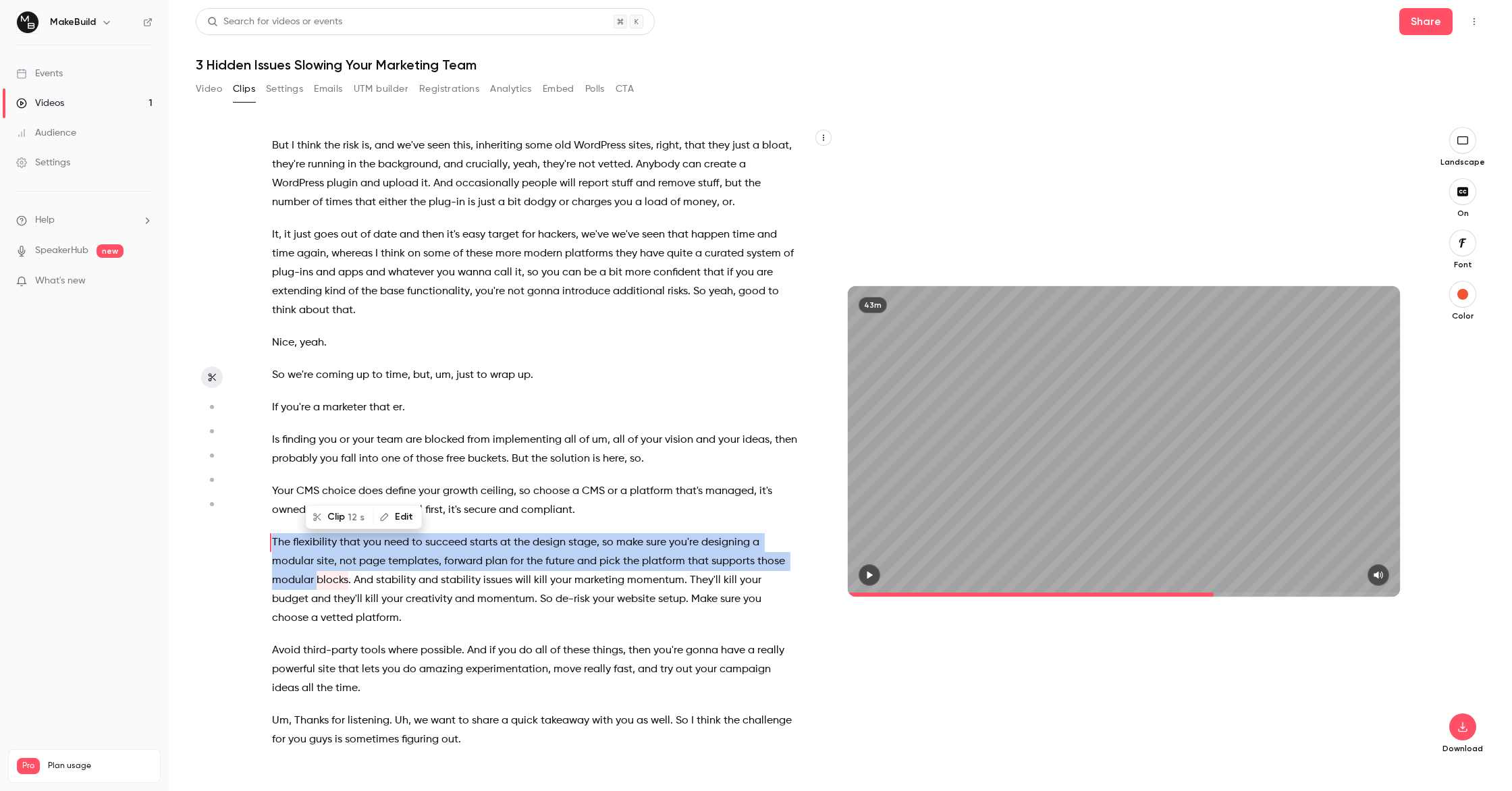
click at [339, 518] on button "Clip 12 s" at bounding box center [340, 517] width 66 height 22
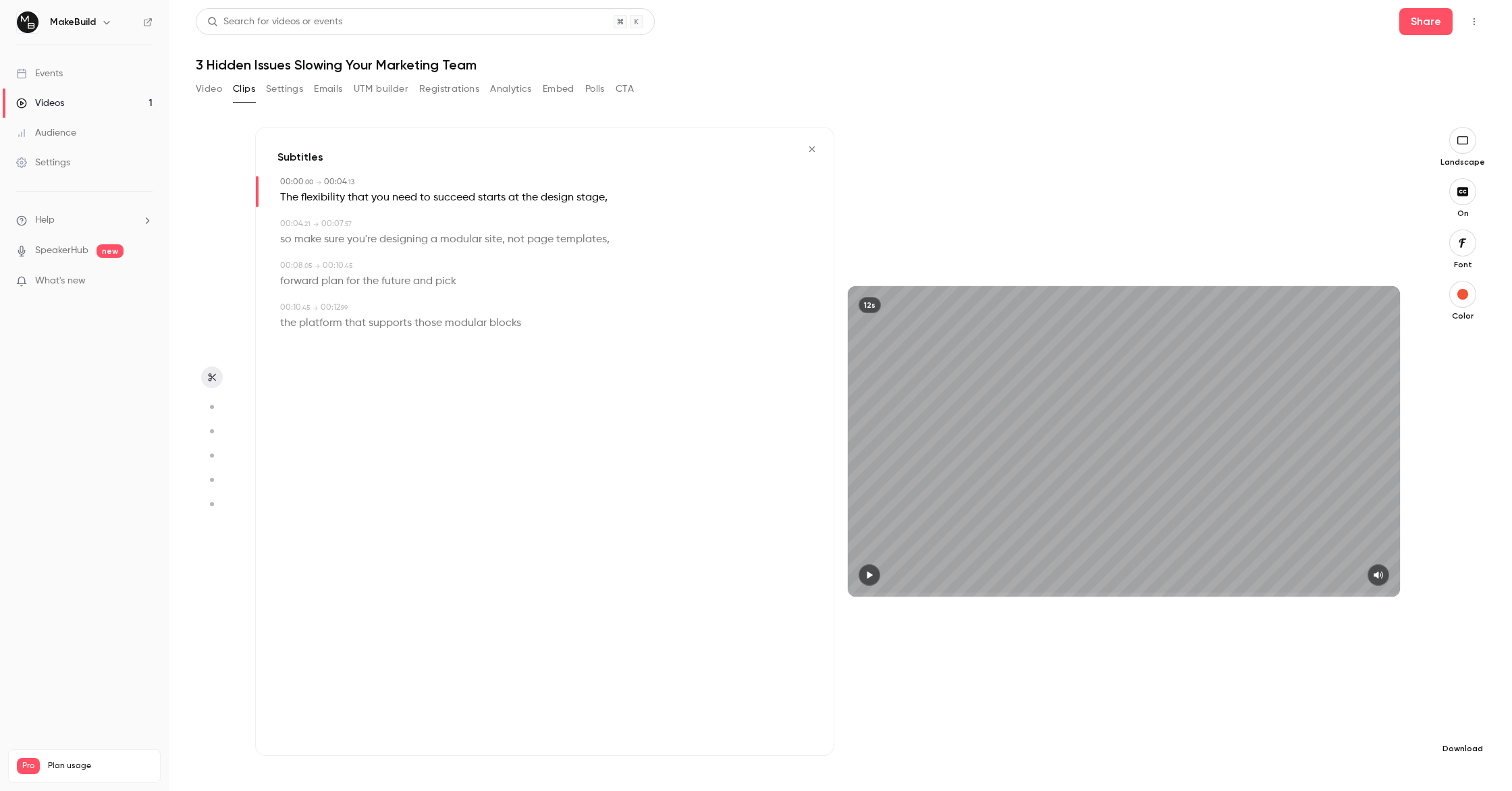
click at [1472, 722] on button "button" at bounding box center [1463, 727] width 27 height 27
click at [1376, 751] on span "Standard" at bounding box center [1361, 749] width 155 height 14
click at [812, 146] on icon "button" at bounding box center [811, 149] width 11 height 10
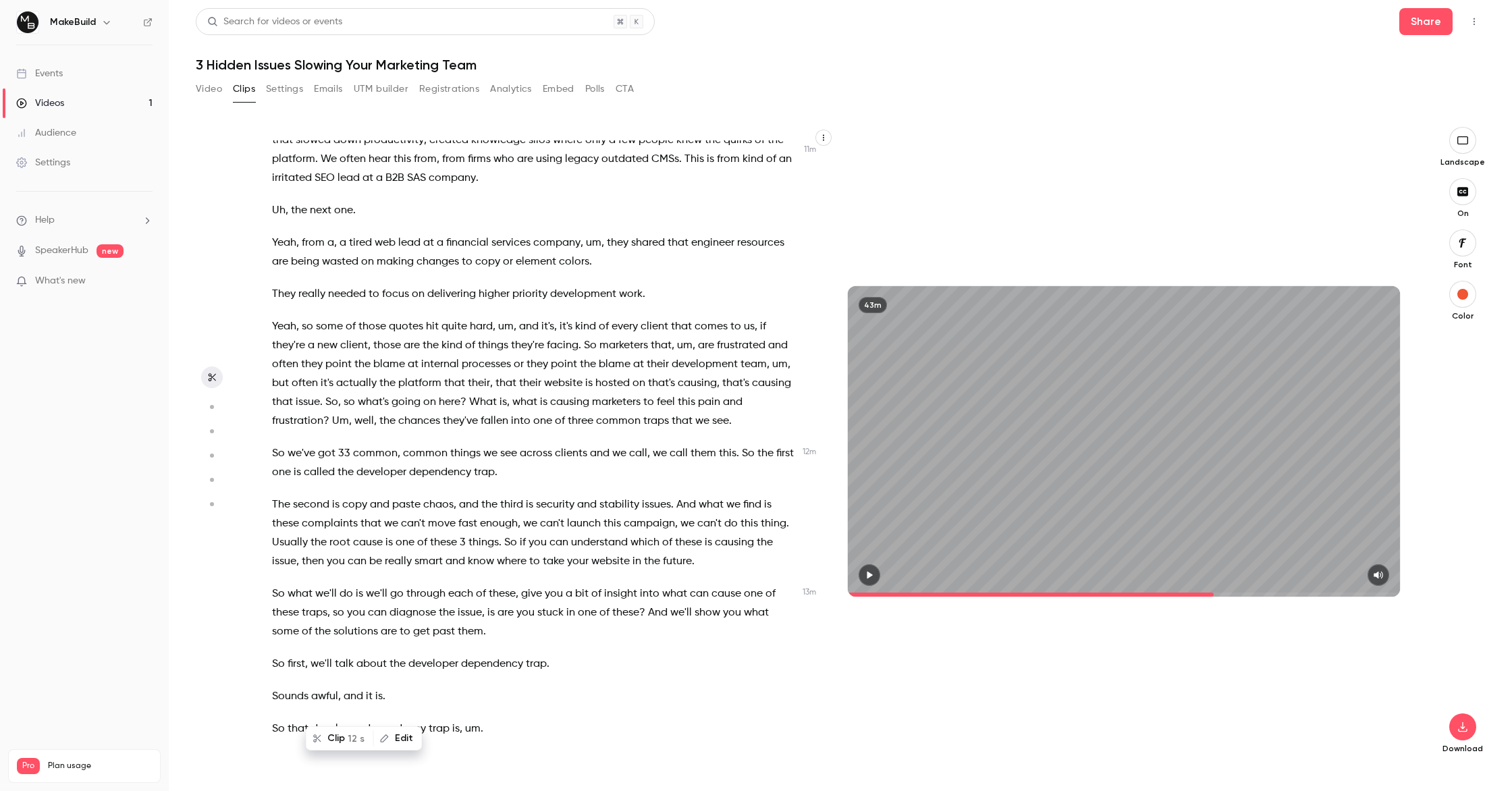
scroll to position [6057, 0]
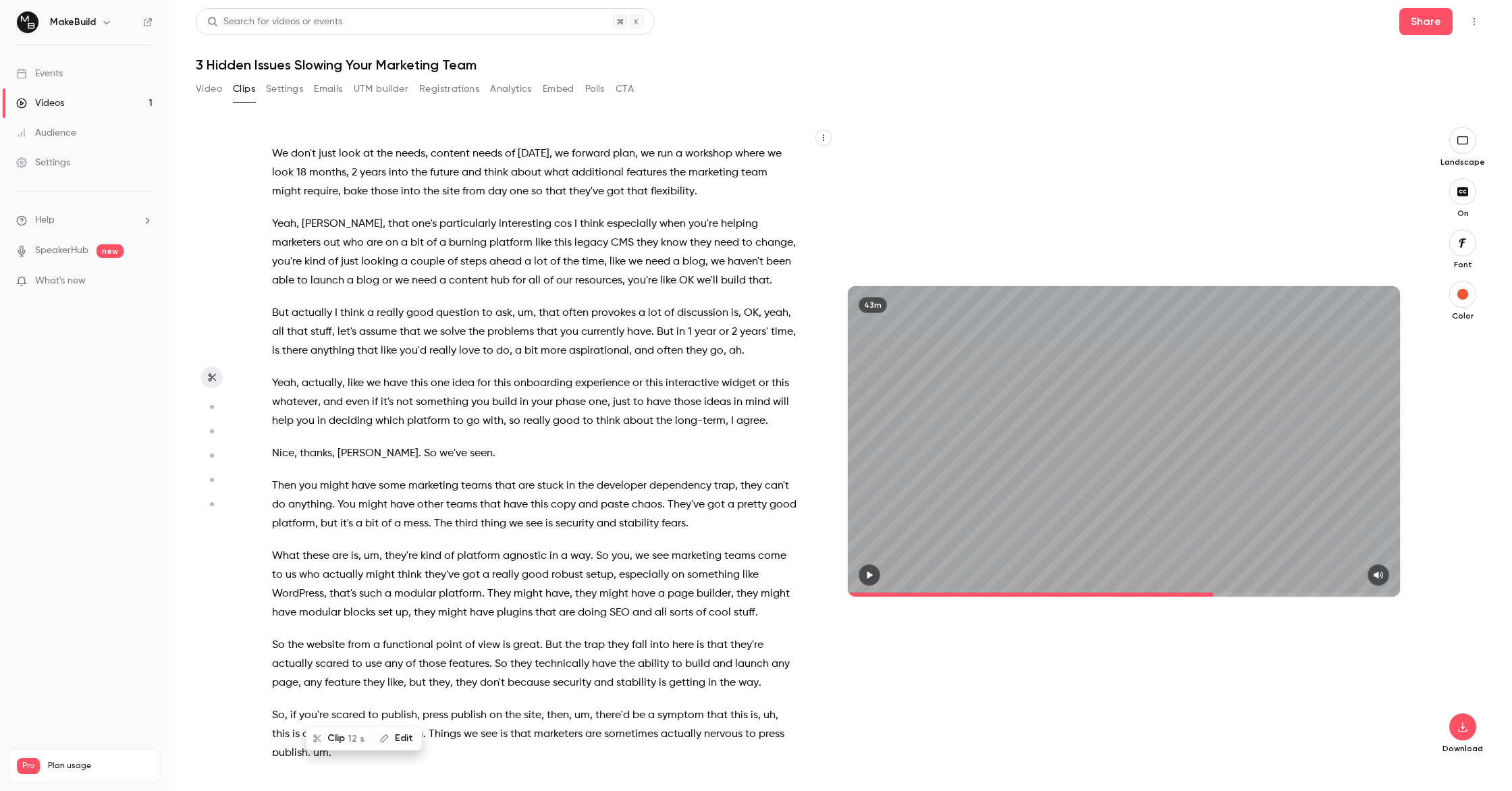
click at [596, 546] on span "So" at bounding box center [602, 556] width 13 height 19
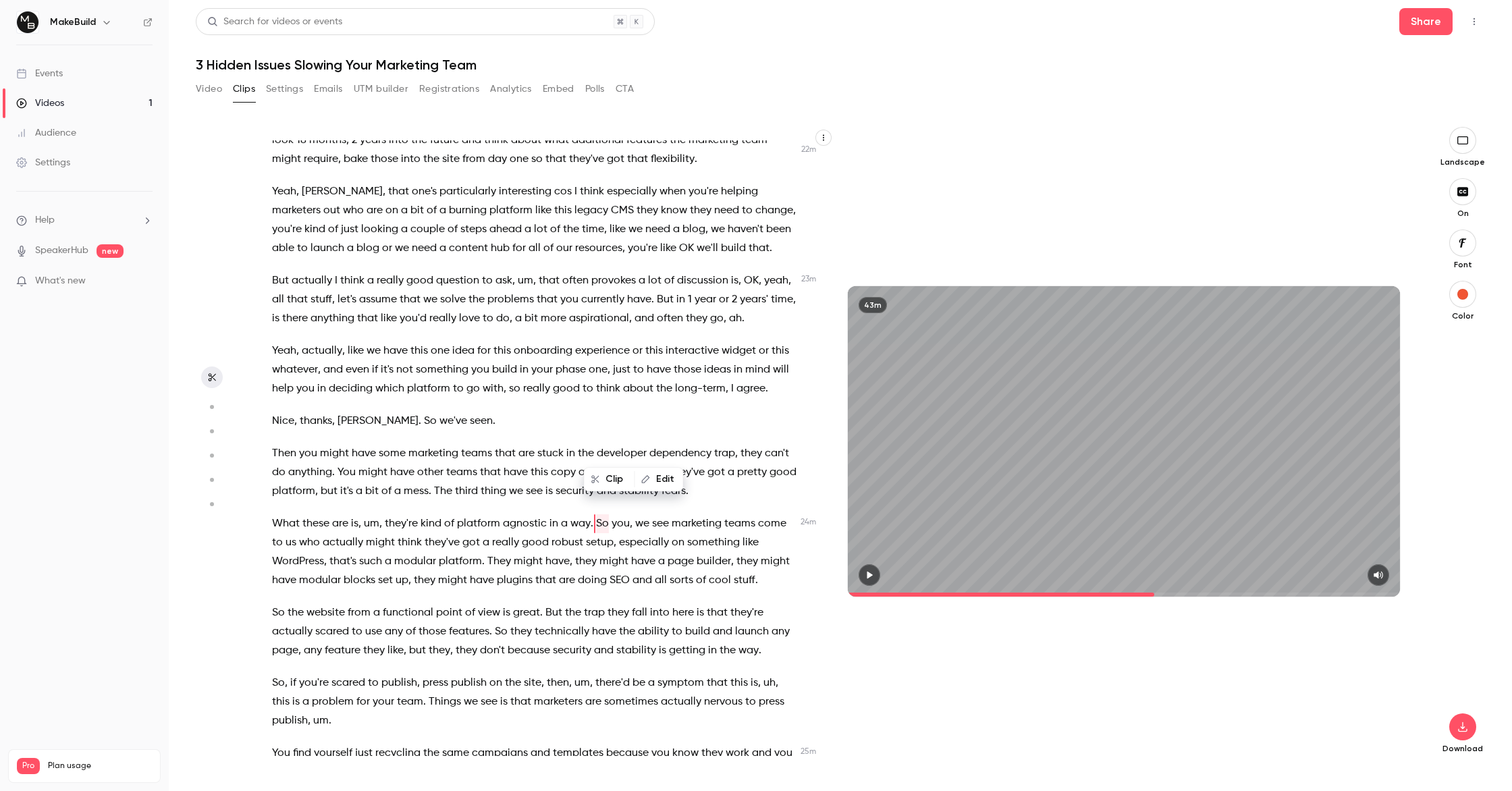
click at [363, 444] on span "have" at bounding box center [364, 453] width 24 height 19
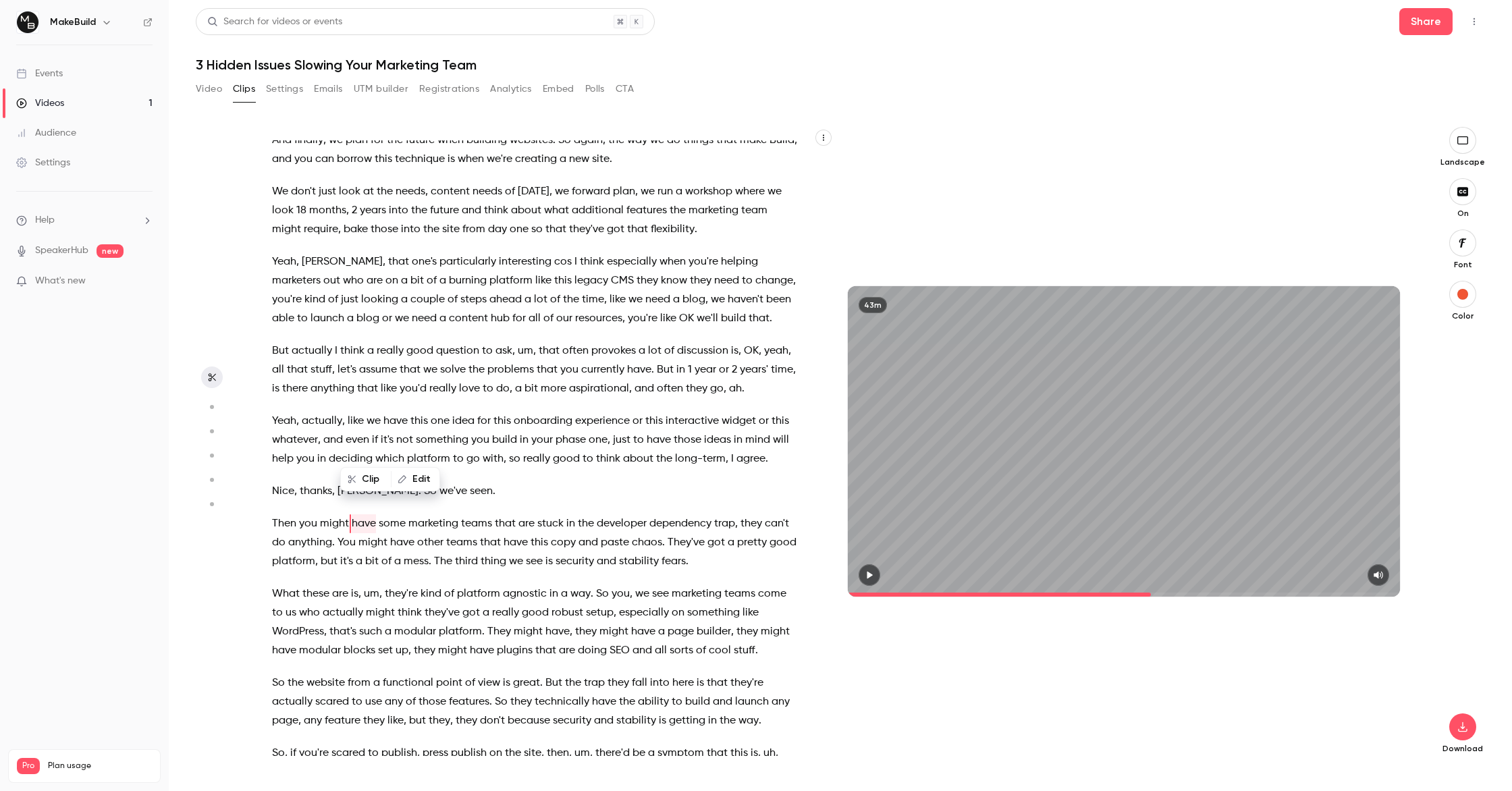
click at [369, 379] on span "that" at bounding box center [368, 388] width 21 height 19
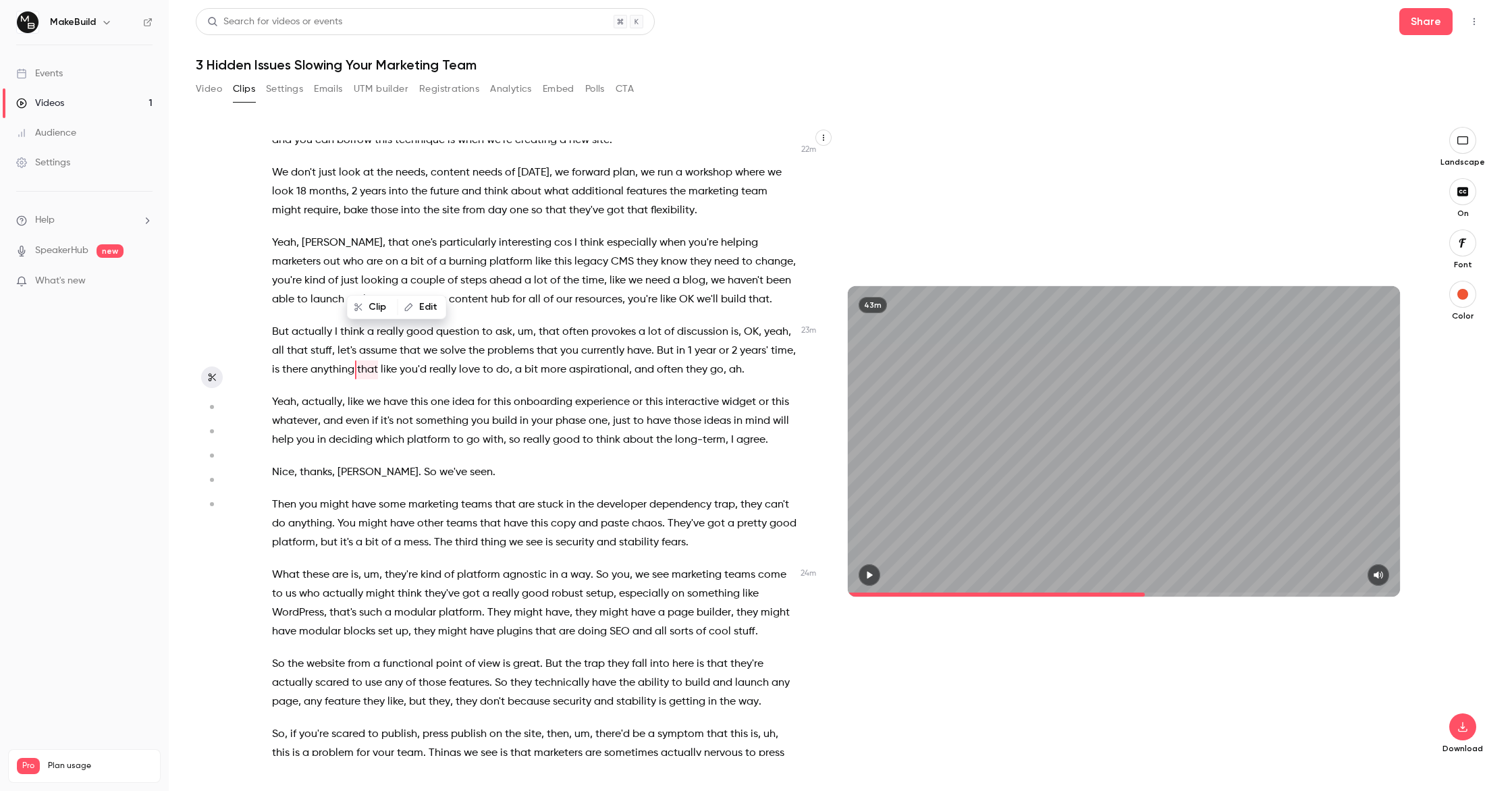
scroll to position [6141, 0]
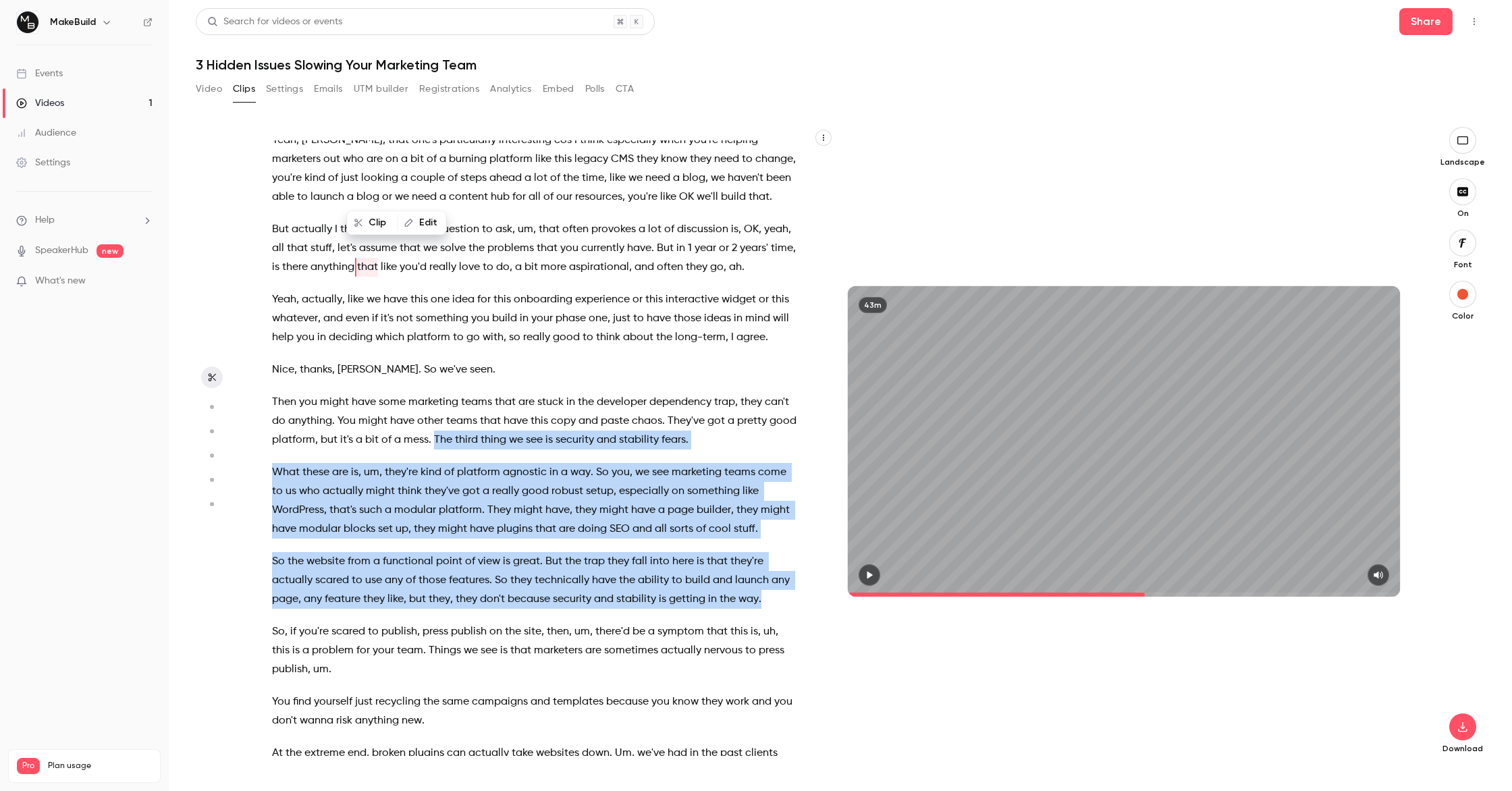
drag, startPoint x: 766, startPoint y: 525, endPoint x: 433, endPoint y: 369, distance: 367.7
click at [433, 369] on div "Drop questions in the chat anytime . We'll pick them up at the end . So I've go…" at bounding box center [541, 448] width 572 height 615
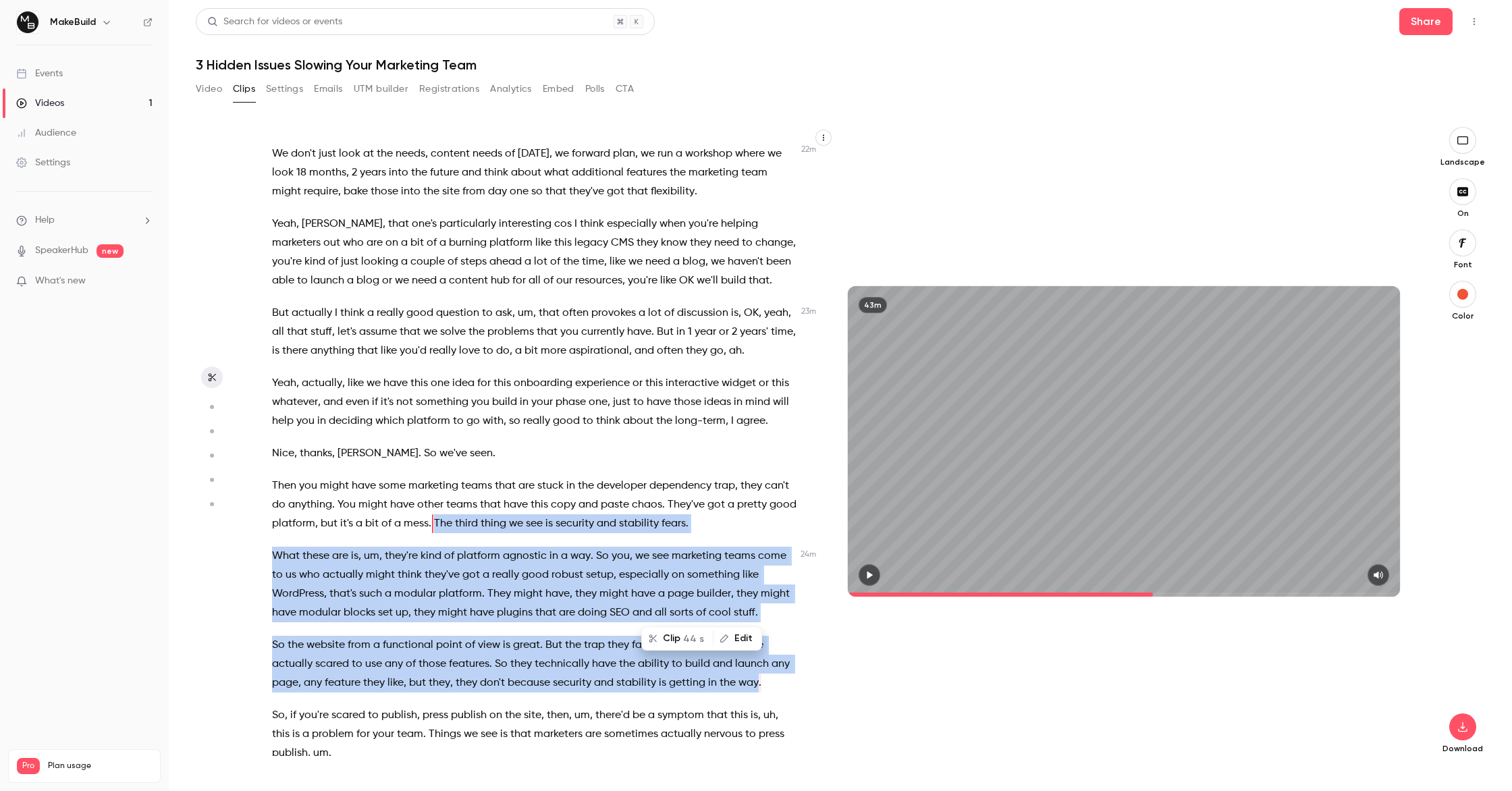
scroll to position [6057, 0]
click at [657, 639] on icon "button" at bounding box center [652, 639] width 10 height 10
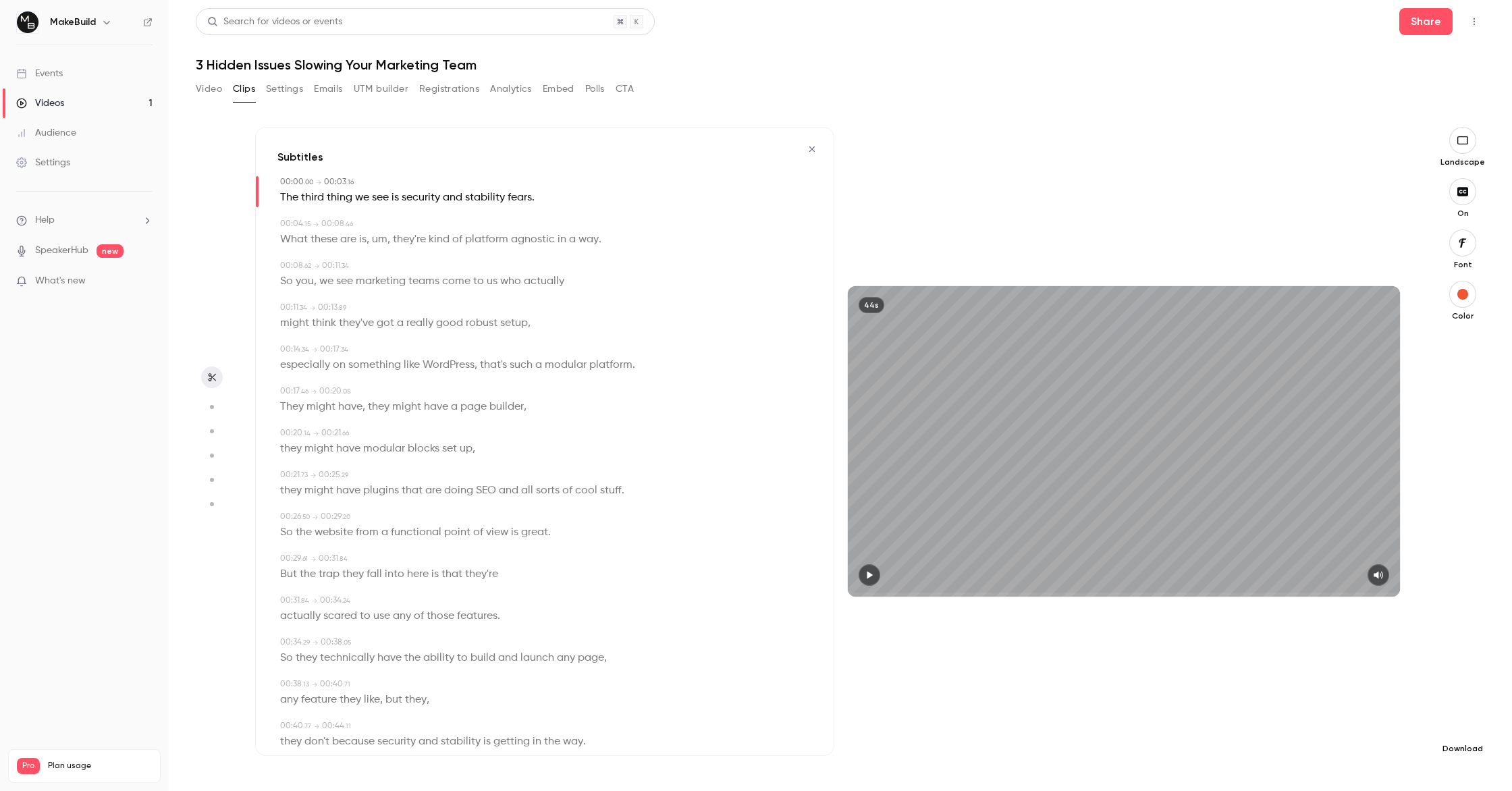
click at [1459, 728] on icon "button" at bounding box center [1462, 727] width 16 height 11
click at [1316, 749] on span "Standard" at bounding box center [1361, 749] width 155 height 14
click at [809, 152] on icon "button" at bounding box center [811, 149] width 11 height 10
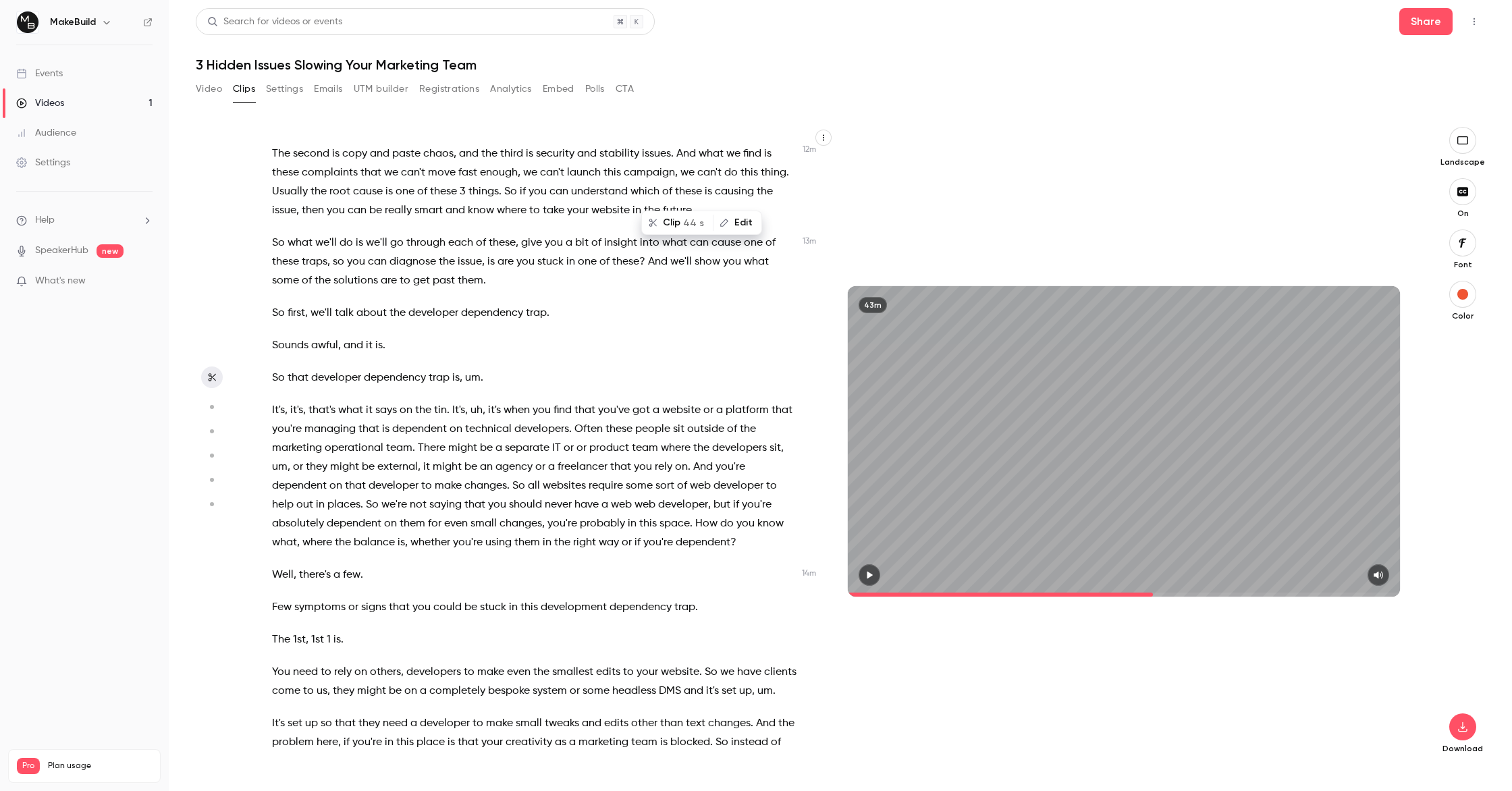
scroll to position [6473, 0]
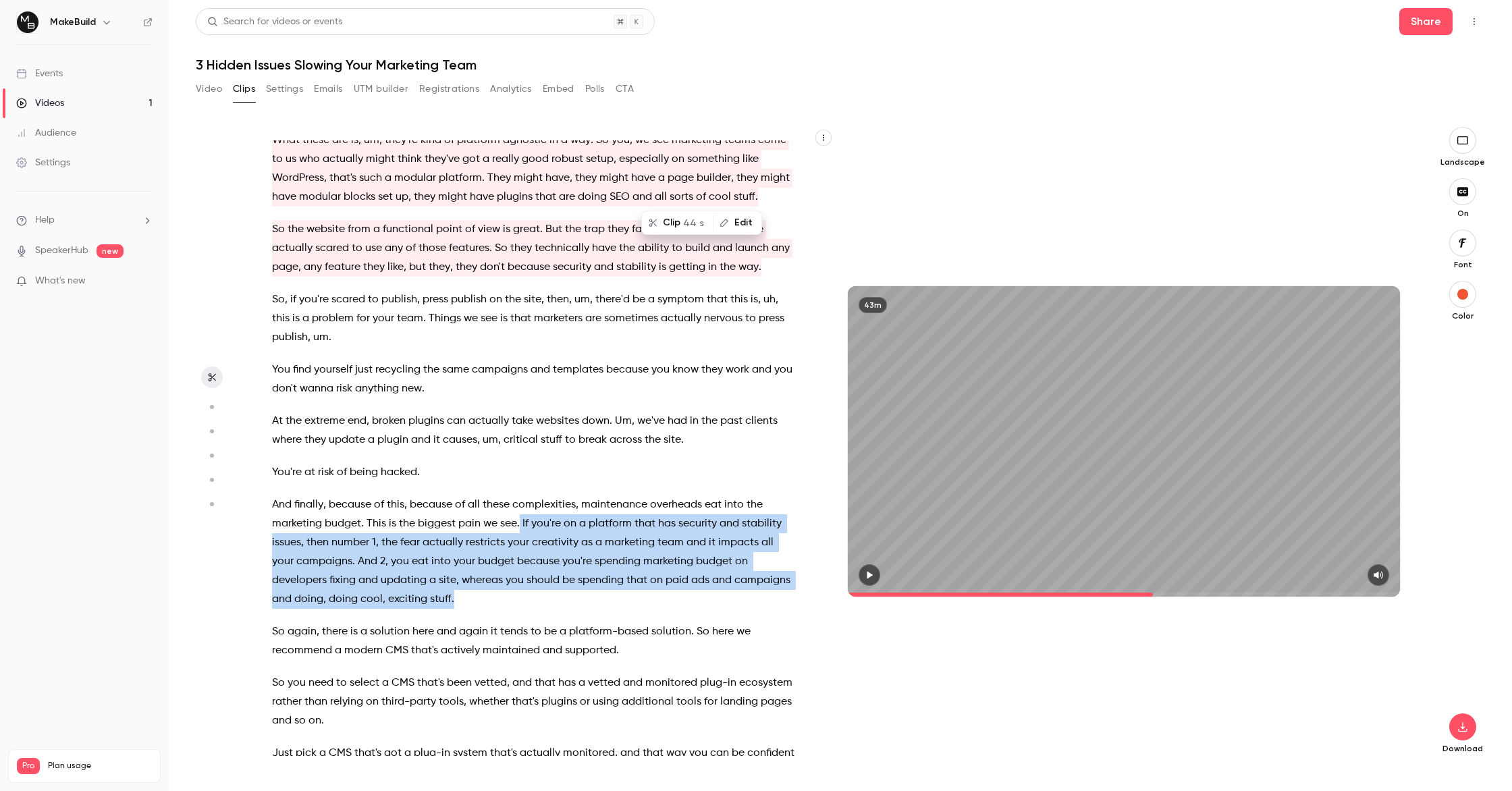
drag, startPoint x: 396, startPoint y: 525, endPoint x: 521, endPoint y: 454, distance: 143.8
click at [521, 495] on p "And finally , because of this , because of all these complexities , maintenance…" at bounding box center [534, 552] width 525 height 113
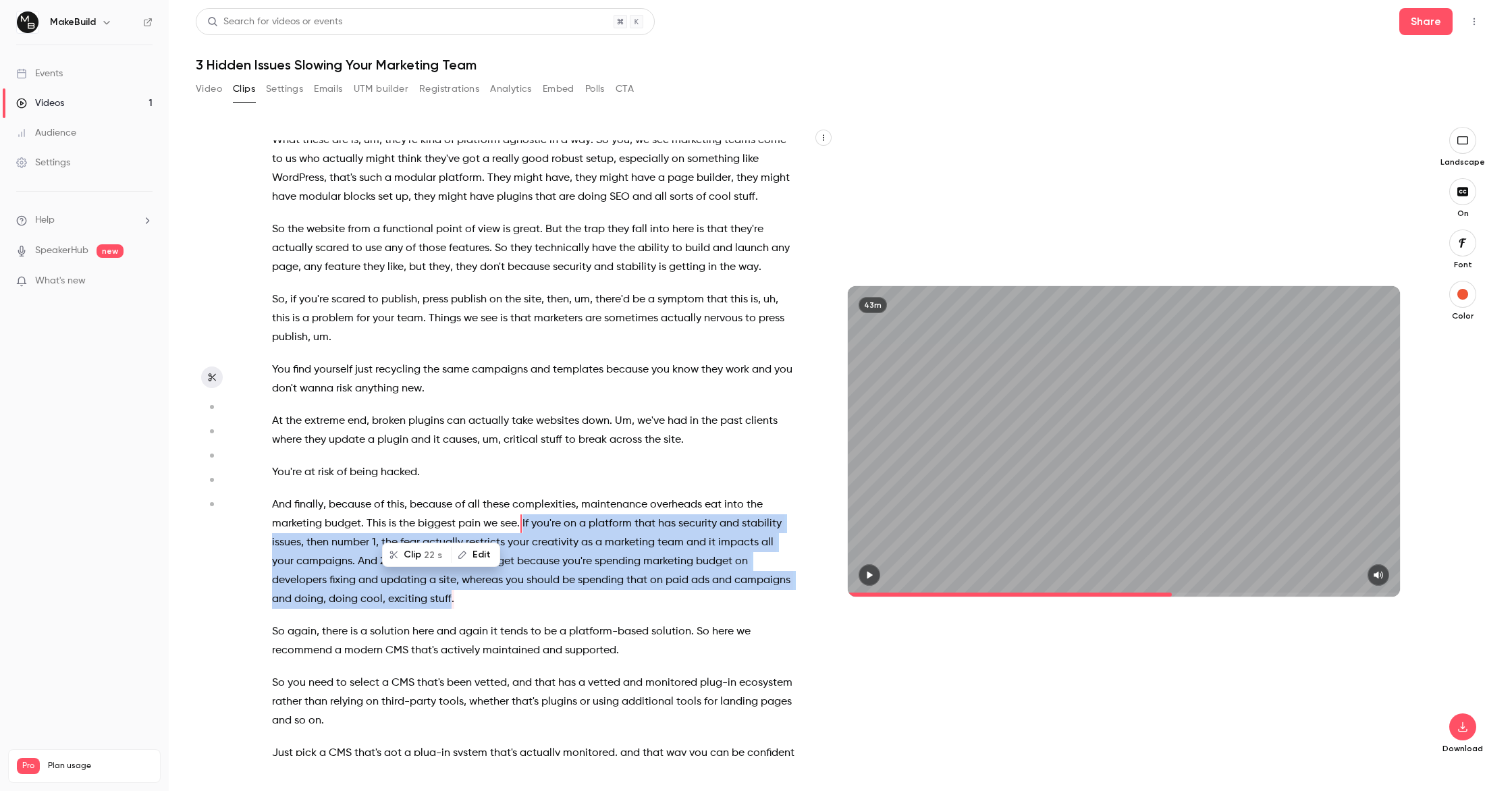
click at [423, 553] on span "22 s" at bounding box center [433, 555] width 18 height 14
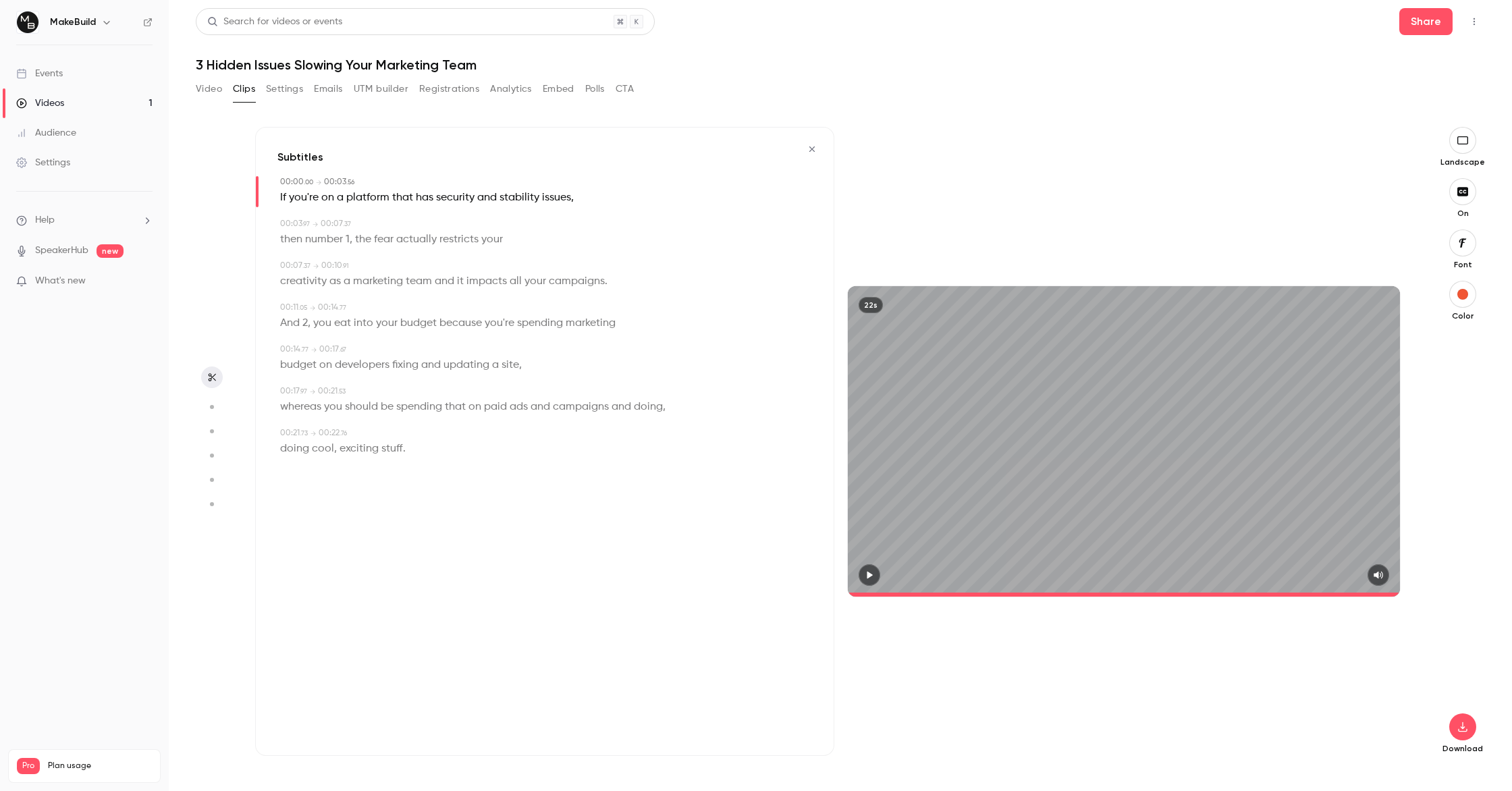
type input "*"
click at [1468, 733] on button "button" at bounding box center [1463, 727] width 27 height 27
click at [1384, 769] on span "Balance between quality and CPU time" at bounding box center [1361, 764] width 155 height 14
